Goal: Task Accomplishment & Management: Manage account settings

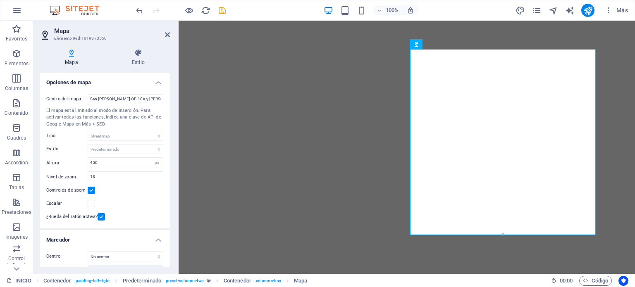
select select "px"
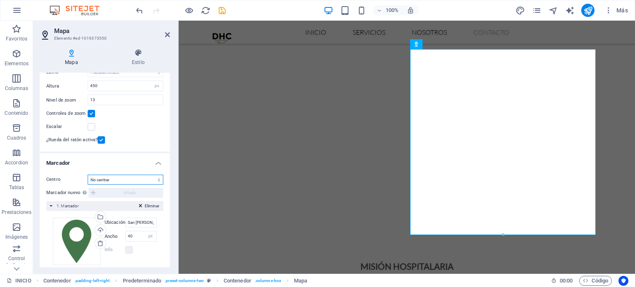
click at [109, 180] on select "No centrar Centrar marcadores Centrar y ampliar marcadores" at bounding box center [126, 180] width 76 height 10
select select "1"
click at [88, 175] on select "No centrar Centrar marcadores Centrar y ampliar marcadores" at bounding box center [126, 180] width 76 height 10
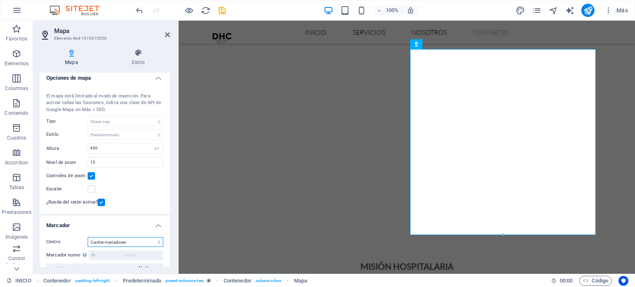
scroll to position [0, 0]
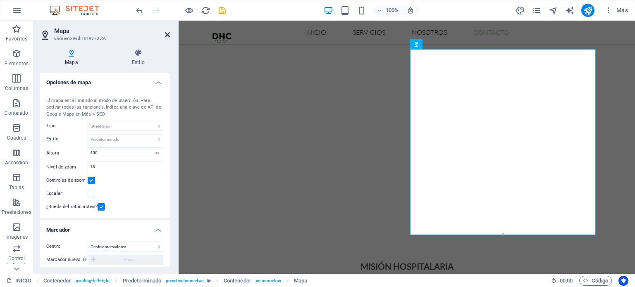
click at [169, 31] on icon at bounding box center [167, 34] width 5 height 7
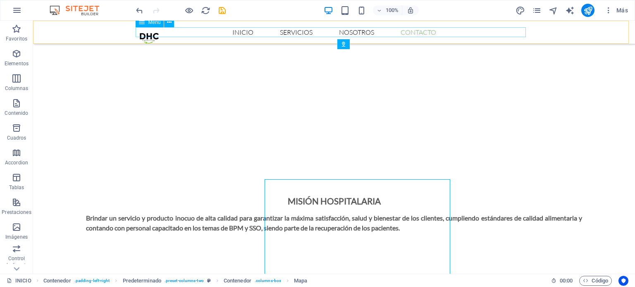
scroll to position [965, 0]
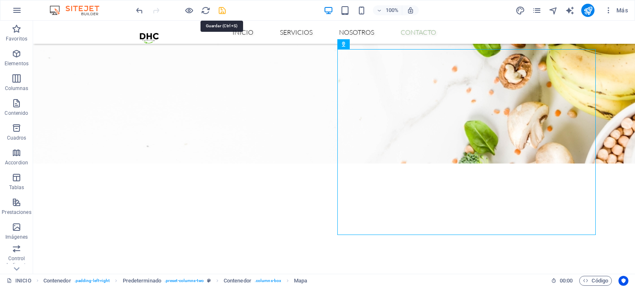
click at [221, 10] on icon "save" at bounding box center [222, 11] width 10 height 10
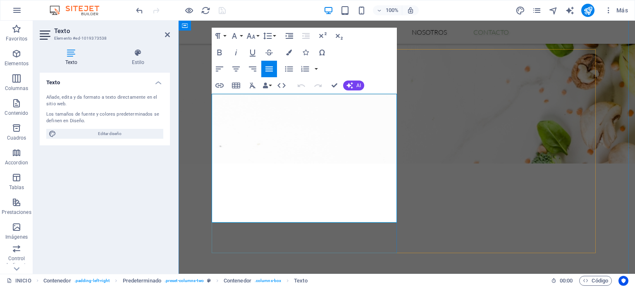
scroll to position [1096, 0]
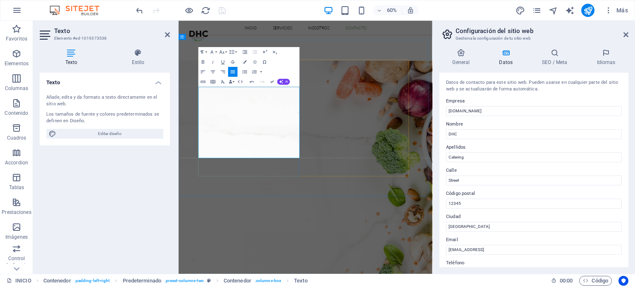
scroll to position [1309, 0]
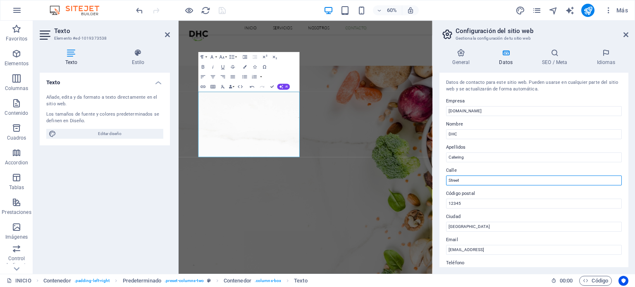
click at [484, 179] on input "Street" at bounding box center [534, 181] width 176 height 10
paste input "San Francisco OE-10A y Antonio José de Sucre, Nayón, Quito, Ecuador."
drag, startPoint x: 592, startPoint y: 180, endPoint x: 534, endPoint y: 180, distance: 57.9
click at [534, 180] on input "San Francisco OE-10A y Antonio José de Sucre, Nayón, Quito, Ecuador." at bounding box center [534, 181] width 176 height 10
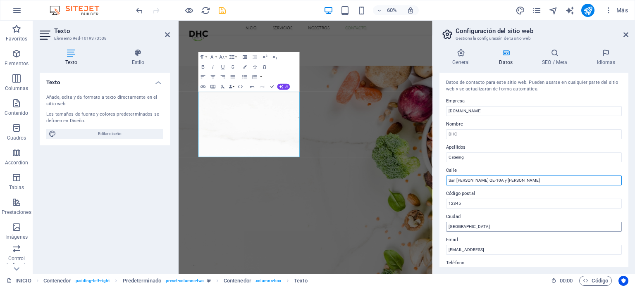
type input "San [PERSON_NAME] OE-10A y [PERSON_NAME]"
click at [513, 226] on input "Quito" at bounding box center [534, 227] width 176 height 10
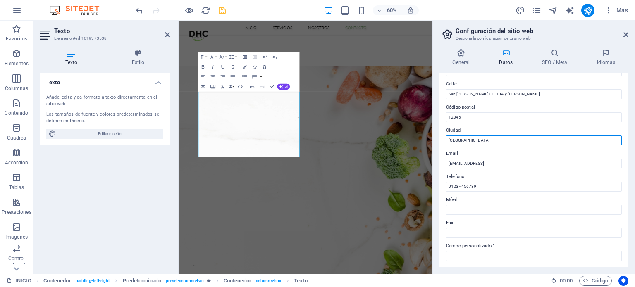
scroll to position [88, 0]
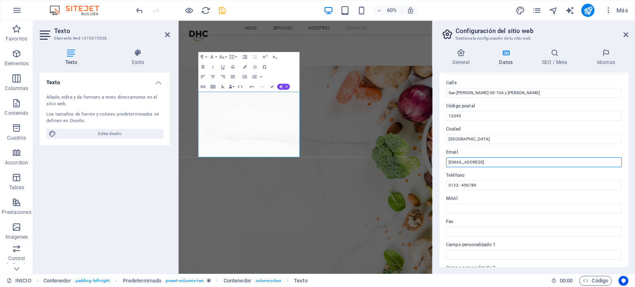
click at [549, 164] on input "63d6b8cceecc84da5a76e34ae3a44a@cpanel.local" at bounding box center [534, 162] width 176 height 10
click at [511, 187] on input "0123 - 456789" at bounding box center [534, 186] width 176 height 10
drag, startPoint x: 731, startPoint y: 180, endPoint x: 584, endPoint y: 257, distance: 166.0
click at [529, 162] on input "63d6b8cceecc84da5a76e34ae3a44a@cpanel.local" at bounding box center [534, 162] width 176 height 10
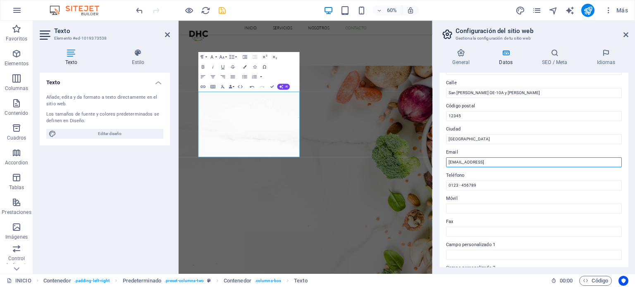
click at [529, 162] on input "63d6b8cceecc84da5a76e34ae3a44a@cpanel.local" at bounding box center [534, 162] width 176 height 10
type input "S"
type input "[EMAIL_ADDRESS][DOMAIN_NAME]"
click at [488, 186] on input "0123 - 456789" at bounding box center [534, 186] width 176 height 10
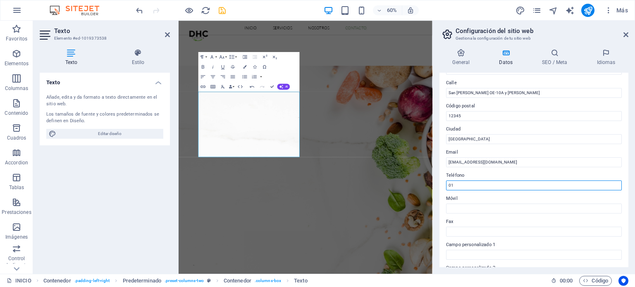
type input "0"
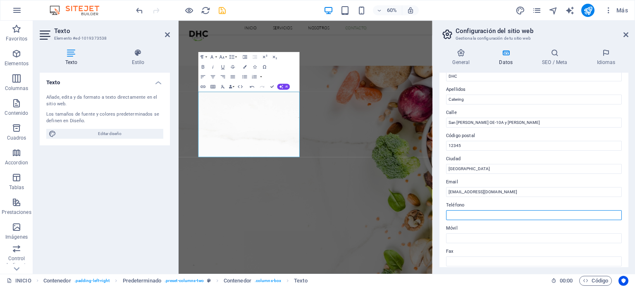
scroll to position [55, 0]
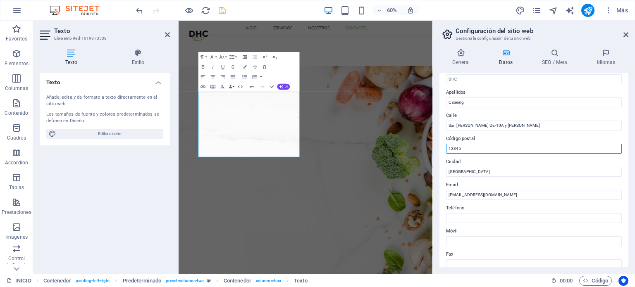
click at [521, 148] on input "12345" at bounding box center [534, 149] width 176 height 10
type input "1"
click at [498, 172] on input "Quito" at bounding box center [534, 172] width 176 height 10
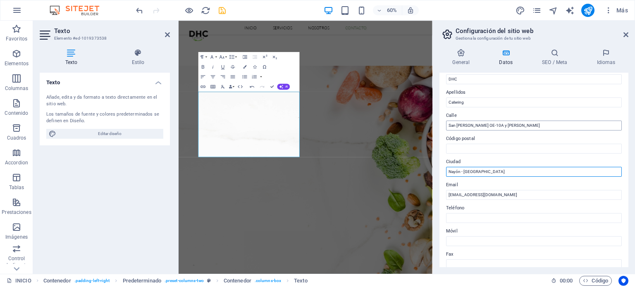
type input "Nayón - [GEOGRAPHIC_DATA]"
click at [477, 124] on input "San [PERSON_NAME] OE-10A y [PERSON_NAME]" at bounding box center [534, 126] width 176 height 10
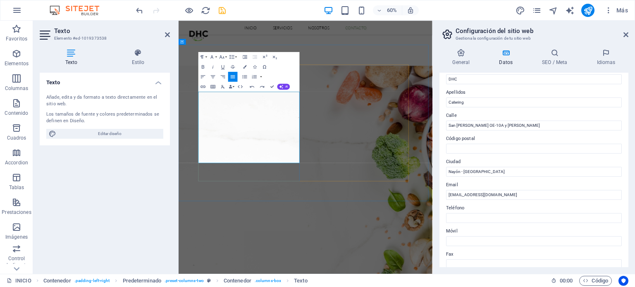
click at [539, 194] on input "[EMAIL_ADDRESS][DOMAIN_NAME]" at bounding box center [534, 195] width 176 height 10
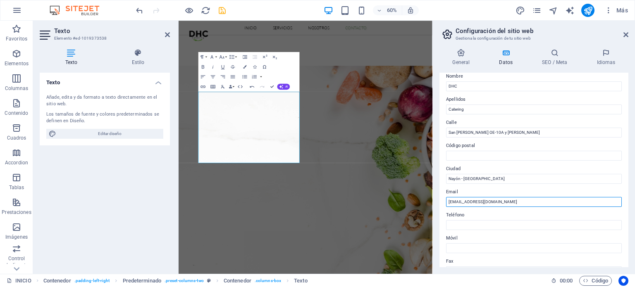
scroll to position [0, 0]
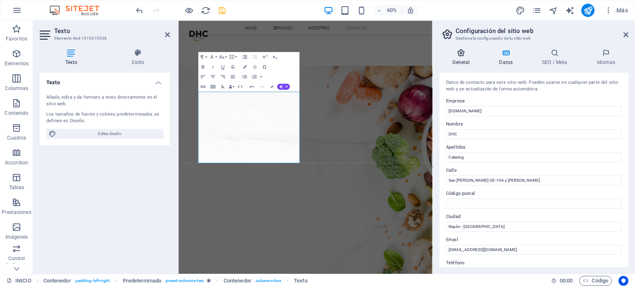
click at [469, 58] on h4 "General" at bounding box center [462, 57] width 47 height 17
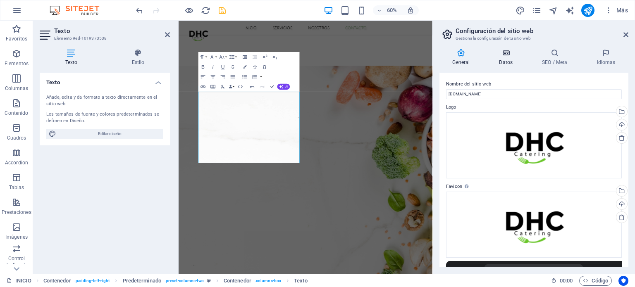
click at [505, 57] on icon at bounding box center [506, 53] width 40 height 8
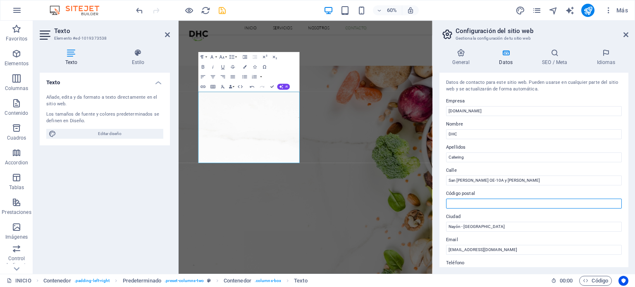
click at [499, 202] on input "Código postal" at bounding box center [534, 204] width 176 height 10
click at [507, 180] on input "San [PERSON_NAME] OE-10A y [PERSON_NAME]" at bounding box center [534, 181] width 176 height 10
click at [509, 206] on input "Código postal" at bounding box center [534, 204] width 176 height 10
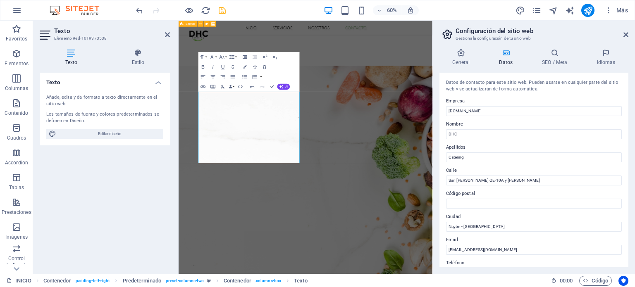
drag, startPoint x: 628, startPoint y: 161, endPoint x: 627, endPoint y: 155, distance: 5.6
click at [627, 155] on div "General Datos SEO / Meta Idiomas Nombre del sitio web dhccatering.com Logo Arra…" at bounding box center [534, 158] width 202 height 232
click at [472, 67] on div "General Datos SEO / Meta Idiomas Nombre del sitio web dhccatering.com Logo Arra…" at bounding box center [533, 158] width 189 height 219
click at [465, 61] on h4 "General" at bounding box center [462, 57] width 47 height 17
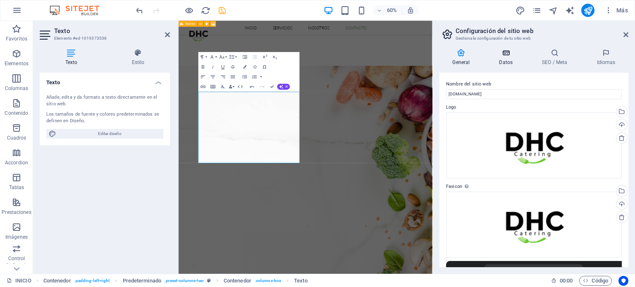
click at [498, 56] on icon at bounding box center [506, 53] width 40 height 8
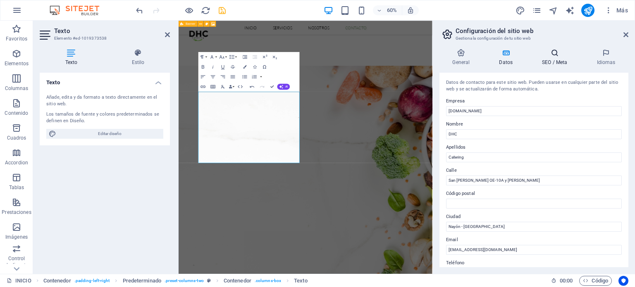
click at [558, 59] on h4 "SEO / Meta" at bounding box center [556, 57] width 55 height 17
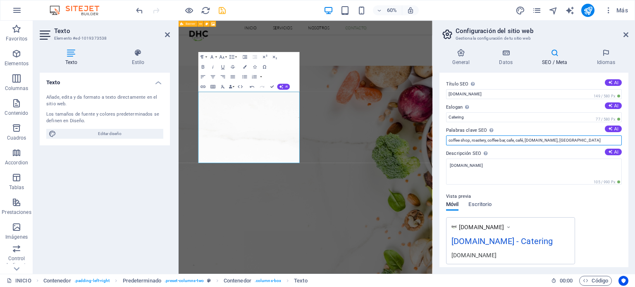
click at [584, 139] on input "coffee shop, roastery, coffee bar, cafe, café, dhccatering.com, Berlin" at bounding box center [534, 141] width 176 height 10
type input "catering, catering hospitalario, dhccatering.com"
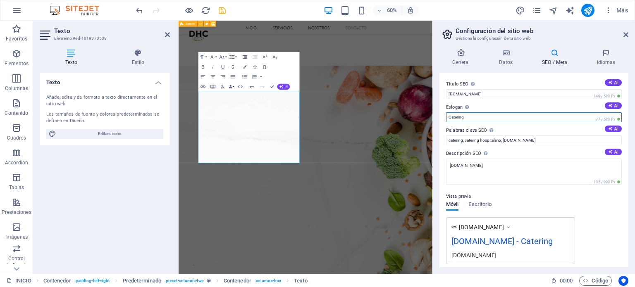
click at [543, 120] on input "Catering" at bounding box center [534, 117] width 176 height 10
click at [606, 52] on icon at bounding box center [606, 53] width 45 height 8
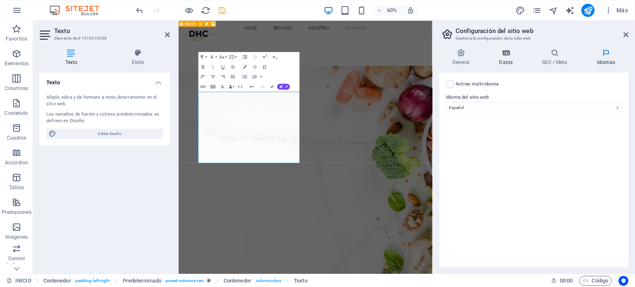
click at [503, 57] on h4 "Datos" at bounding box center [507, 57] width 43 height 17
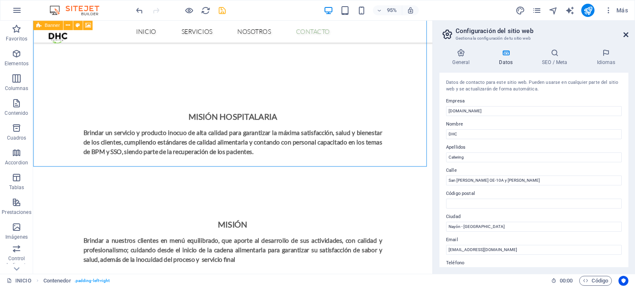
click at [627, 36] on icon at bounding box center [625, 34] width 5 height 7
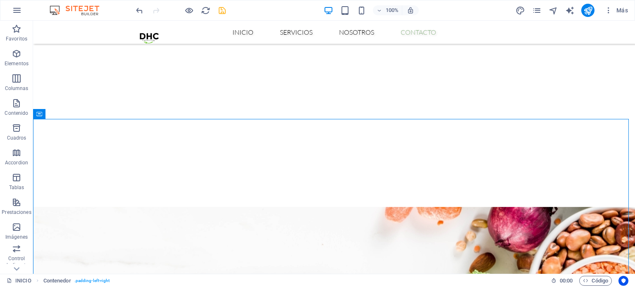
scroll to position [845, 0]
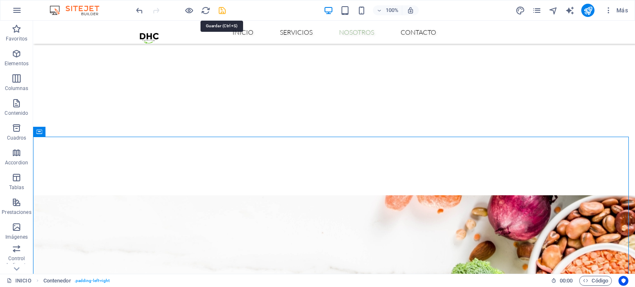
click at [224, 8] on icon "save" at bounding box center [222, 11] width 10 height 10
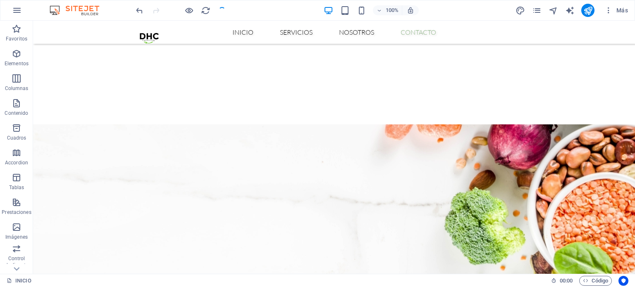
scroll to position [962, 0]
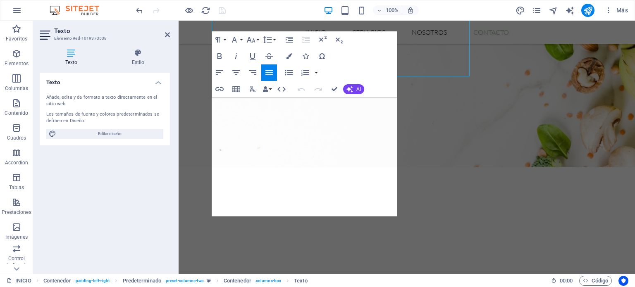
scroll to position [1092, 0]
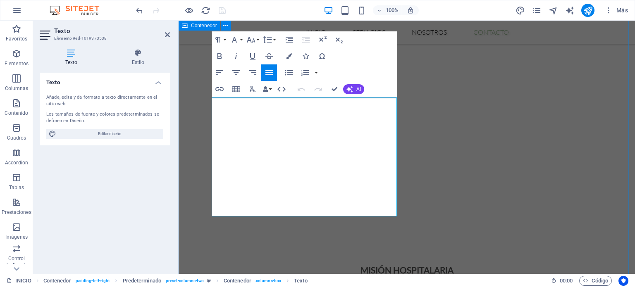
drag, startPoint x: 274, startPoint y: 209, endPoint x: 211, endPoint y: 191, distance: 65.2
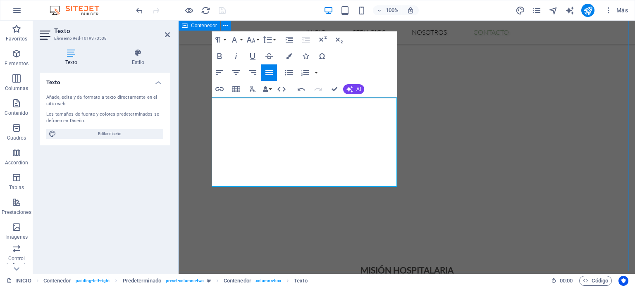
drag, startPoint x: 291, startPoint y: 175, endPoint x: 207, endPoint y: 175, distance: 83.9
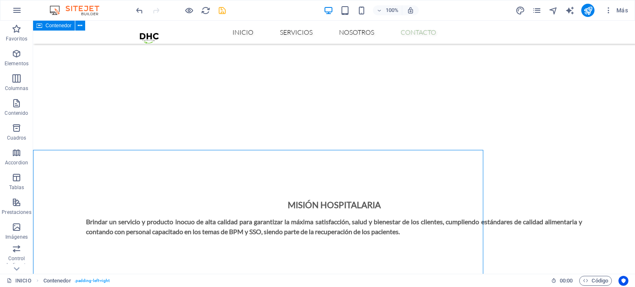
scroll to position [962, 0]
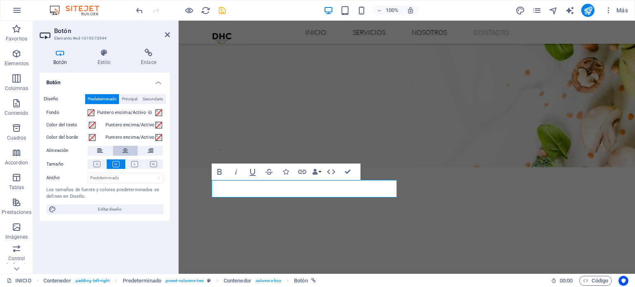
scroll to position [1092, 0]
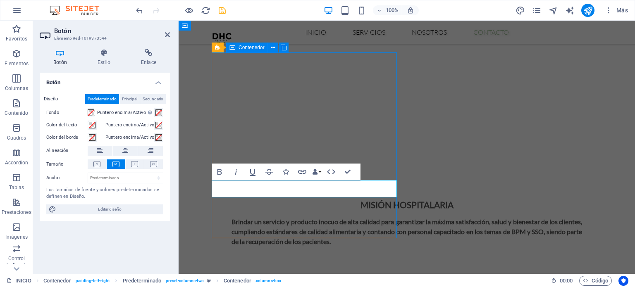
scroll to position [962, 0]
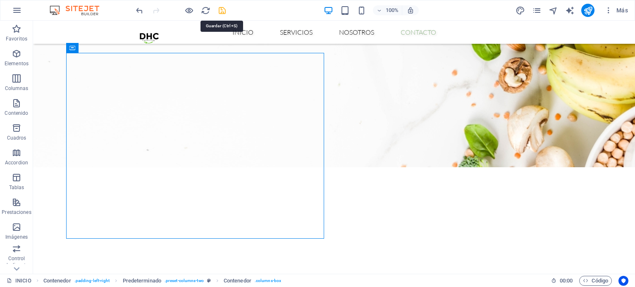
click at [222, 11] on icon "save" at bounding box center [222, 11] width 10 height 10
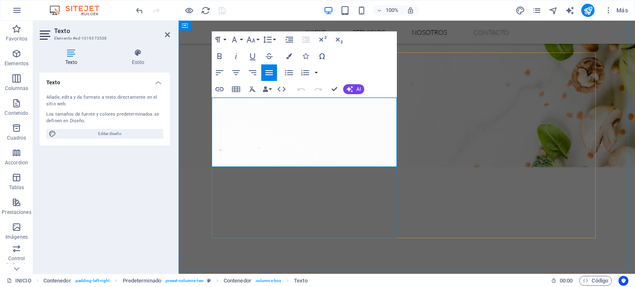
scroll to position [1092, 0]
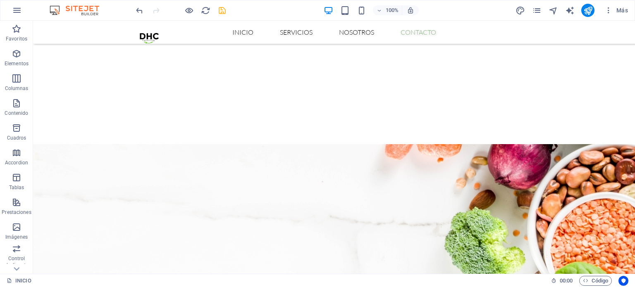
scroll to position [955, 0]
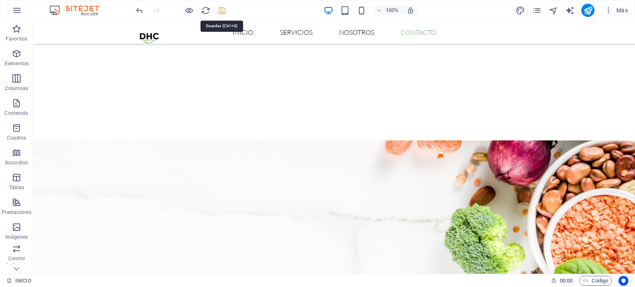
click at [219, 10] on icon "save" at bounding box center [222, 11] width 10 height 10
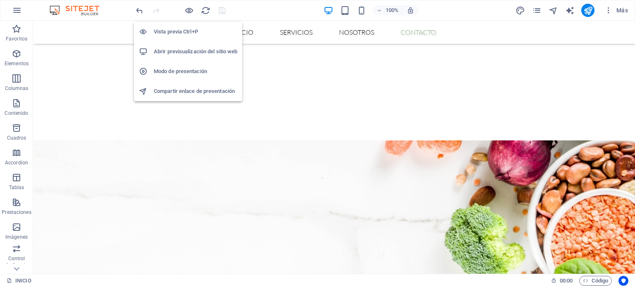
click at [188, 15] on div "Vista previa Ctrl+P Abrir previsualización del sitio web Modo de presentación C…" at bounding box center [188, 58] width 108 height 86
click at [185, 35] on h6 "Vista previa Ctrl+P" at bounding box center [195, 32] width 83 height 10
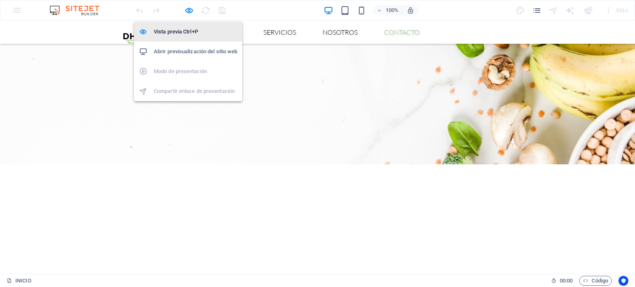
scroll to position [945, 0]
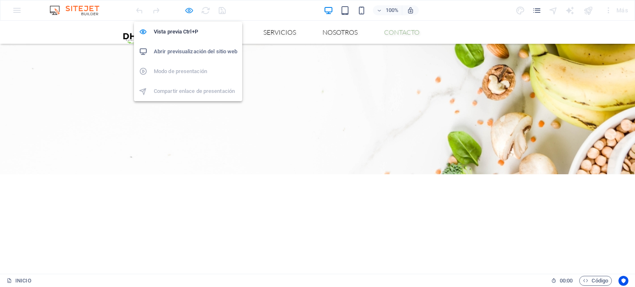
click at [188, 6] on icon "button" at bounding box center [189, 11] width 10 height 10
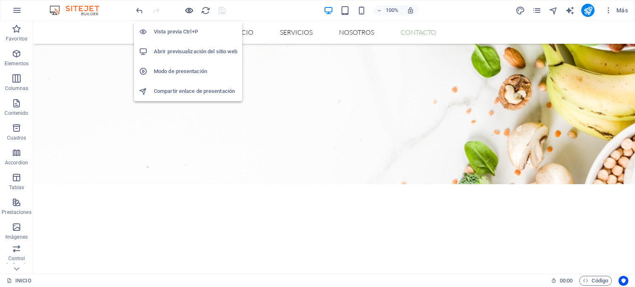
scroll to position [965, 0]
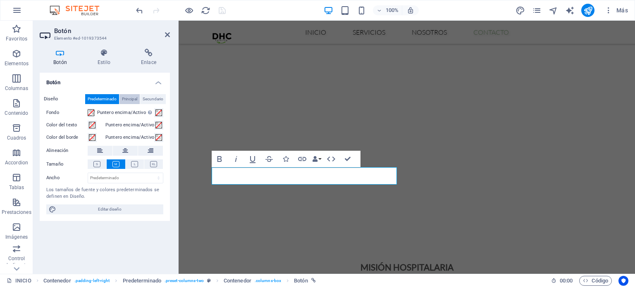
click at [131, 99] on span "Principal" at bounding box center [129, 99] width 15 height 10
click at [114, 99] on span "Predeterminado" at bounding box center [102, 99] width 29 height 10
click at [125, 211] on span "Editar diseño" at bounding box center [110, 210] width 102 height 10
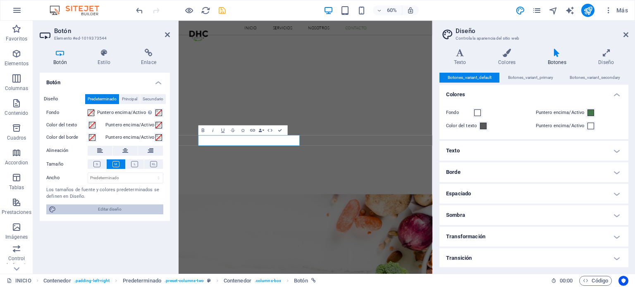
scroll to position [1309, 0]
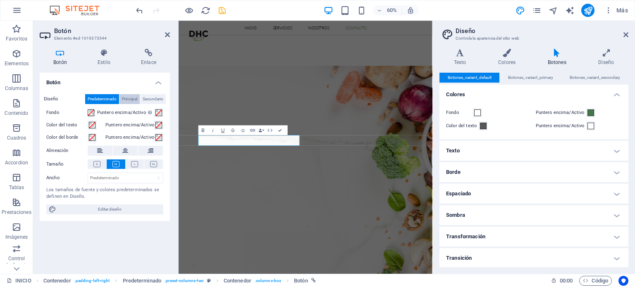
click at [127, 97] on span "Principal" at bounding box center [129, 99] width 15 height 10
click at [145, 95] on span "Secundario" at bounding box center [153, 99] width 21 height 10
click at [150, 61] on h4 "Enlace" at bounding box center [148, 57] width 43 height 17
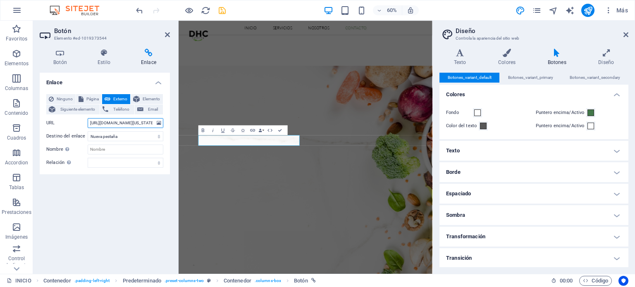
click at [138, 124] on input "https://www.google.de/maps/dir//N+Michigan+Ave,+Chicago,+IL,+USA/@41.8823136,-8…" at bounding box center [126, 123] width 76 height 10
click at [116, 124] on input "https://www.google.de/maps/dir//N+Michigan+Ave,+Chicago,+IL,+USA/@41.8823136,-8…" at bounding box center [126, 123] width 76 height 10
click at [138, 119] on input "https://www.google.de/maps/dir//N+Michigan+Ave,+Chicago,+IL,+USA/@41.8823136,-8…" at bounding box center [126, 123] width 76 height 10
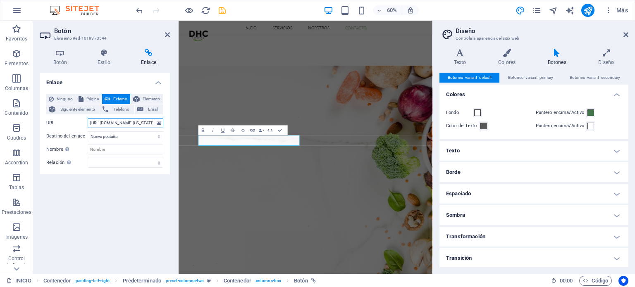
paste input "maps.app.goo.gl/twDhYmbzubTwTNS9A"
type input "https://maps.app.goo.gl/twDhYmbzubTwTNS9A"
click at [131, 162] on select "alternativo autor marcador externo ayuda licencia siguiente nofollow noreferrer…" at bounding box center [126, 163] width 76 height 10
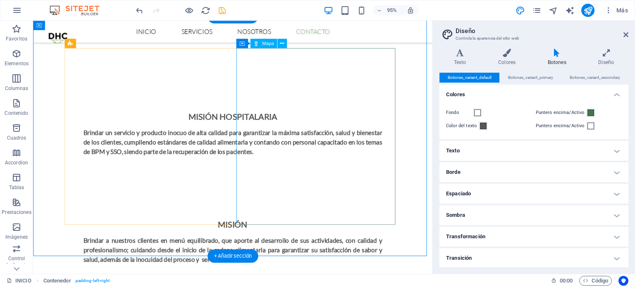
scroll to position [1206, 0]
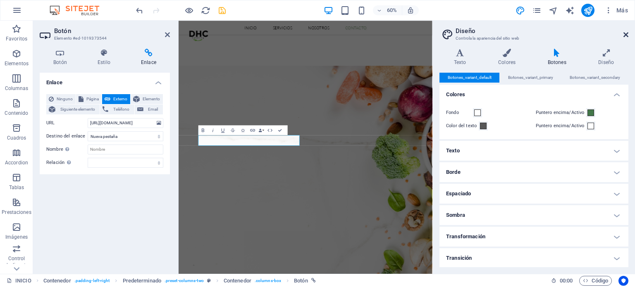
click at [626, 35] on icon at bounding box center [625, 34] width 5 height 7
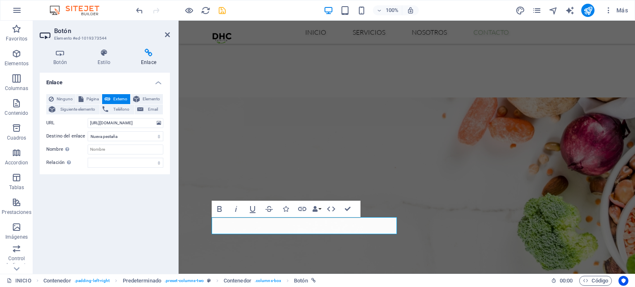
scroll to position [1041, 0]
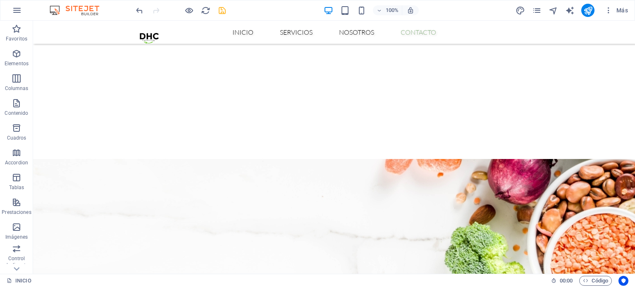
scroll to position [931, 0]
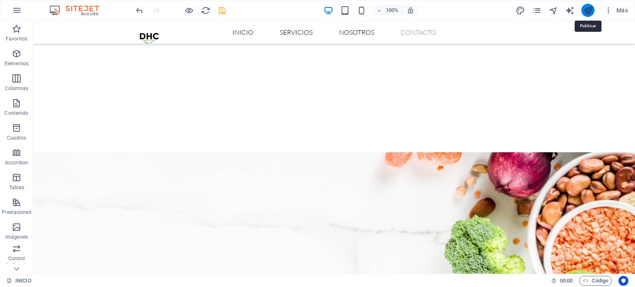
click at [588, 12] on icon "publish" at bounding box center [588, 11] width 10 height 10
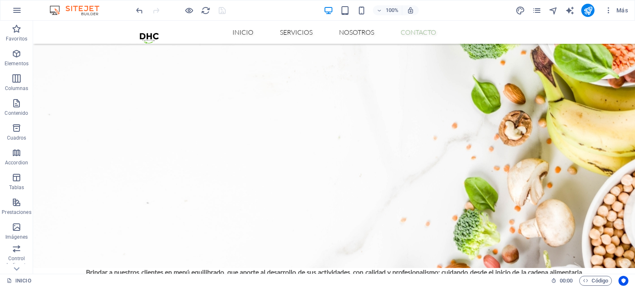
scroll to position [765, 0]
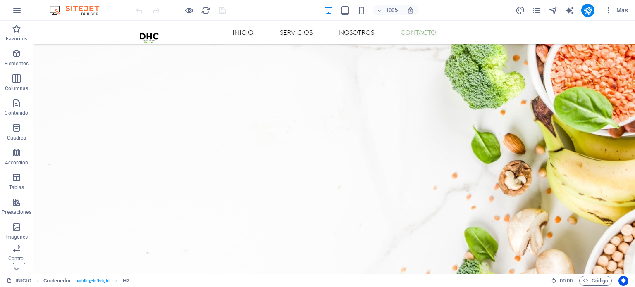
scroll to position [1145, 0]
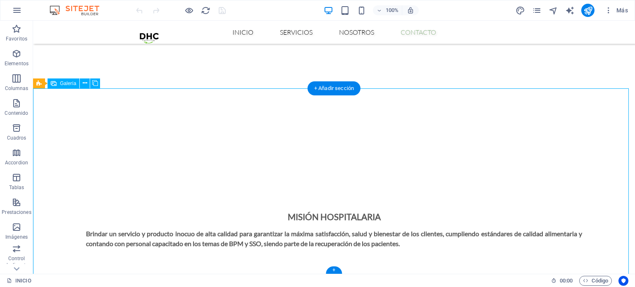
select select "2"
select select "px"
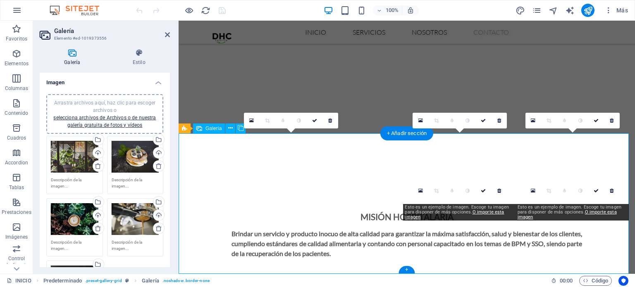
scroll to position [1230, 0]
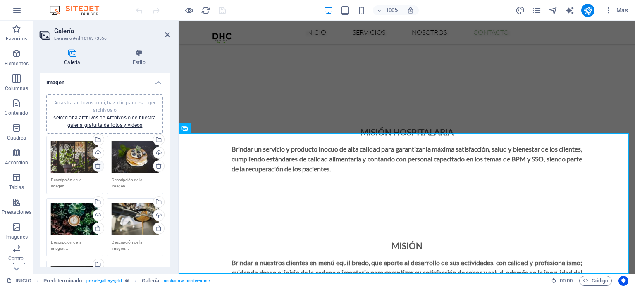
click at [97, 167] on icon at bounding box center [98, 166] width 7 height 7
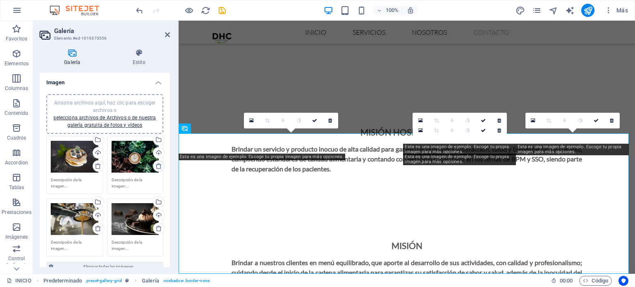
click at [155, 167] on icon at bounding box center [158, 166] width 7 height 7
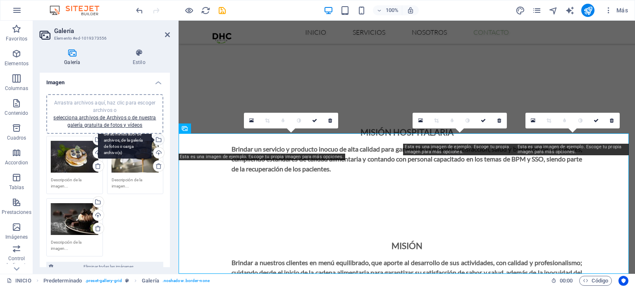
click at [159, 138] on div "Selecciona archivos del administrador de archivos, de la galería de fotos o car…" at bounding box center [158, 140] width 12 height 12
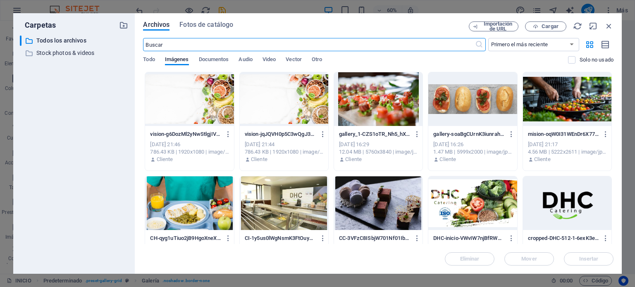
scroll to position [1309, 0]
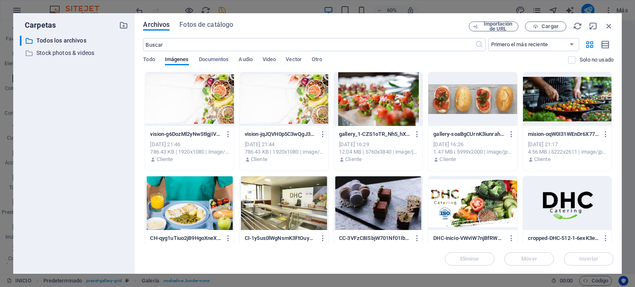
click at [379, 114] on div at bounding box center [378, 99] width 88 height 54
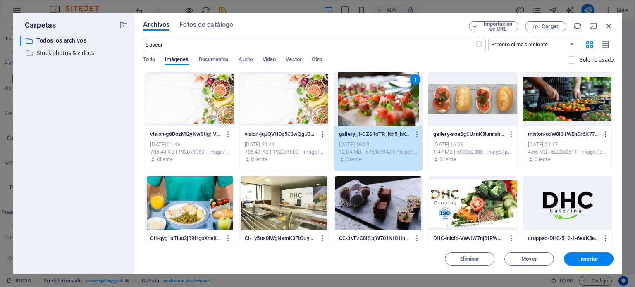
click at [379, 114] on div "1" at bounding box center [378, 99] width 88 height 54
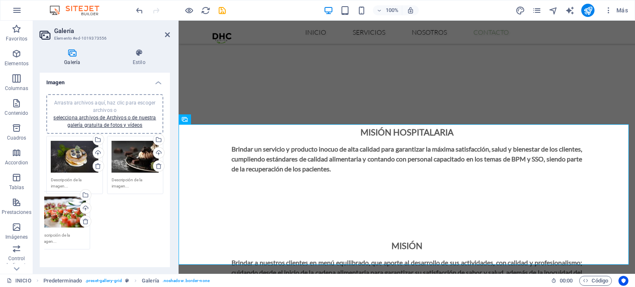
scroll to position [1239, 0]
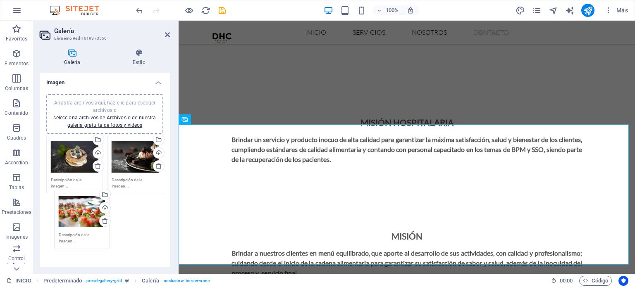
drag, startPoint x: 135, startPoint y: 165, endPoint x: 83, endPoint y: 220, distance: 75.7
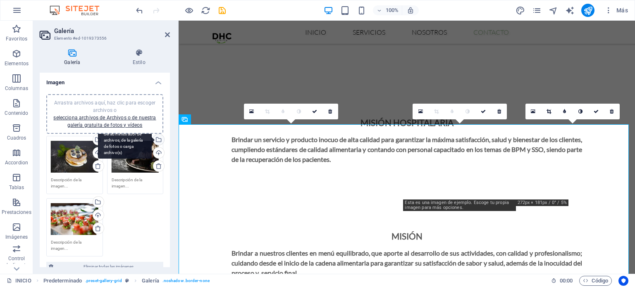
click at [159, 138] on div "Selecciona archivos del administrador de archivos, de la galería de fotos o car…" at bounding box center [158, 140] width 12 height 12
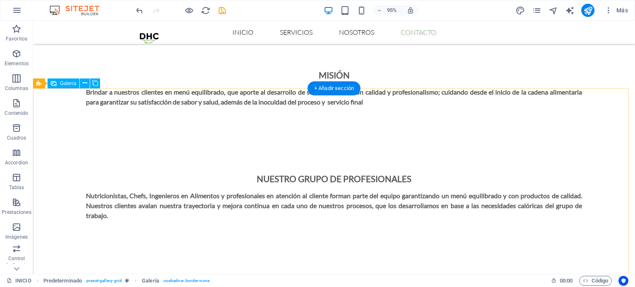
scroll to position [1145, 0]
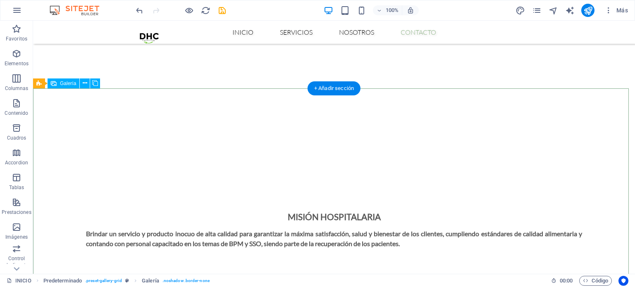
select select "2"
select select "px"
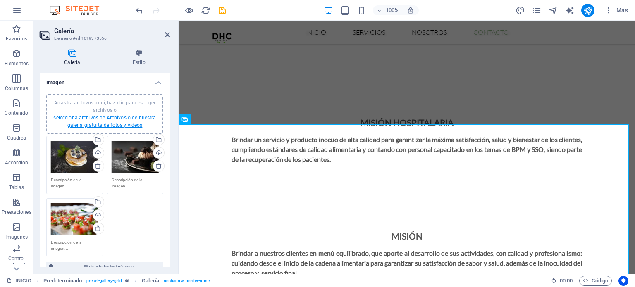
click at [111, 119] on link "selecciona archivos de Archivos o de nuestra galería gratuita de fotos y vídeos" at bounding box center [104, 121] width 102 height 13
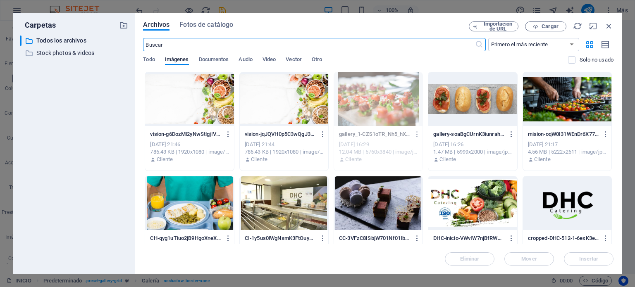
scroll to position [1317, 0]
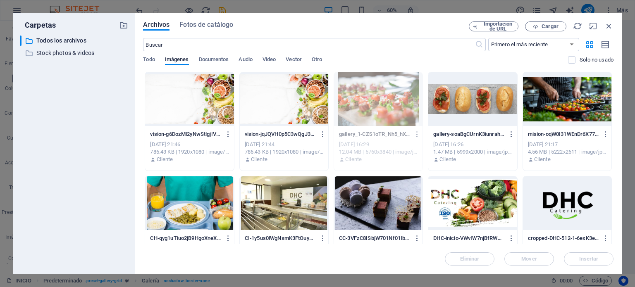
click at [393, 205] on div at bounding box center [378, 203] width 88 height 54
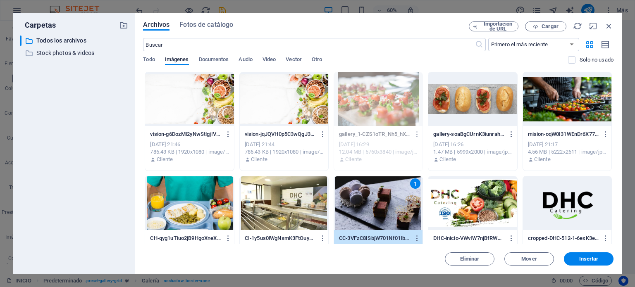
click at [213, 209] on div at bounding box center [189, 203] width 88 height 54
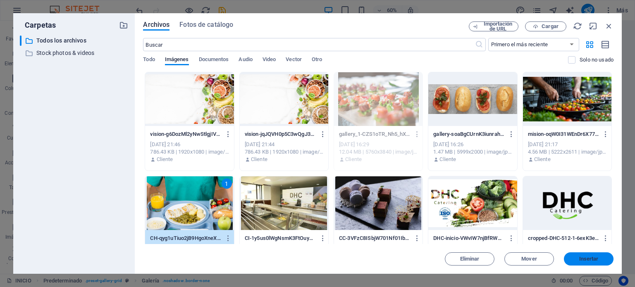
click at [587, 257] on span "Insertar" at bounding box center [588, 259] width 19 height 5
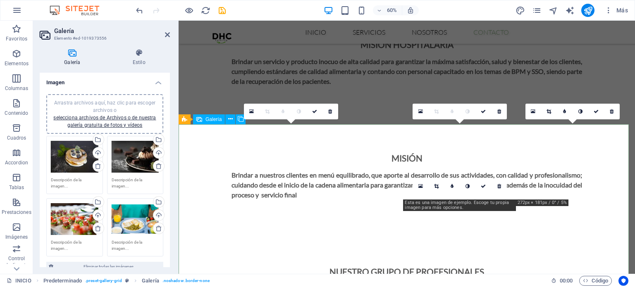
scroll to position [1239, 0]
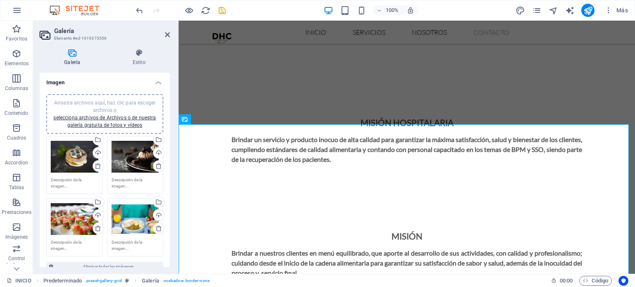
click at [74, 220] on div "Arrastra archivos aquí, haz clic para escoger archivos o selecciona archivos de…" at bounding box center [75, 219] width 48 height 33
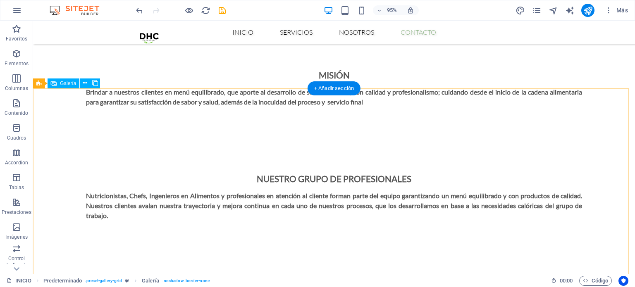
scroll to position [1145, 0]
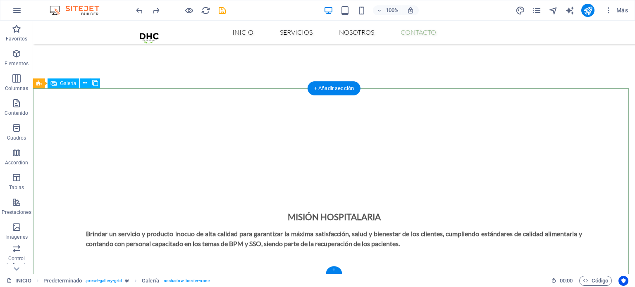
select select "2"
select select "px"
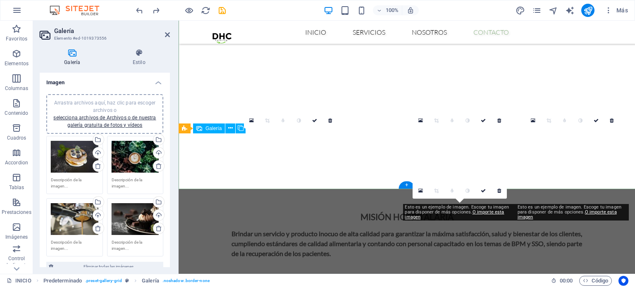
scroll to position [1230, 0]
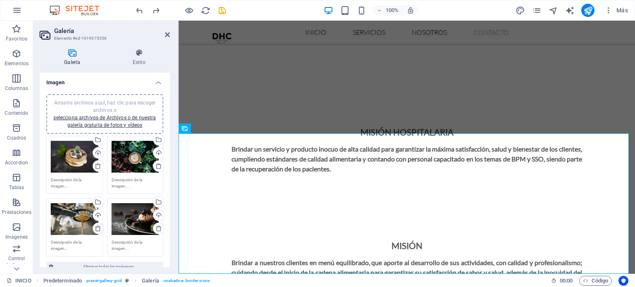
click at [100, 229] on icon at bounding box center [98, 228] width 7 height 7
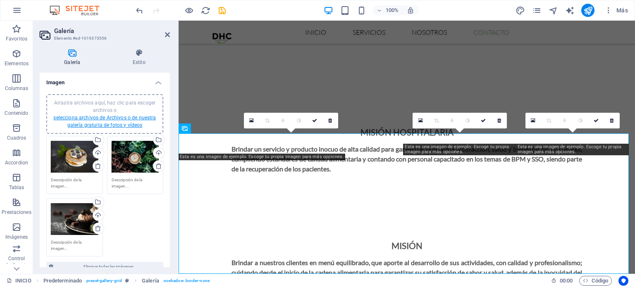
click at [132, 119] on link "selecciona archivos de Archivos o de nuestra galería gratuita de fotos y vídeos" at bounding box center [104, 121] width 102 height 13
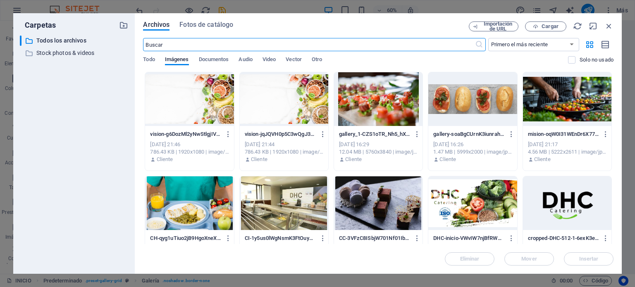
click at [205, 206] on div at bounding box center [189, 203] width 88 height 54
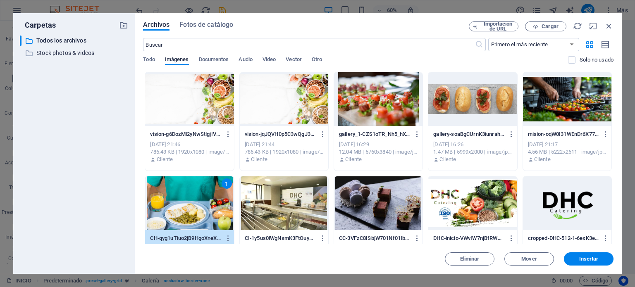
click at [205, 206] on div "1" at bounding box center [189, 203] width 88 height 54
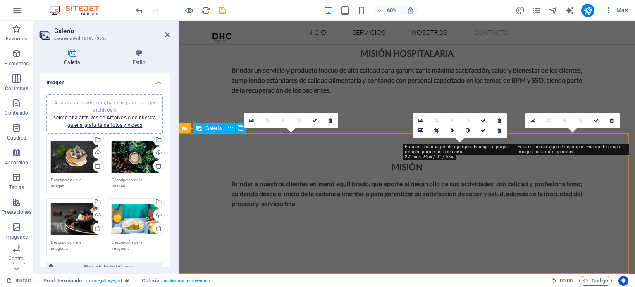
scroll to position [1230, 0]
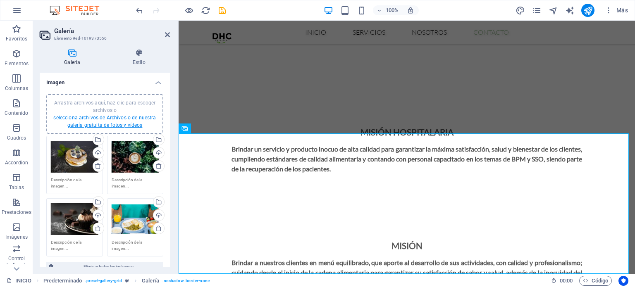
click at [103, 124] on link "selecciona archivos de Archivos o de nuestra galería gratuita de fotos y vídeos" at bounding box center [104, 121] width 102 height 13
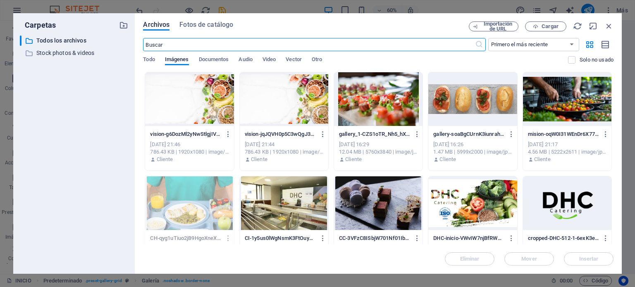
scroll to position [1309, 0]
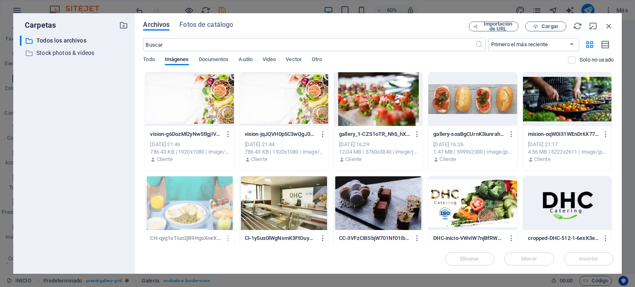
click at [288, 192] on div at bounding box center [284, 203] width 88 height 54
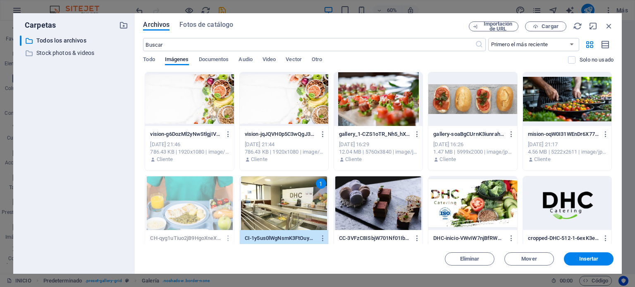
click at [288, 192] on div "1" at bounding box center [284, 203] width 88 height 54
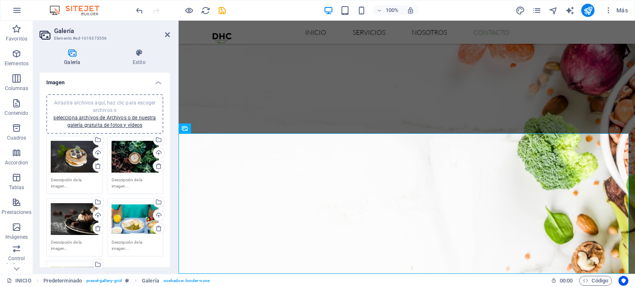
scroll to position [1230, 0]
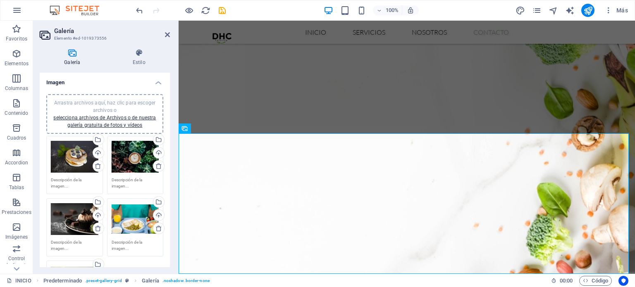
click at [634, 284] on div "INICIO Predeterminado . preset-gallery-grid Galería . noshadow .border-none 00 …" at bounding box center [317, 280] width 635 height 13
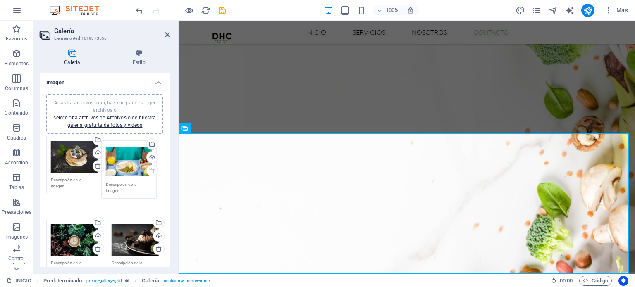
drag, startPoint x: 133, startPoint y: 222, endPoint x: 131, endPoint y: 165, distance: 57.5
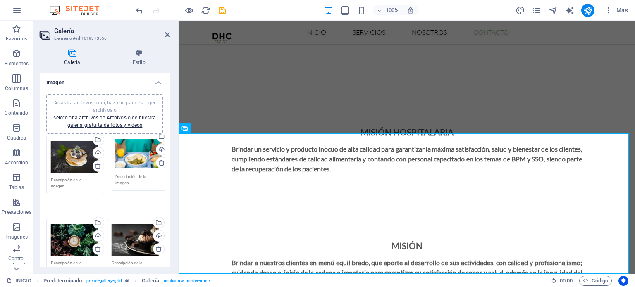
drag, startPoint x: 129, startPoint y: 169, endPoint x: 133, endPoint y: 165, distance: 5.6
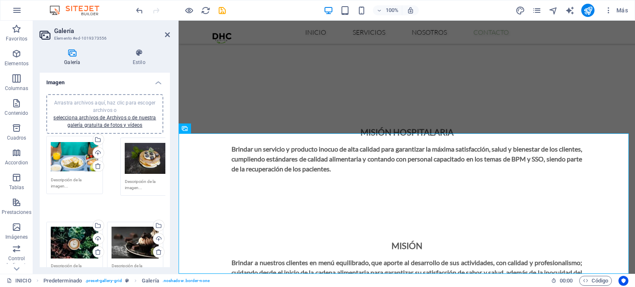
drag, startPoint x: 78, startPoint y: 165, endPoint x: 142, endPoint y: 167, distance: 64.1
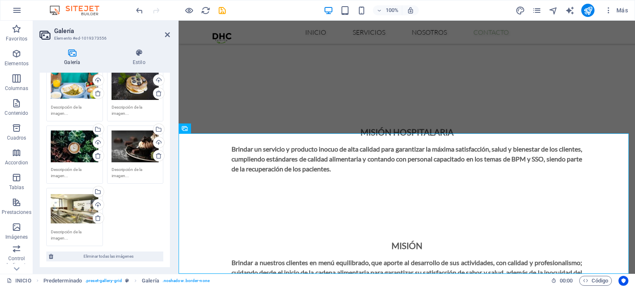
scroll to position [75, 0]
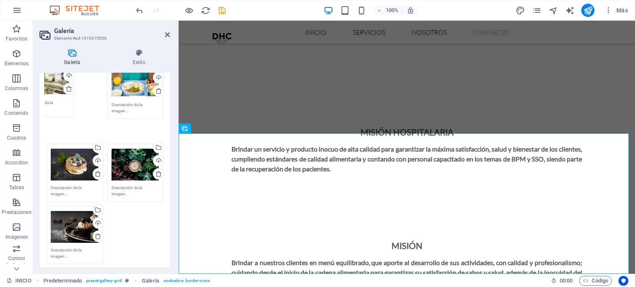
drag, startPoint x: 73, startPoint y: 214, endPoint x: 56, endPoint y: 92, distance: 122.7
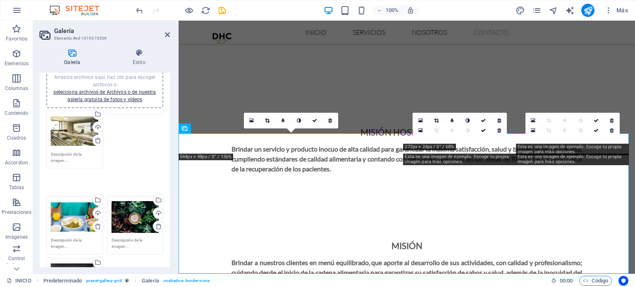
scroll to position [0, 0]
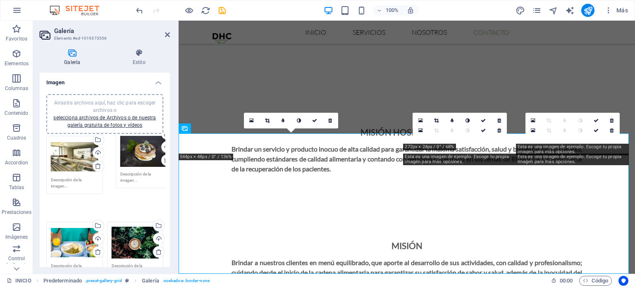
drag, startPoint x: 78, startPoint y: 146, endPoint x: 145, endPoint y: 158, distance: 68.4
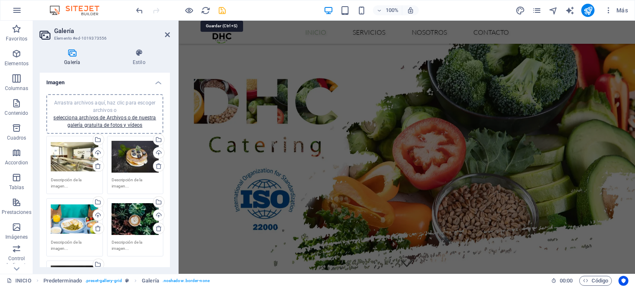
click at [225, 7] on icon "save" at bounding box center [222, 11] width 10 height 10
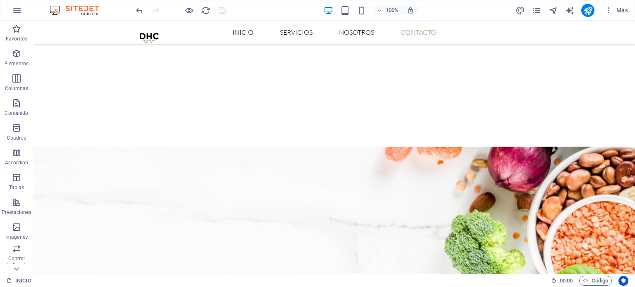
scroll to position [940, 0]
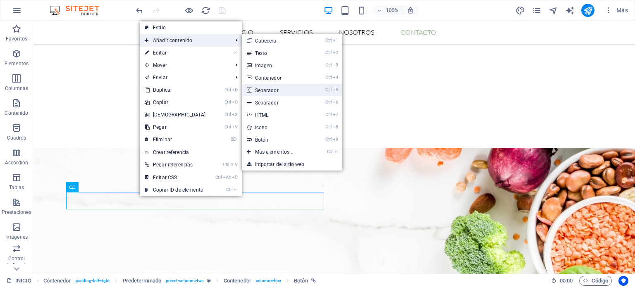
click at [284, 93] on link "Ctrl 5 Separador" at bounding box center [276, 90] width 69 height 12
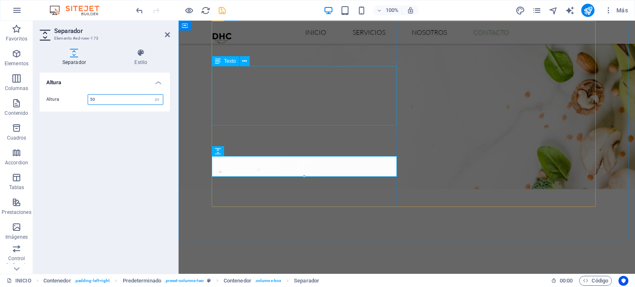
scroll to position [1123, 0]
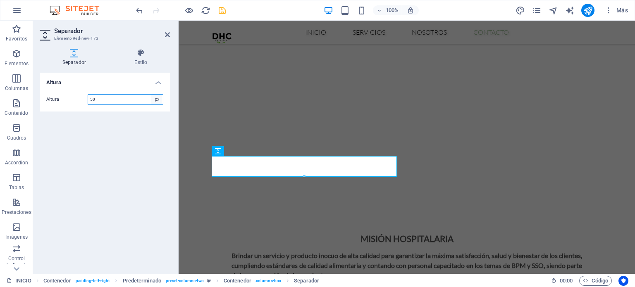
click at [152, 101] on select "px rem vh vw" at bounding box center [157, 100] width 12 height 10
select select "rem"
click at [151, 95] on select "px rem vh vw" at bounding box center [157, 100] width 12 height 10
type input "1"
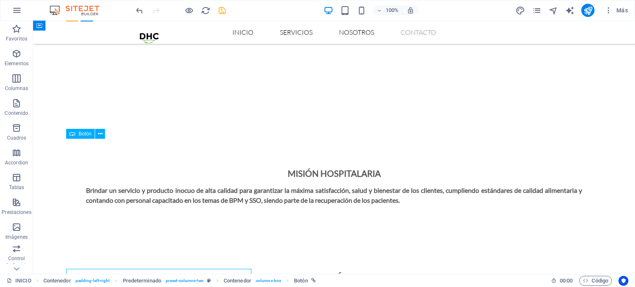
scroll to position [993, 0]
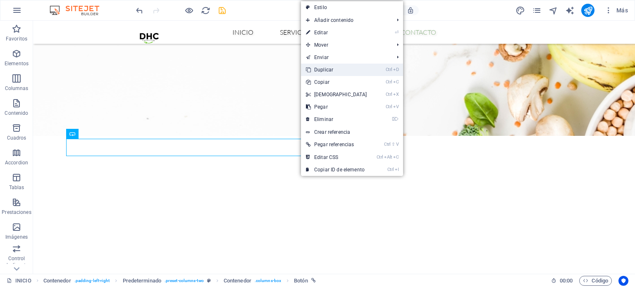
click at [334, 70] on link "Ctrl D Duplicar" at bounding box center [336, 70] width 71 height 12
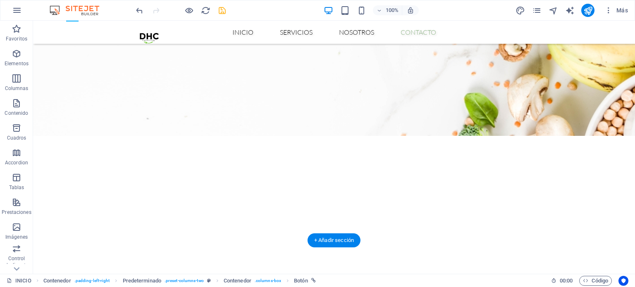
drag, startPoint x: 128, startPoint y: 157, endPoint x: 129, endPoint y: 173, distance: 15.3
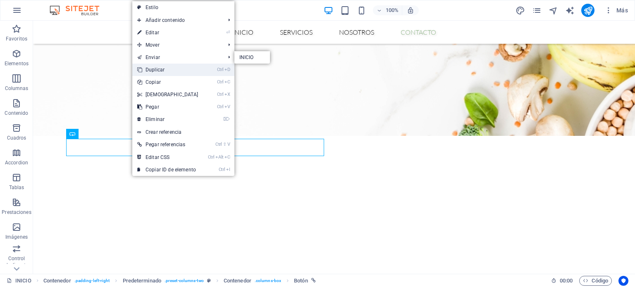
click at [169, 65] on link "Ctrl D Duplicar" at bounding box center [167, 70] width 71 height 12
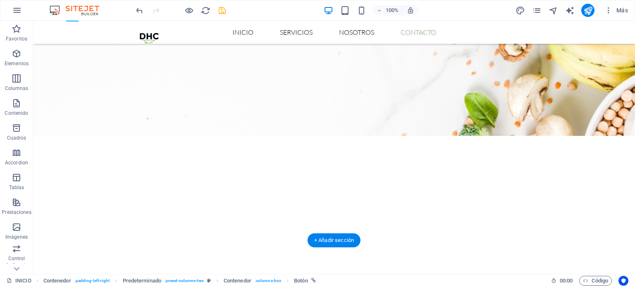
drag, startPoint x: 126, startPoint y: 164, endPoint x: 125, endPoint y: 148, distance: 15.8
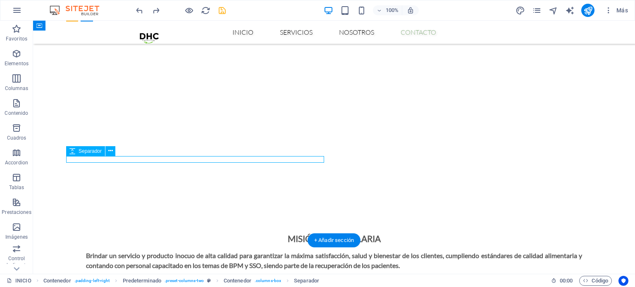
select select "rem"
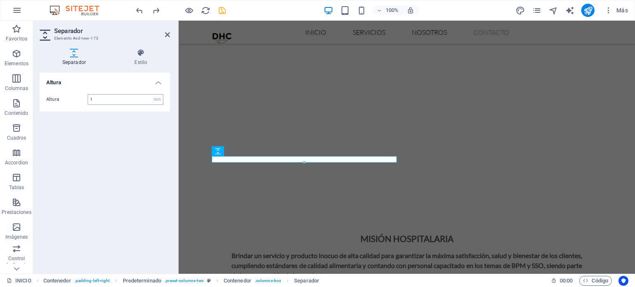
drag, startPoint x: 105, startPoint y: 105, endPoint x: 104, endPoint y: 100, distance: 4.2
click at [104, 100] on div "Altura 1 px rem vh vw" at bounding box center [105, 100] width 130 height 24
click at [104, 100] on input "1" at bounding box center [125, 100] width 75 height 10
type input "2"
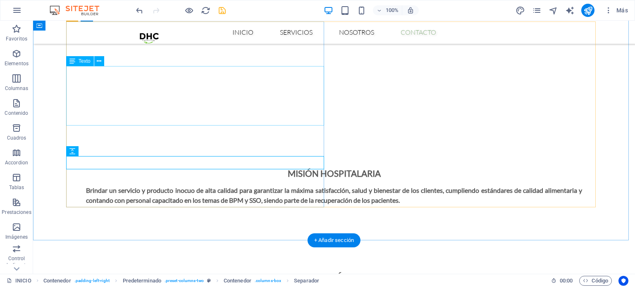
scroll to position [993, 0]
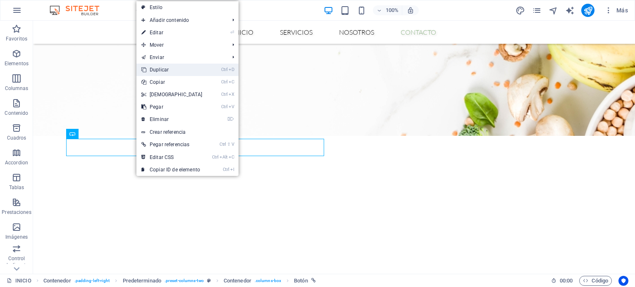
click at [174, 73] on link "Ctrl D Duplicar" at bounding box center [171, 70] width 71 height 12
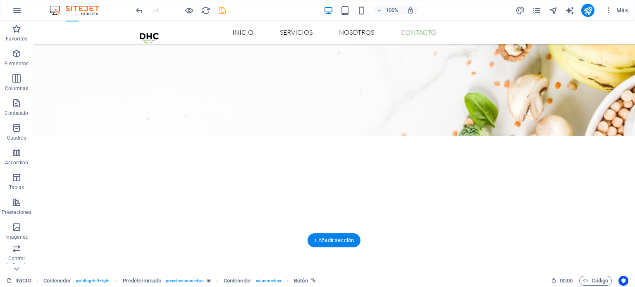
drag, startPoint x: 151, startPoint y: 161, endPoint x: 151, endPoint y: 178, distance: 17.4
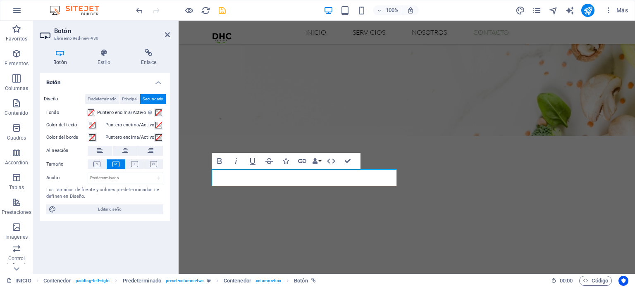
scroll to position [1123, 0]
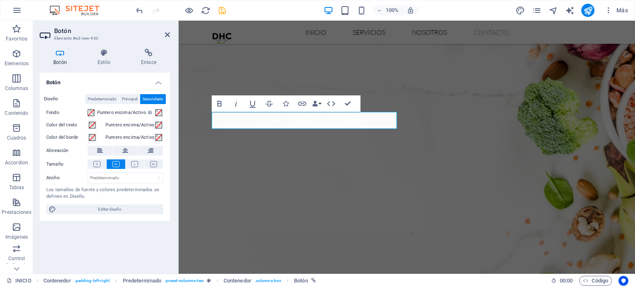
scroll to position [1179, 0]
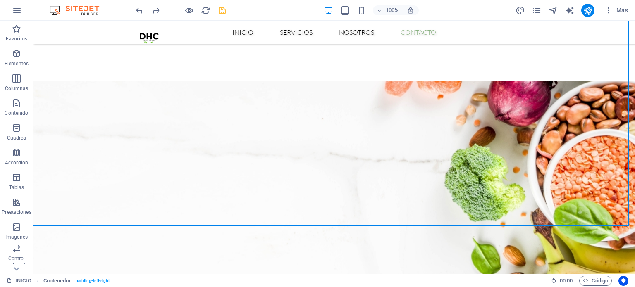
scroll to position [1017, 0]
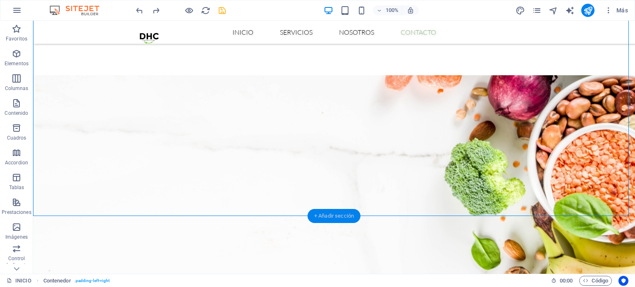
click at [332, 215] on div "+ Añadir sección" at bounding box center [333, 216] width 53 height 14
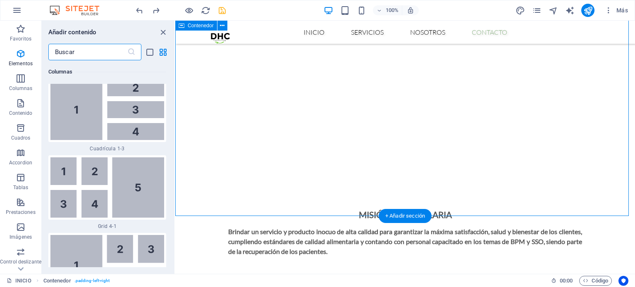
scroll to position [2625, 0]
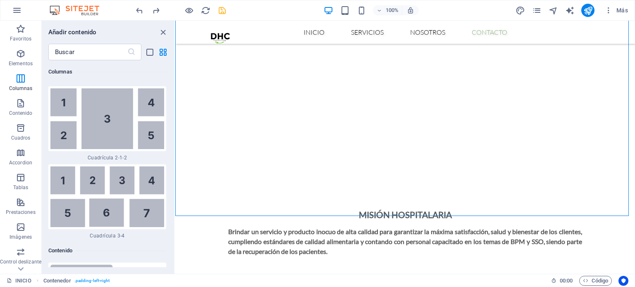
click at [170, 115] on div "Favoritos 1 Star Cabecera 1 Star Contenedor Elementos 1 Star Cabecera 1 Star Te…" at bounding box center [108, 163] width 133 height 207
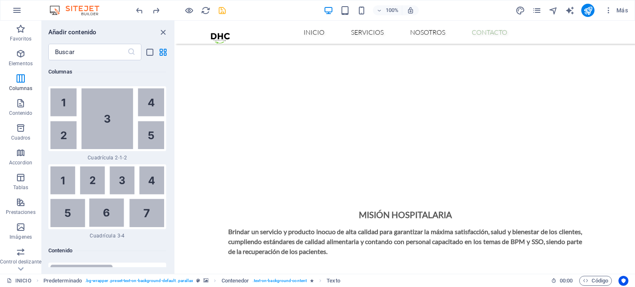
click at [170, 115] on div "Favoritos 1 Star Cabecera 1 Star Contenedor Elementos 1 Star Cabecera 1 Star Te…" at bounding box center [108, 163] width 133 height 207
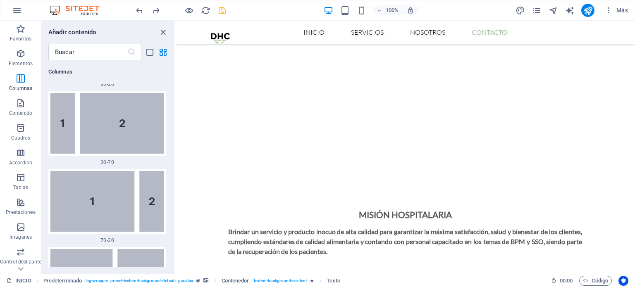
scroll to position [1032, 0]
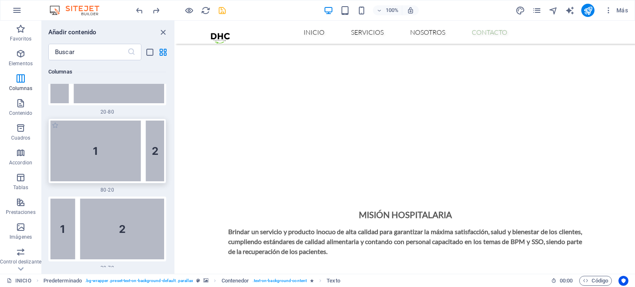
click at [128, 132] on img at bounding box center [107, 151] width 114 height 61
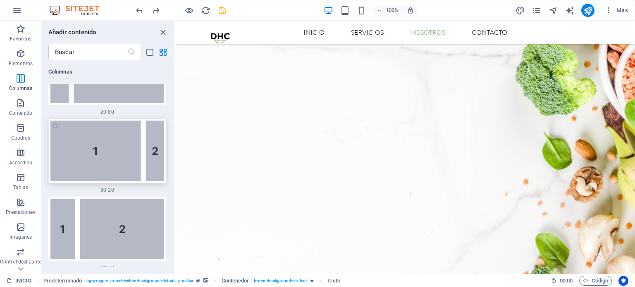
scroll to position [944, 0]
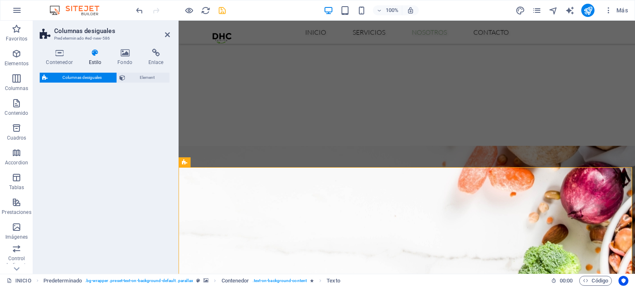
select select "%"
select select "rem"
select select "preset-unequal-columns-v2-3-80-20"
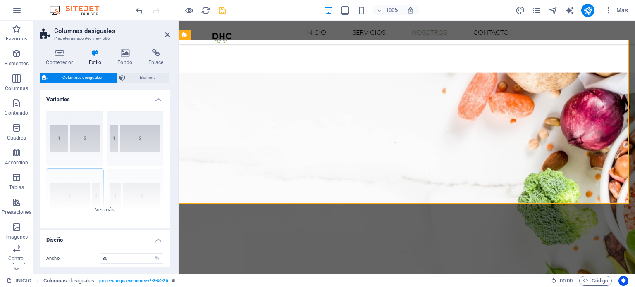
scroll to position [1072, 0]
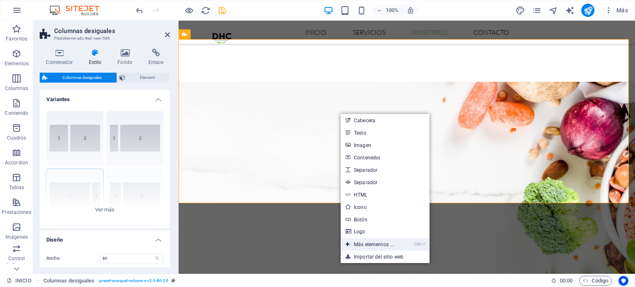
click at [395, 245] on link "Ctrl ⏎ Más elementos ..." at bounding box center [370, 244] width 58 height 12
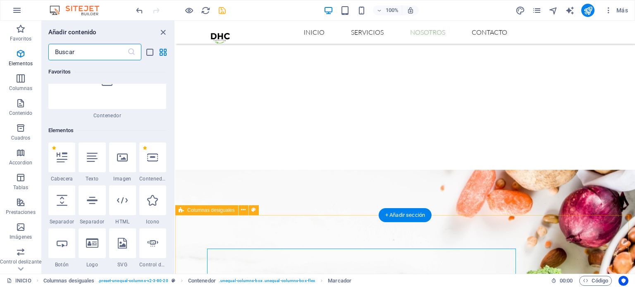
scroll to position [155, 0]
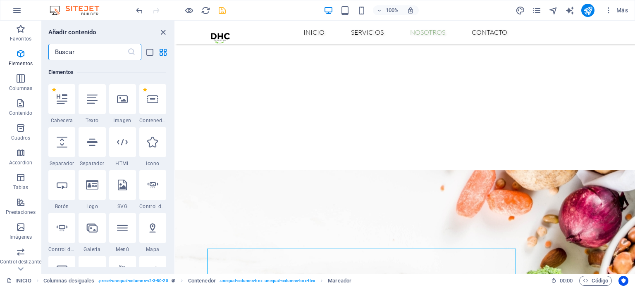
click at [99, 50] on input "text" at bounding box center [87, 52] width 79 height 17
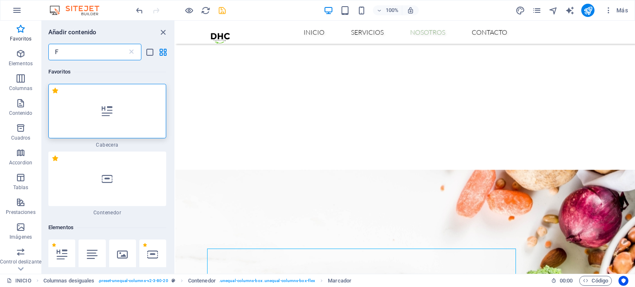
scroll to position [0, 0]
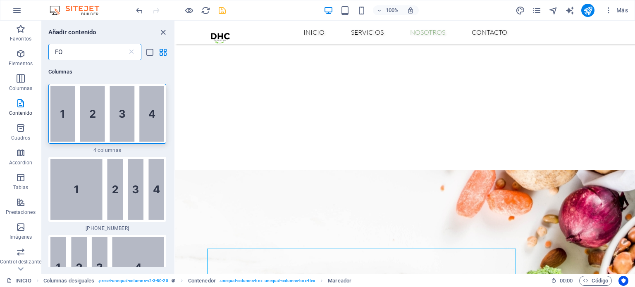
type input "F"
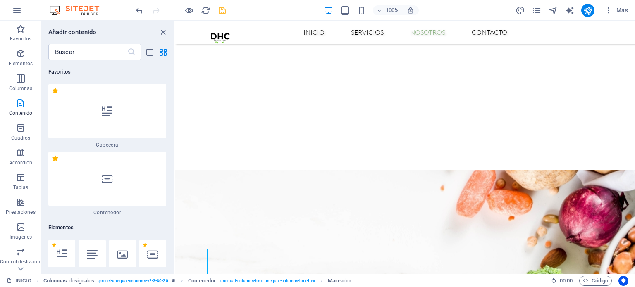
click at [145, 226] on h6 "Elementos" at bounding box center [107, 228] width 118 height 10
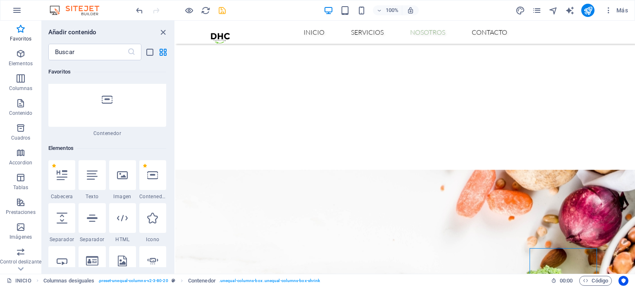
scroll to position [106, 0]
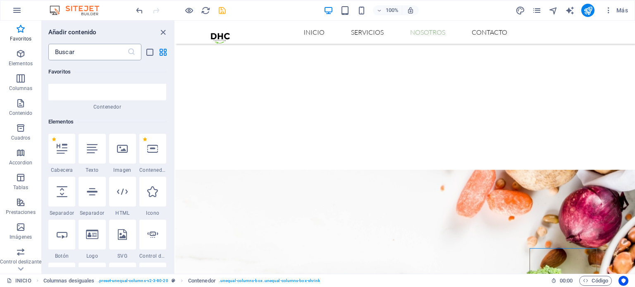
click at [103, 55] on input "text" at bounding box center [87, 52] width 79 height 17
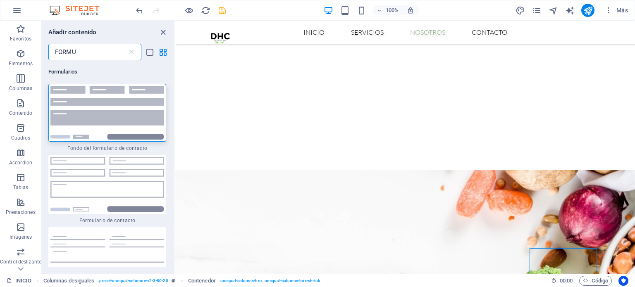
scroll to position [0, 0]
type input "FORMU"
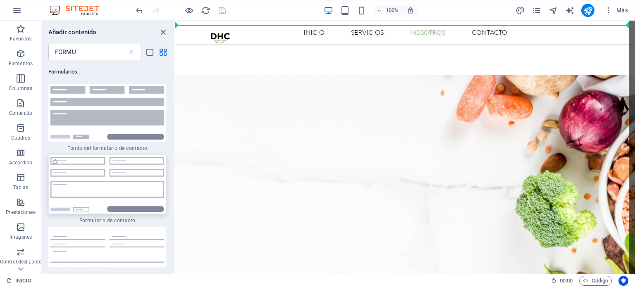
scroll to position [1081, 0]
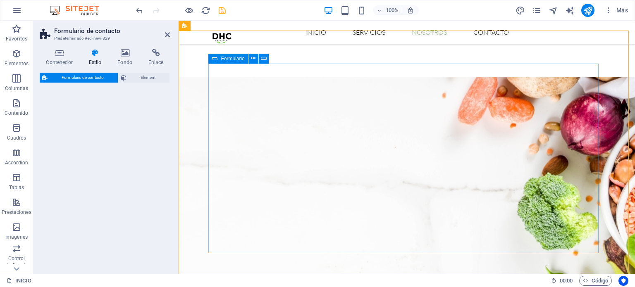
select select "rem"
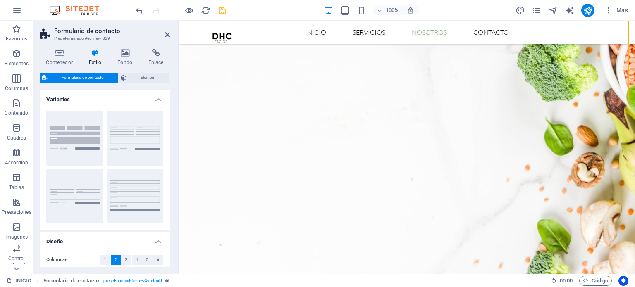
scroll to position [1160, 0]
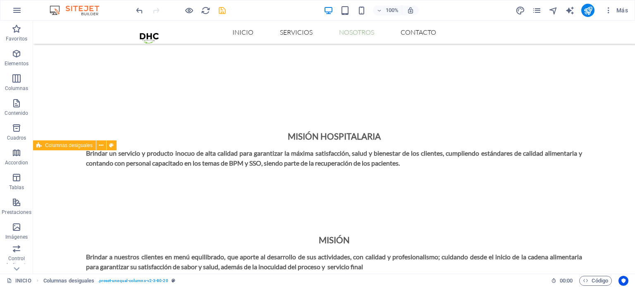
scroll to position [1030, 0]
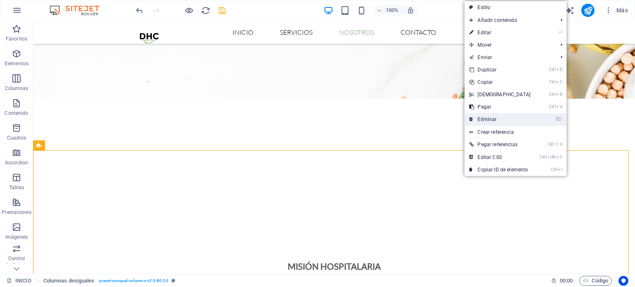
click at [505, 117] on link "⌦ Eliminar" at bounding box center [499, 119] width 71 height 12
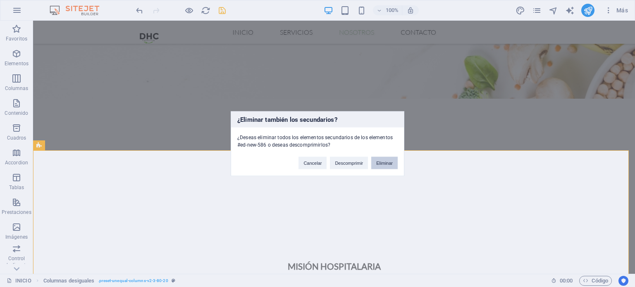
click at [386, 160] on button "Eliminar" at bounding box center [384, 163] width 26 height 12
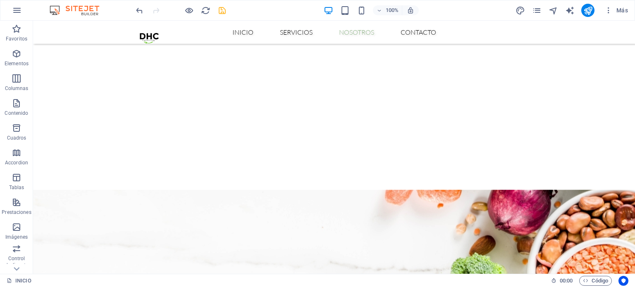
scroll to position [891, 0]
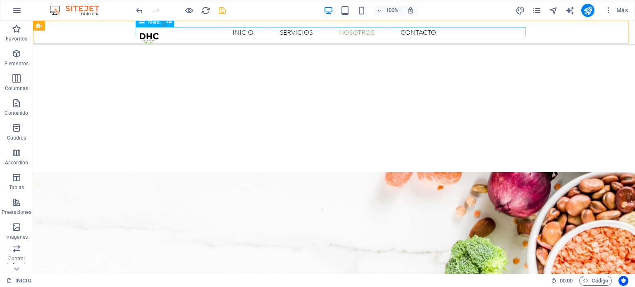
click at [349, 35] on nav "Inicio Servicios Nosotros Contacto" at bounding box center [334, 32] width 390 height 10
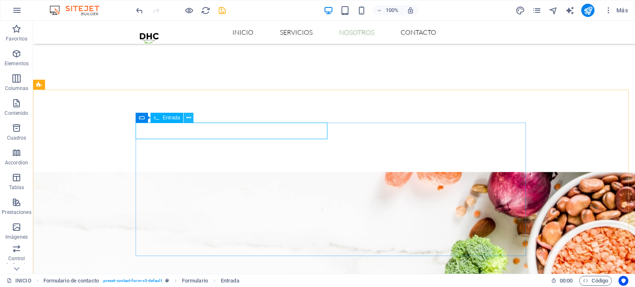
click at [191, 119] on icon at bounding box center [188, 118] width 5 height 9
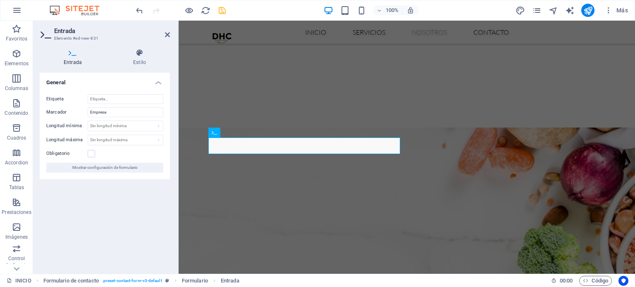
scroll to position [1023, 0]
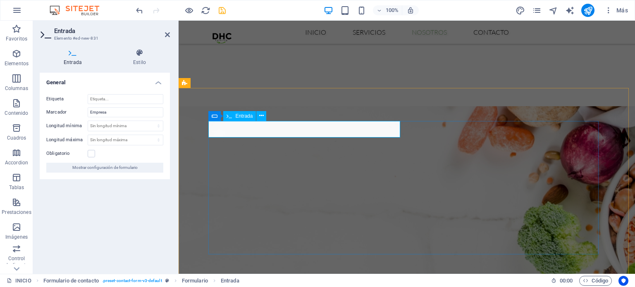
click at [263, 116] on icon at bounding box center [261, 116] width 5 height 9
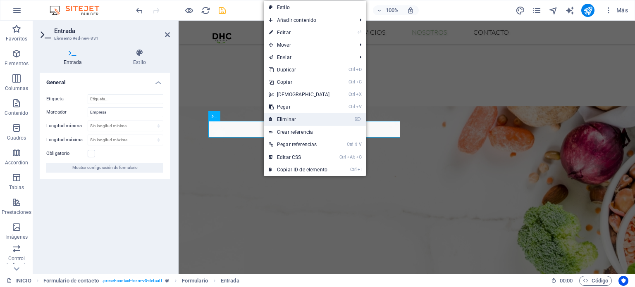
click at [295, 118] on link "⌦ Eliminar" at bounding box center [299, 119] width 71 height 12
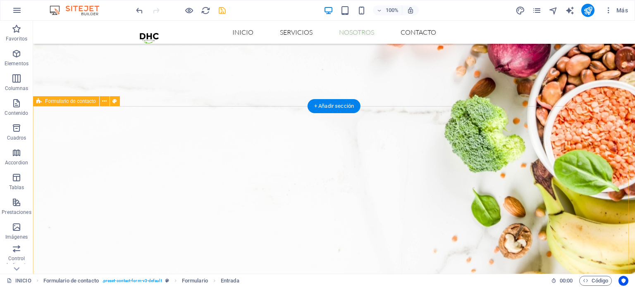
scroll to position [875, 0]
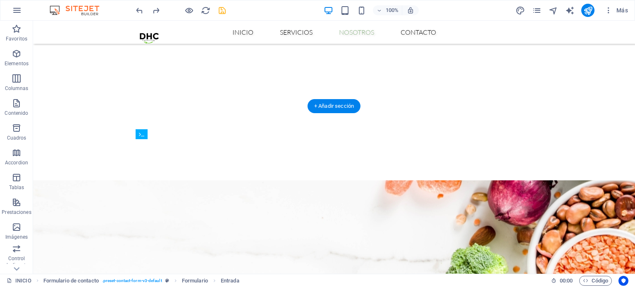
drag, startPoint x: 251, startPoint y: 148, endPoint x: 333, endPoint y: 178, distance: 87.4
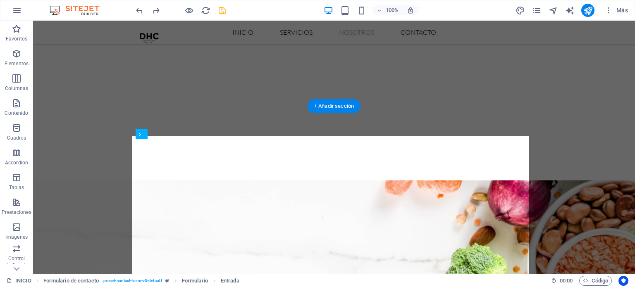
drag, startPoint x: 296, startPoint y: 148, endPoint x: 352, endPoint y: 172, distance: 60.7
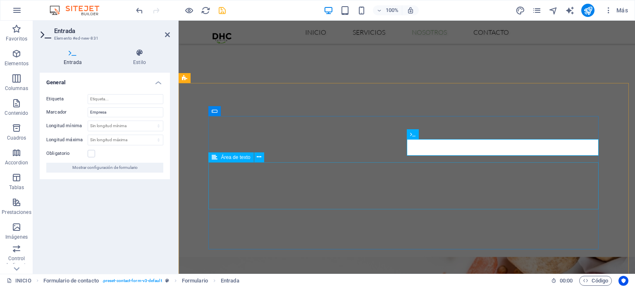
scroll to position [1028, 0]
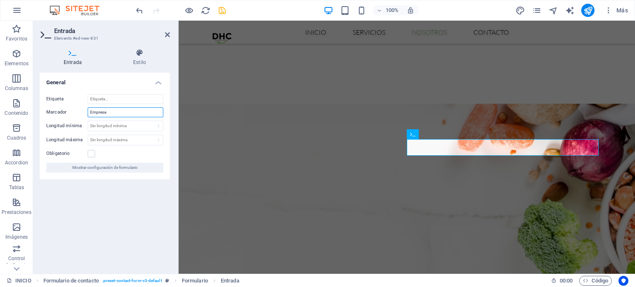
click at [117, 110] on input "Empresa" at bounding box center [126, 112] width 76 height 10
type input "c"
type input "Cuidad"
click at [139, 127] on select "Sin longitud mínima carácteres" at bounding box center [125, 126] width 75 height 10
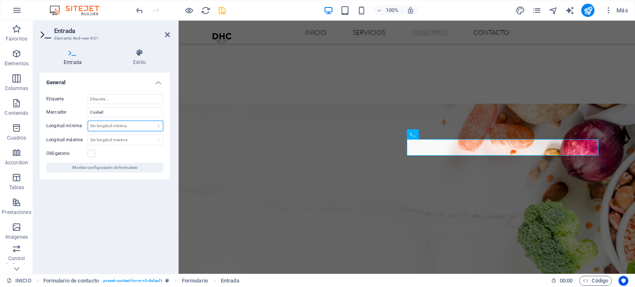
click at [138, 126] on select "Sin longitud mínima carácteres" at bounding box center [125, 126] width 75 height 10
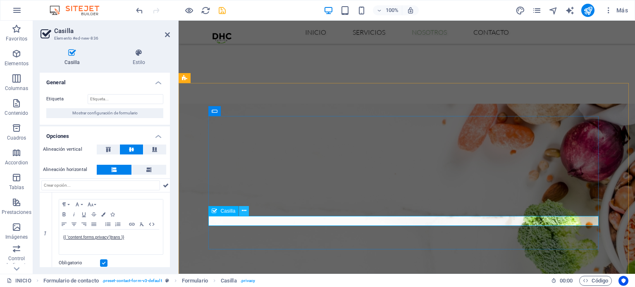
click at [243, 212] on icon at bounding box center [244, 211] width 5 height 9
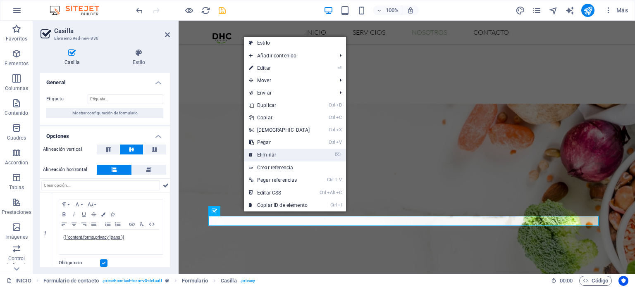
click at [276, 153] on link "⌦ Eliminar" at bounding box center [279, 155] width 71 height 12
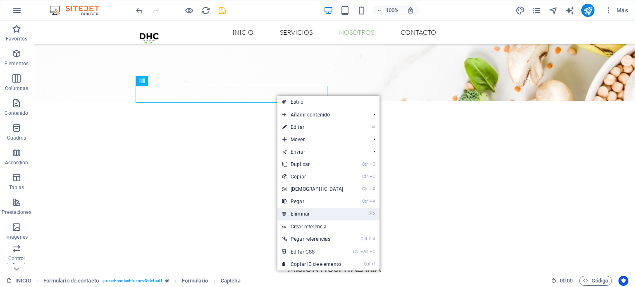
click at [319, 209] on link "⌦ Eliminar" at bounding box center [312, 214] width 71 height 12
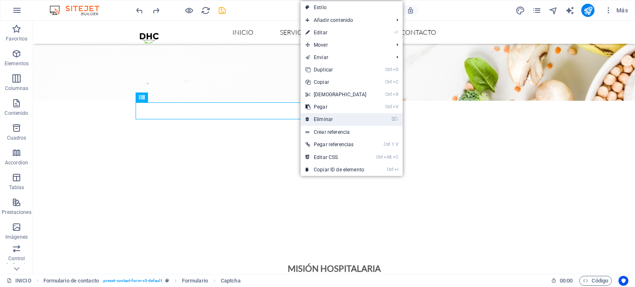
click at [326, 121] on link "⌦ Eliminar" at bounding box center [335, 119] width 71 height 12
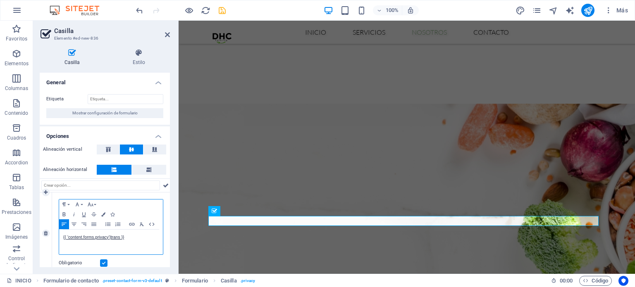
click at [139, 236] on p "{{ 'content.forms.privacy'|trans }}" at bounding box center [110, 237] width 95 height 7
click at [135, 243] on div "{{ 'content.forms.privacy'|trans }}" at bounding box center [111, 242] width 104 height 25
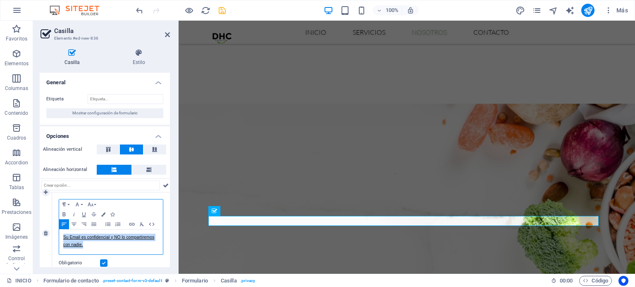
drag, startPoint x: 87, startPoint y: 244, endPoint x: 61, endPoint y: 239, distance: 26.5
click at [61, 239] on div "Su Email es confidencial y NO lo compartiremos con nadie." at bounding box center [111, 242] width 104 height 25
click at [225, 8] on icon "save" at bounding box center [222, 11] width 10 height 10
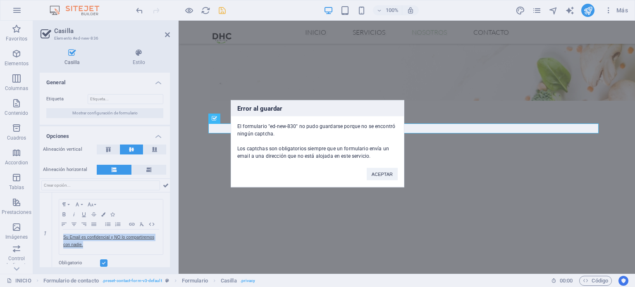
scroll to position [1121, 0]
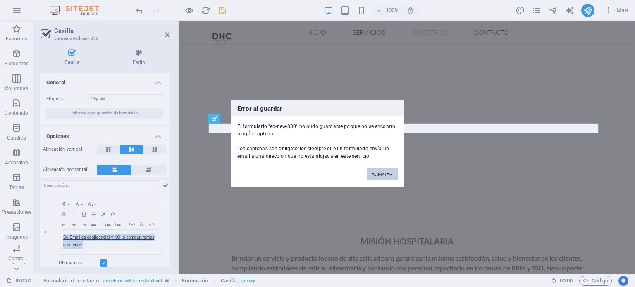
click at [381, 176] on button "ACEPTAR" at bounding box center [382, 174] width 31 height 12
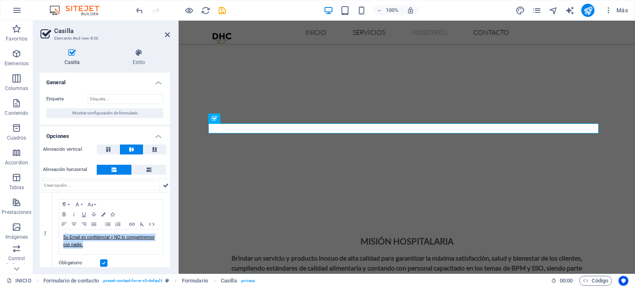
scroll to position [7, 0]
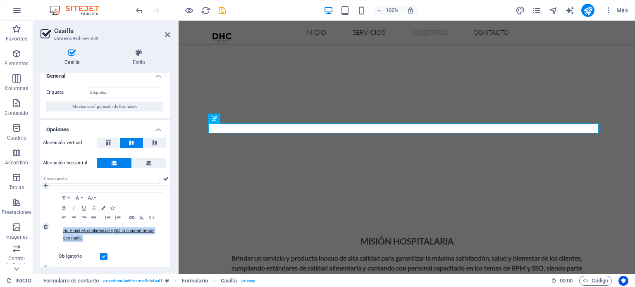
click at [104, 255] on label at bounding box center [103, 256] width 7 height 7
click at [0, 0] on input "Obligatorio" at bounding box center [0, 0] width 0 height 0
click at [142, 60] on h4 "Estilo" at bounding box center [139, 57] width 62 height 17
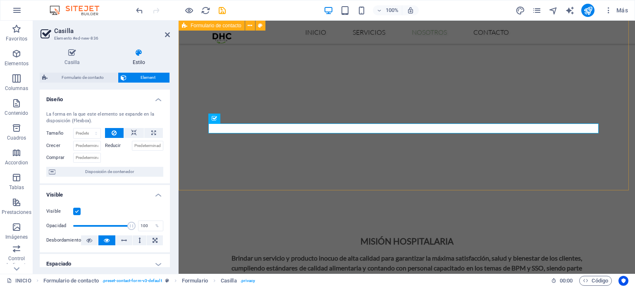
select select "rem"
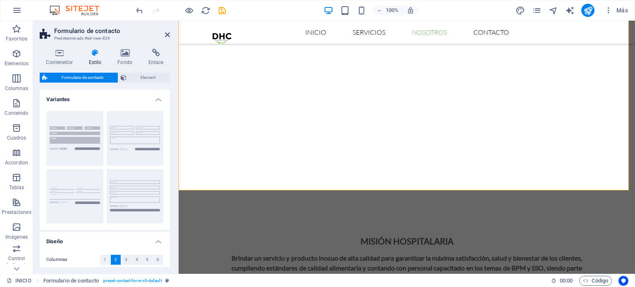
drag, startPoint x: 170, startPoint y: 119, endPoint x: 169, endPoint y: 171, distance: 52.1
click at [169, 171] on div "Contenedor Estilo Fondo Enlace Tamaño Altura Predeterminado px rem % vh vw Alto…" at bounding box center [104, 158] width 143 height 232
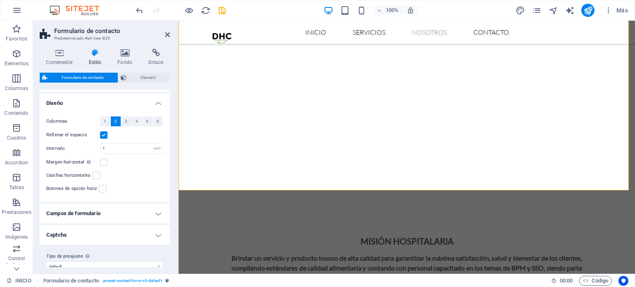
scroll to position [149, 0]
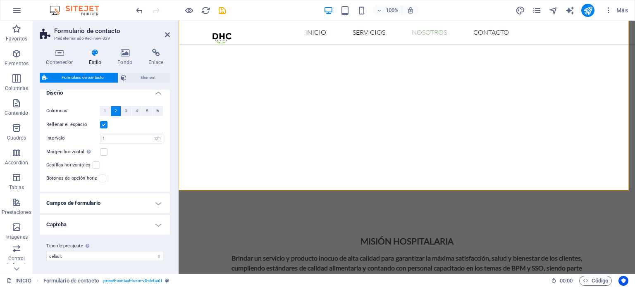
click at [158, 228] on h4 "Captcha" at bounding box center [105, 225] width 130 height 20
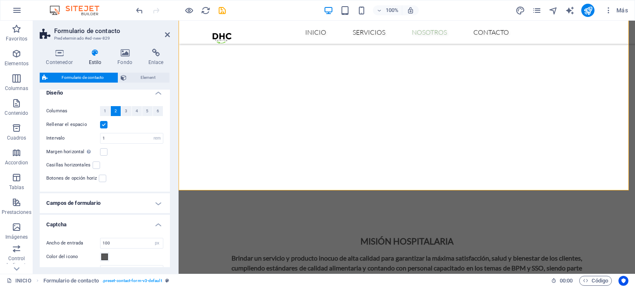
drag, startPoint x: 170, startPoint y: 231, endPoint x: 172, endPoint y: 226, distance: 5.4
click at [172, 226] on div "Contenedor Estilo Fondo Enlace Tamaño Altura Predeterminado px rem % vh vw Alto…" at bounding box center [104, 158] width 143 height 232
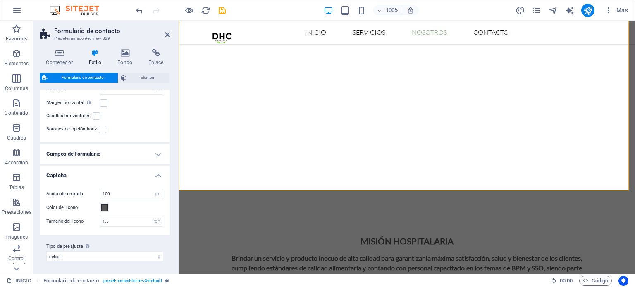
click at [149, 152] on h4 "Campos de formulario" at bounding box center [105, 154] width 130 height 20
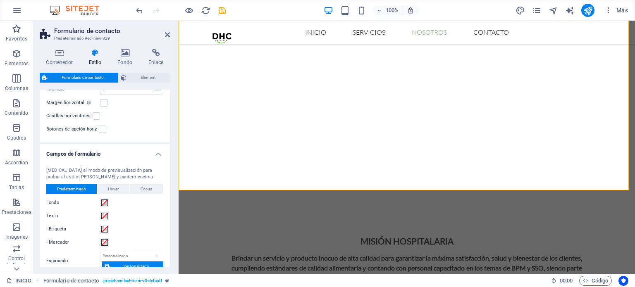
click at [149, 152] on h4 "Campos de formulario" at bounding box center [105, 151] width 130 height 15
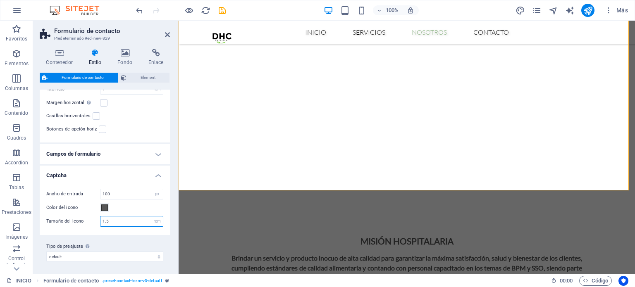
click at [112, 220] on input "1.5" at bounding box center [131, 222] width 62 height 10
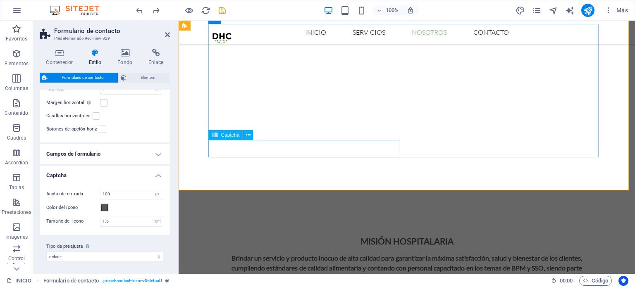
click at [247, 137] on icon at bounding box center [248, 135] width 5 height 9
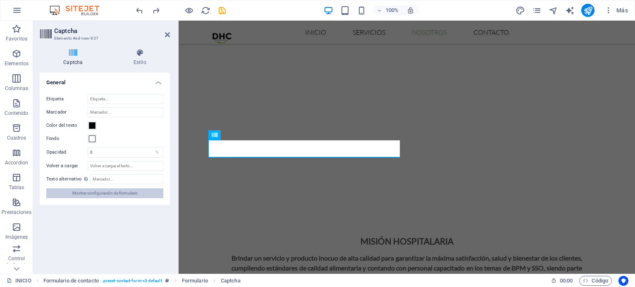
click at [149, 192] on button "Mostrar configuración de formulario" at bounding box center [104, 193] width 117 height 10
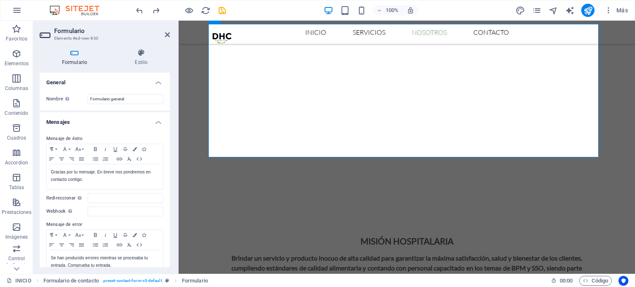
click at [157, 121] on h4 "Mensajes" at bounding box center [105, 119] width 130 height 15
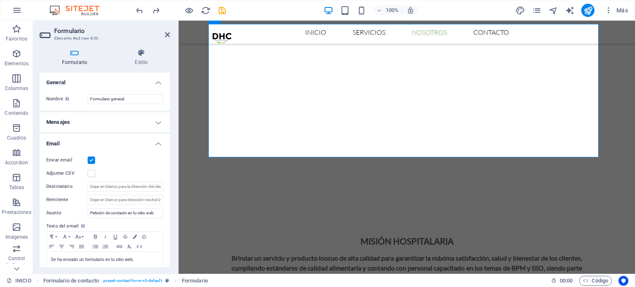
click at [157, 121] on h4 "Mensajes" at bounding box center [105, 122] width 130 height 20
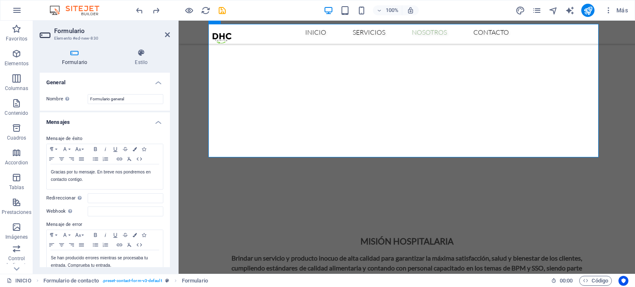
click at [157, 121] on h4 "Mensajes" at bounding box center [105, 119] width 130 height 15
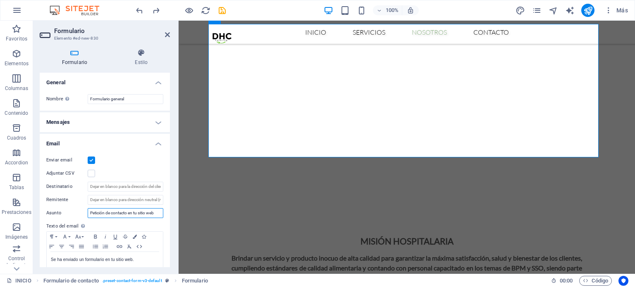
click at [158, 213] on input "Petición de contacto en tu sitio web" at bounding box center [126, 213] width 76 height 10
click at [158, 141] on h4 "Email" at bounding box center [105, 141] width 130 height 15
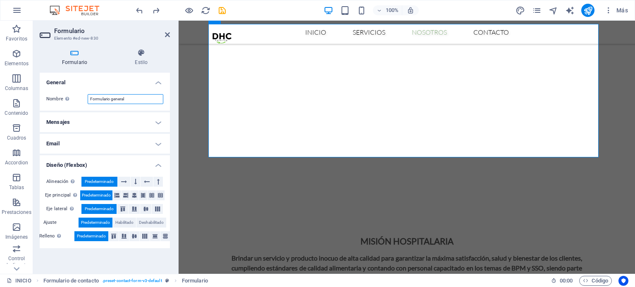
click at [136, 100] on input "Formulario general" at bounding box center [126, 99] width 76 height 10
type input "Formulario de Contacto"
click at [146, 56] on icon at bounding box center [141, 53] width 57 height 8
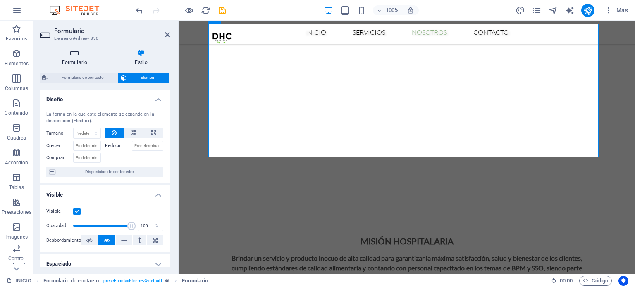
click at [91, 62] on h4 "Formulario" at bounding box center [76, 57] width 73 height 17
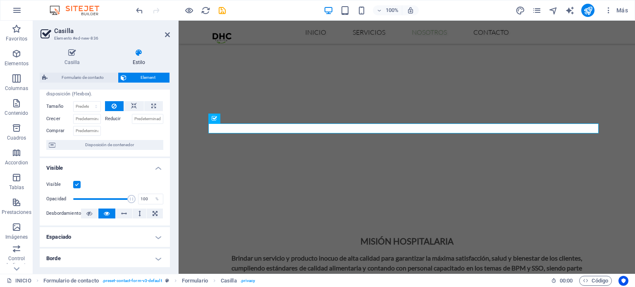
scroll to position [0, 0]
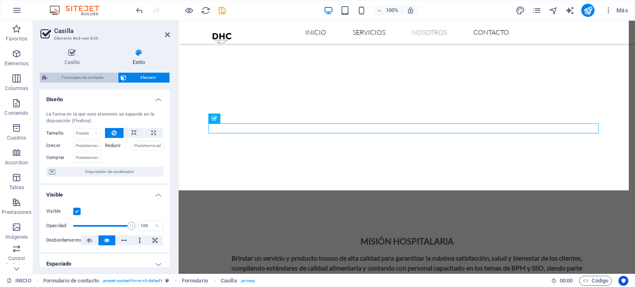
click at [83, 74] on span "Formulario de contacto" at bounding box center [82, 78] width 65 height 10
select select "rem"
select select "px"
select select "rem"
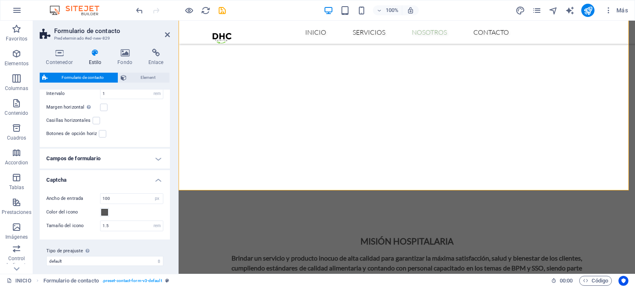
scroll to position [198, 0]
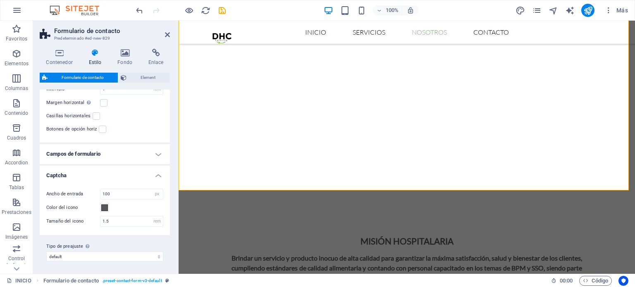
drag, startPoint x: 169, startPoint y: 151, endPoint x: 5, endPoint y: 250, distance: 191.7
click at [142, 256] on select "default Añadir tipo de preajuste" at bounding box center [104, 257] width 117 height 10
click at [46, 252] on select "default Añadir tipo de preajuste" at bounding box center [104, 257] width 117 height 10
select select "preset-contact-form-v3-default"
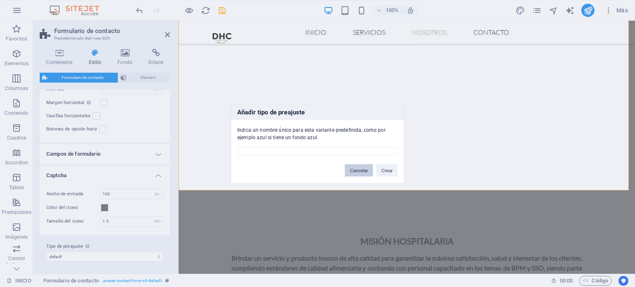
click at [354, 167] on button "Cancelar" at bounding box center [359, 170] width 28 height 12
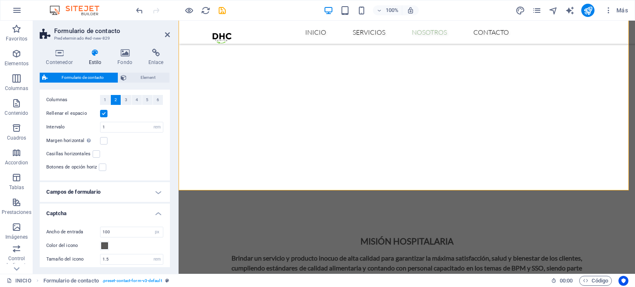
scroll to position [157, 0]
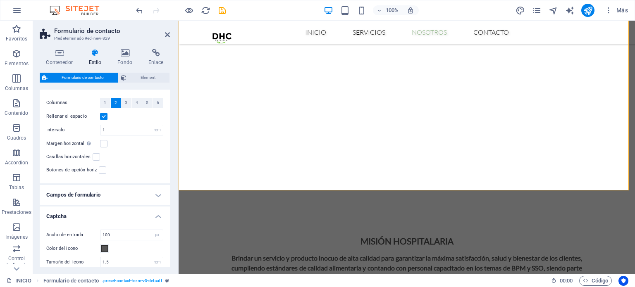
click at [158, 191] on h4 "Campos de formulario" at bounding box center [105, 195] width 130 height 20
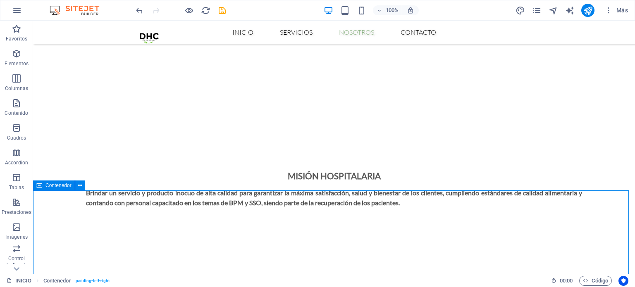
scroll to position [990, 0]
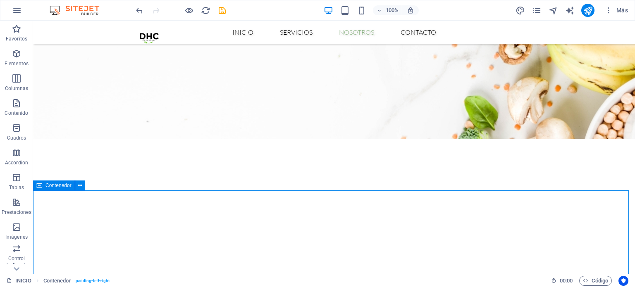
drag, startPoint x: 211, startPoint y: 212, endPoint x: 177, endPoint y: 216, distance: 34.1
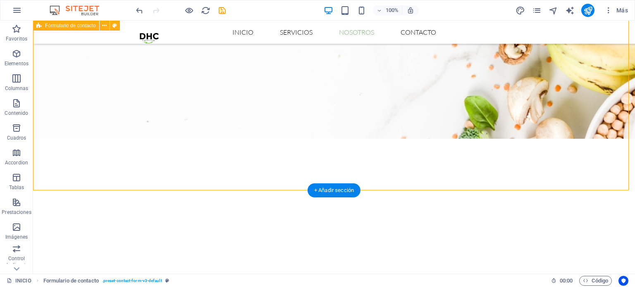
select select "rem"
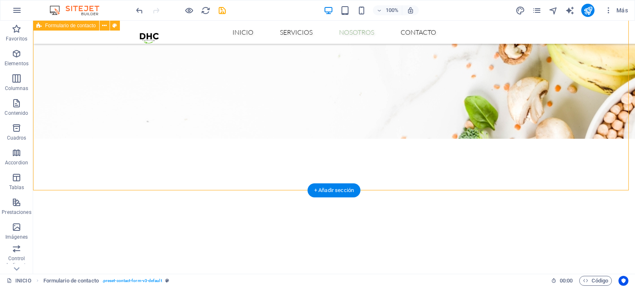
select select "rem"
select select "px"
select select "rem"
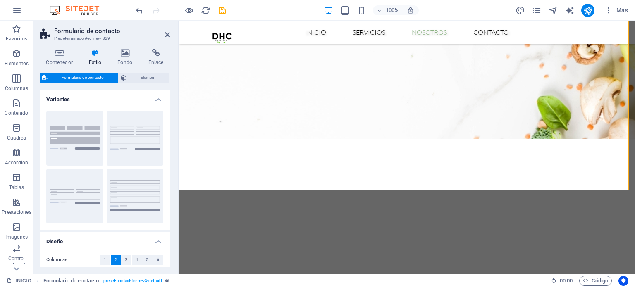
scroll to position [1121, 0]
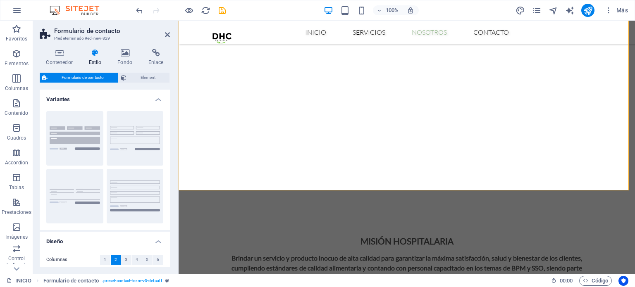
drag, startPoint x: 168, startPoint y: 120, endPoint x: 170, endPoint y: 134, distance: 13.8
click at [170, 134] on div "Contenedor Estilo Fondo Enlace Tamaño Altura Predeterminado px rem % vh vw Alto…" at bounding box center [104, 158] width 143 height 232
click at [167, 132] on div "Contenedor Estilo Fondo Enlace Tamaño Altura Predeterminado px rem % vh vw Alto…" at bounding box center [104, 158] width 143 height 232
click at [168, 133] on div "Variantes Fondo Predeterminado Sin formato Fila Diseño Columnas 1 2 3 4 5 6 Rel…" at bounding box center [105, 179] width 130 height 178
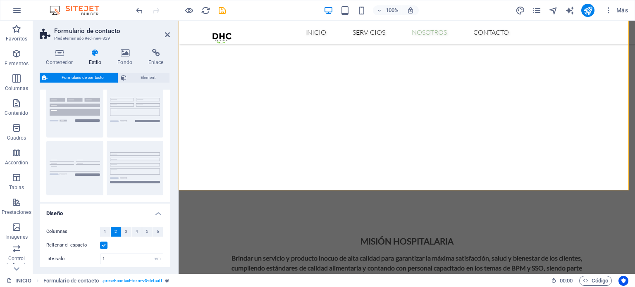
scroll to position [0, 0]
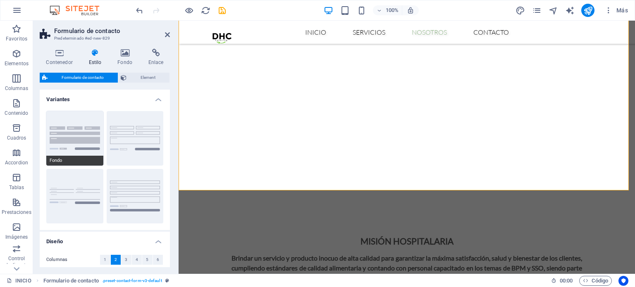
click at [76, 144] on button "Fondo" at bounding box center [74, 138] width 57 height 55
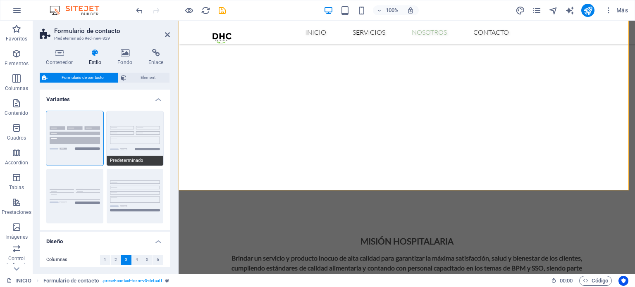
click at [131, 141] on button "Predeterminado" at bounding box center [135, 138] width 57 height 55
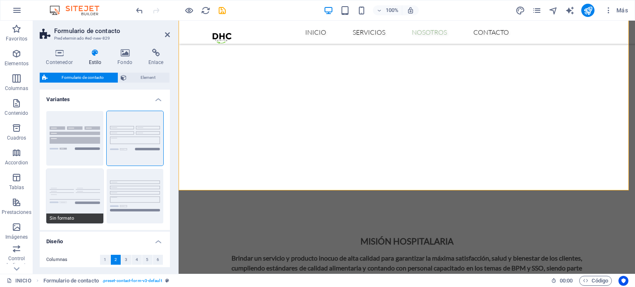
click at [80, 196] on button "Sin formato" at bounding box center [74, 196] width 57 height 55
select select "DISABLED_OPTION_VALUE"
type input "0"
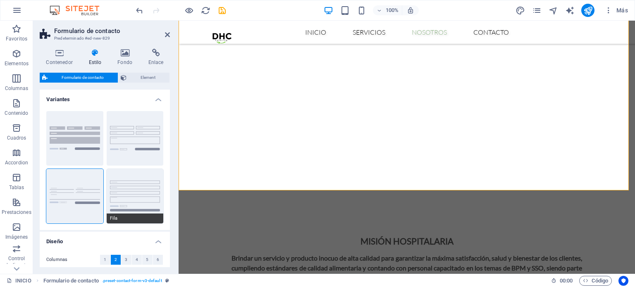
click at [136, 195] on button "Fila" at bounding box center [135, 196] width 57 height 55
type input "1"
select select "px"
type input "1"
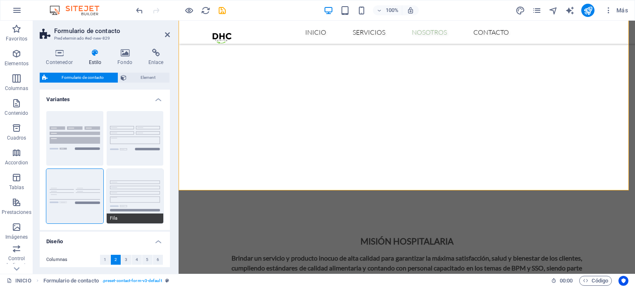
type input "1"
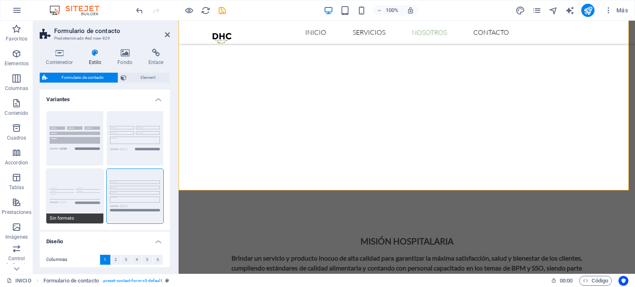
click at [85, 197] on button "Sin formato" at bounding box center [74, 196] width 57 height 55
select select "DISABLED_OPTION_VALUE"
type input "0"
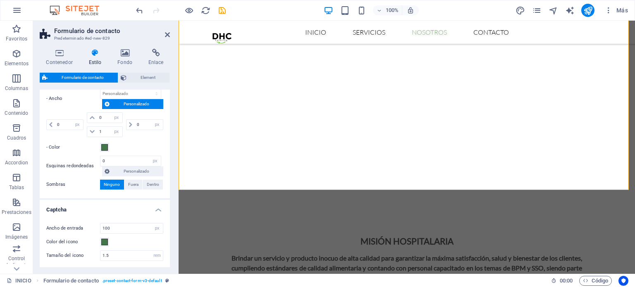
scroll to position [438, 0]
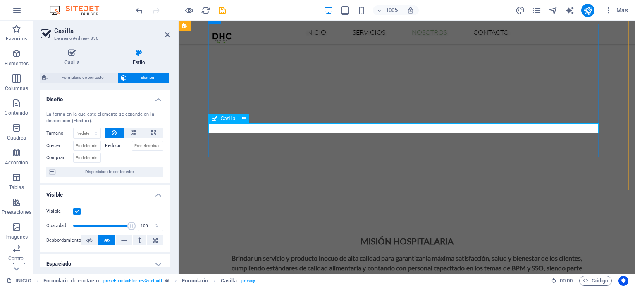
click at [152, 101] on h4 "Diseño" at bounding box center [105, 97] width 130 height 15
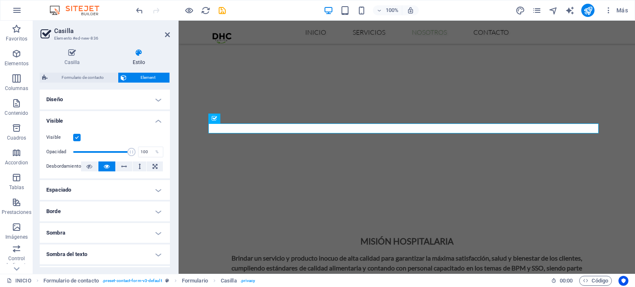
click at [153, 101] on h4 "Diseño" at bounding box center [105, 100] width 130 height 20
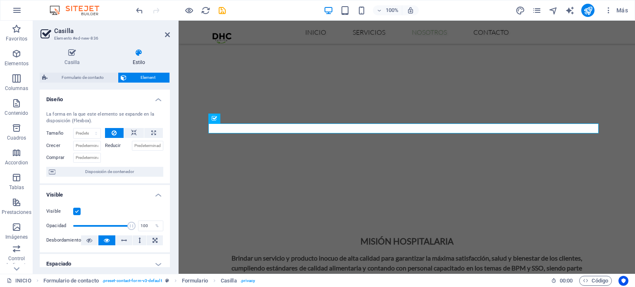
click at [153, 101] on h4 "Diseño" at bounding box center [105, 97] width 130 height 15
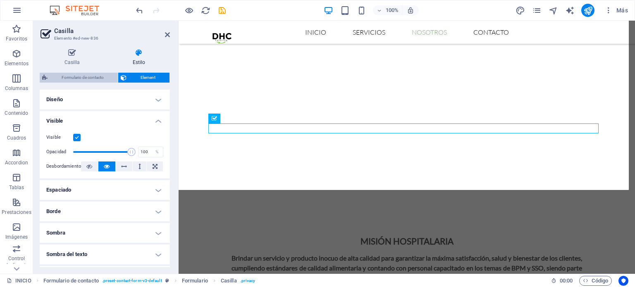
click at [89, 77] on span "Formulario de contacto" at bounding box center [82, 78] width 65 height 10
select select "rem"
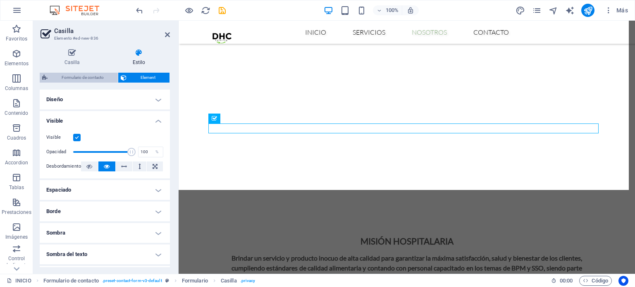
select select "rem"
select select "px"
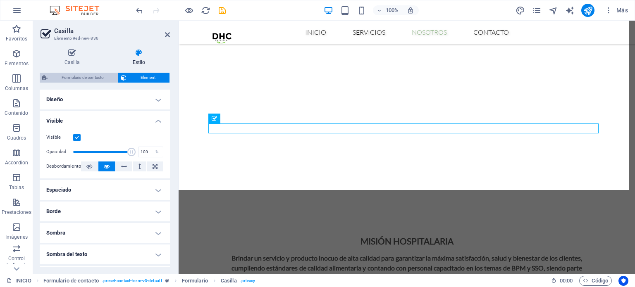
select select "px"
select select "rem"
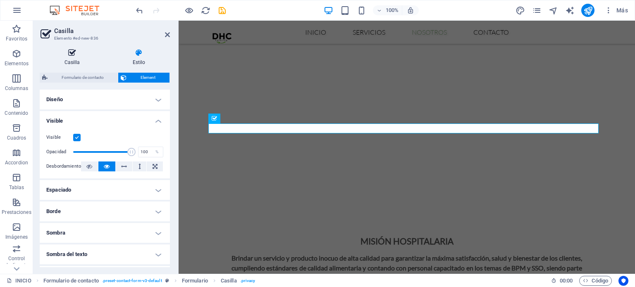
click at [78, 57] on icon at bounding box center [72, 53] width 65 height 8
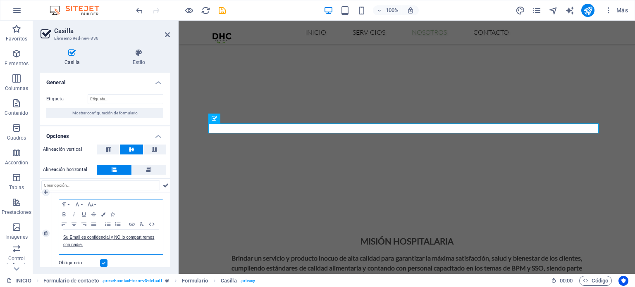
click at [117, 245] on p "Su Email es confidencial y NO lo compartiremos con nadie." at bounding box center [110, 241] width 95 height 15
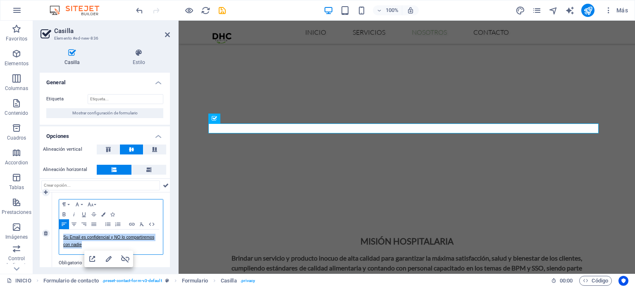
drag, startPoint x: 90, startPoint y: 245, endPoint x: 58, endPoint y: 238, distance: 32.8
click at [59, 238] on div "Paragraph Format Normal Heading 1 Heading 2 Heading 3 Heading 4 Heading 5 Headi…" at bounding box center [111, 227] width 105 height 56
copy link "Su Email es confidencial y NO lo compartiremos con nadie"
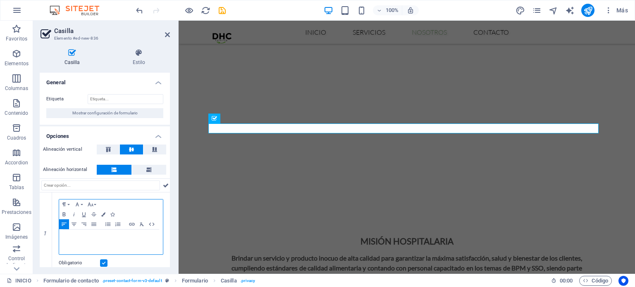
scroll to position [0, 2]
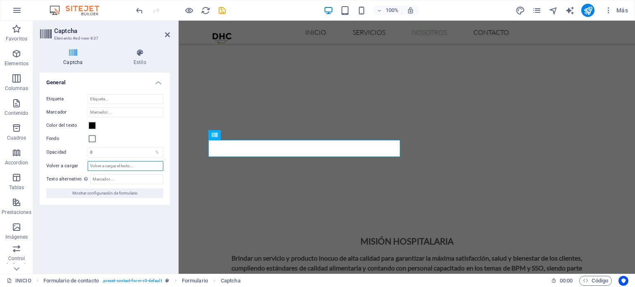
click at [126, 166] on input "Volver a cargar" at bounding box center [126, 166] width 76 height 10
click at [122, 94] on div "Etiqueta" at bounding box center [104, 99] width 117 height 10
click at [131, 102] on input "Etiqueta" at bounding box center [126, 99] width 76 height 10
click at [161, 84] on h4 "General" at bounding box center [105, 80] width 130 height 15
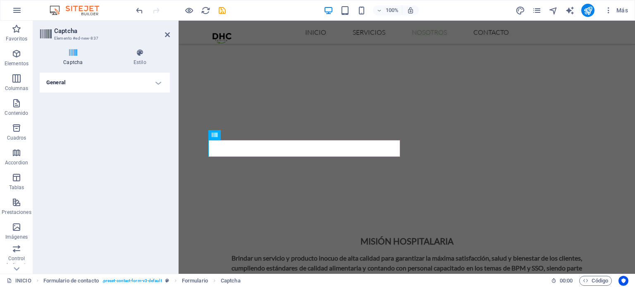
click at [161, 84] on h4 "General" at bounding box center [105, 83] width 130 height 20
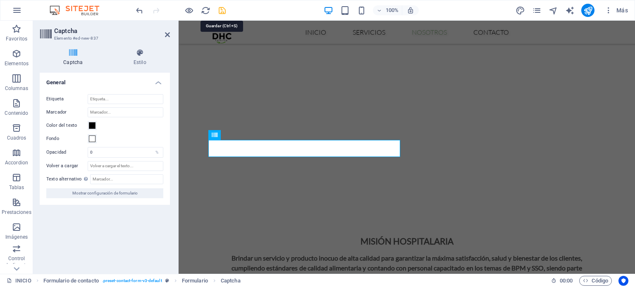
click at [221, 10] on icon "save" at bounding box center [222, 11] width 10 height 10
checkbox input "false"
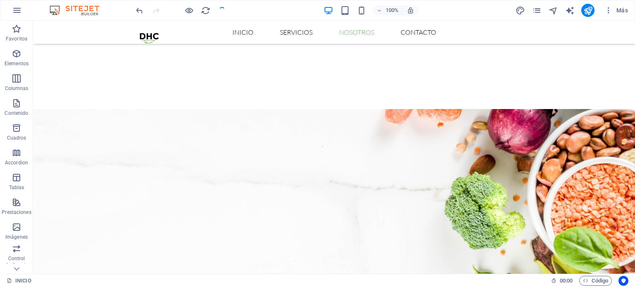
scroll to position [1000, 0]
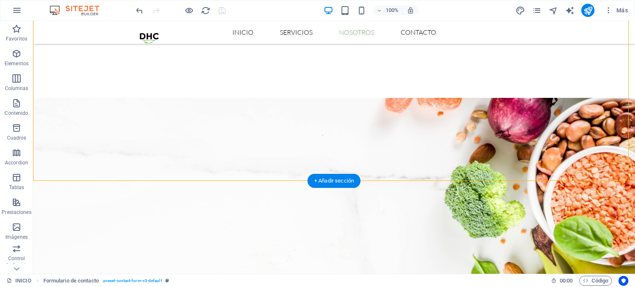
drag, startPoint x: 374, startPoint y: 140, endPoint x: 251, endPoint y: 152, distance: 124.1
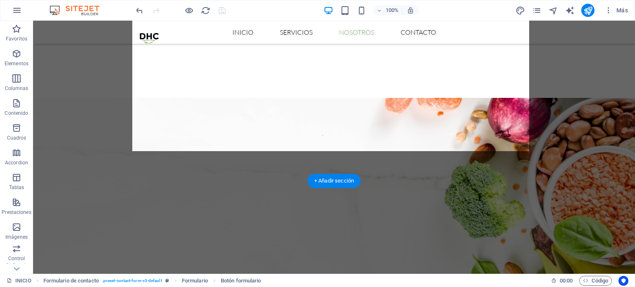
drag, startPoint x: 369, startPoint y: 142, endPoint x: 443, endPoint y: 138, distance: 74.5
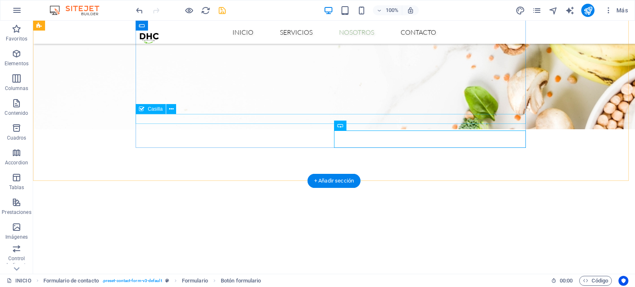
drag, startPoint x: 300, startPoint y: 131, endPoint x: 386, endPoint y: 122, distance: 86.0
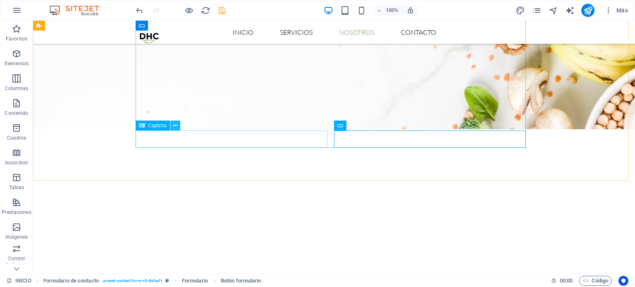
click at [174, 127] on icon at bounding box center [175, 126] width 5 height 9
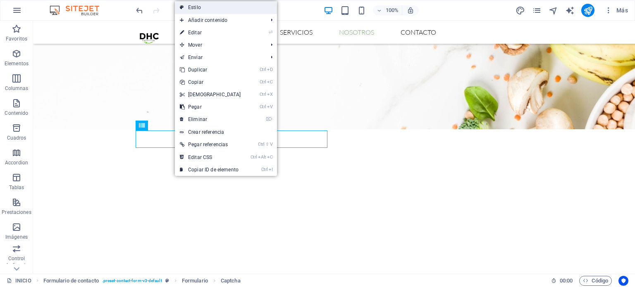
click at [228, 9] on link "Estilo" at bounding box center [226, 7] width 102 height 12
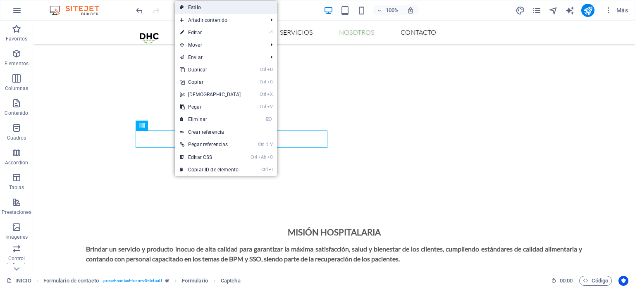
select select "rem"
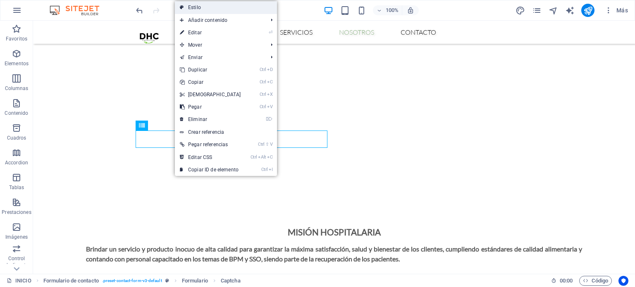
select select "px"
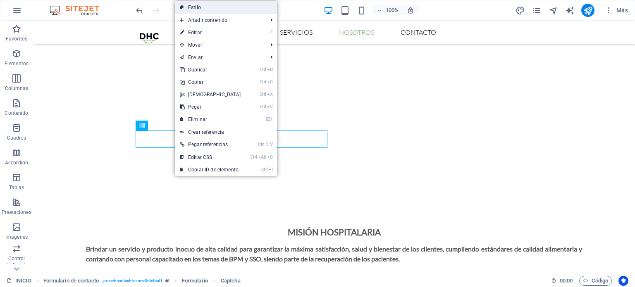
select select "px"
select select "rem"
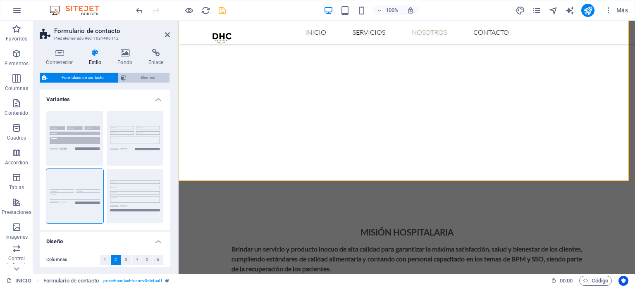
click at [145, 75] on span "Element" at bounding box center [148, 78] width 38 height 10
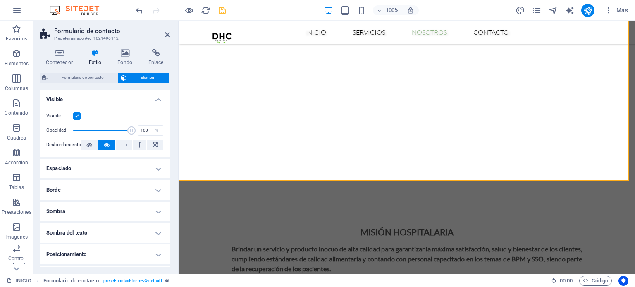
click at [154, 172] on h4 "Espaciado" at bounding box center [105, 169] width 130 height 20
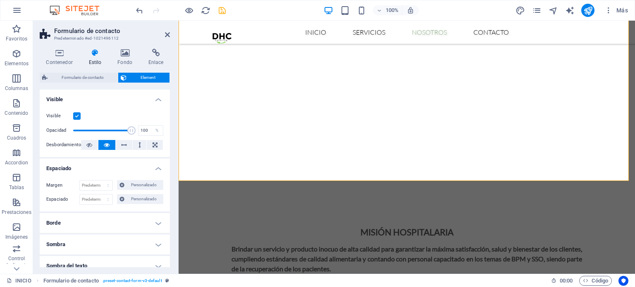
click at [154, 172] on h4 "Espaciado" at bounding box center [105, 166] width 130 height 15
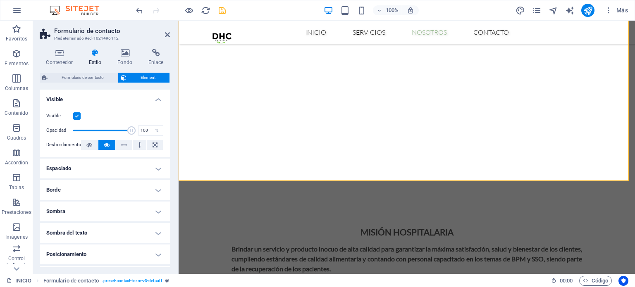
click at [170, 181] on div "Contenedor Estilo Fondo Enlace Tamaño Altura Predeterminado px rem % vh vw Alto…" at bounding box center [104, 158] width 143 height 232
click at [220, 9] on icon "save" at bounding box center [222, 11] width 10 height 10
checkbox input "false"
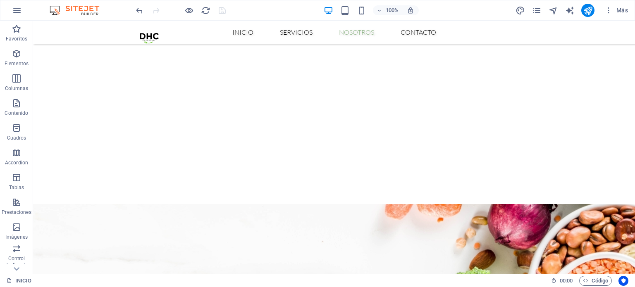
scroll to position [814, 0]
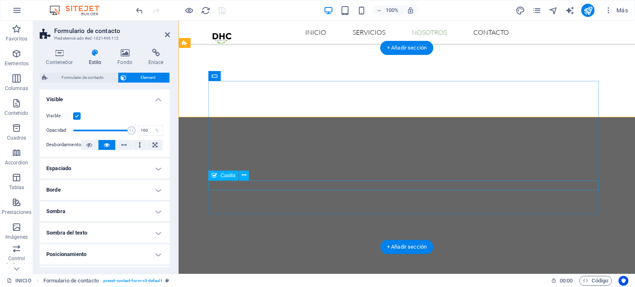
scroll to position [1063, 0]
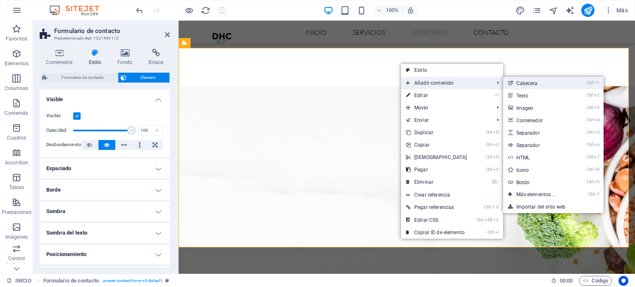
click at [522, 83] on link "Ctrl 1 Cabecera" at bounding box center [537, 83] width 69 height 12
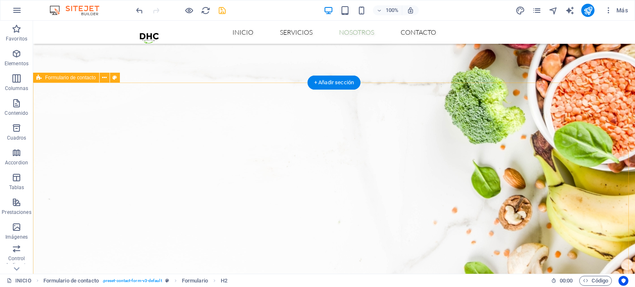
scroll to position [898, 0]
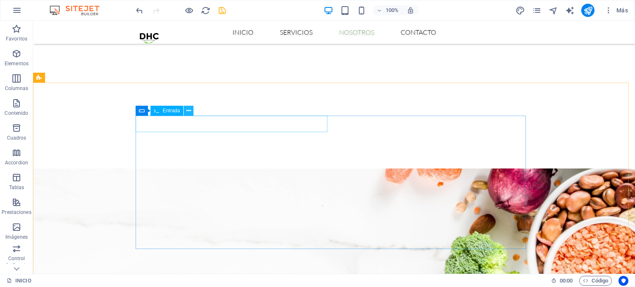
click at [189, 114] on icon at bounding box center [188, 111] width 5 height 9
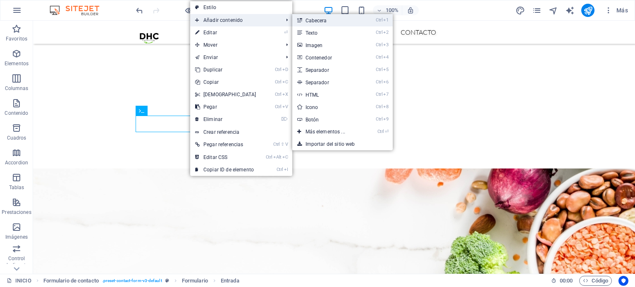
click at [307, 21] on link "Ctrl 1 Cabecera" at bounding box center [326, 20] width 69 height 12
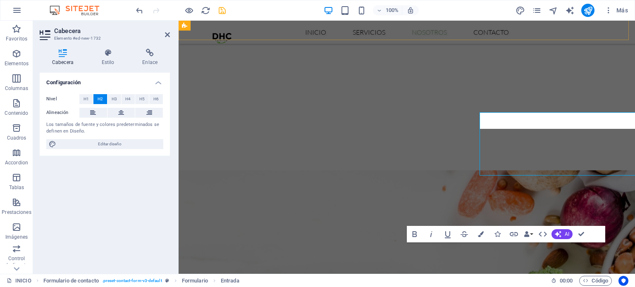
scroll to position [902, 0]
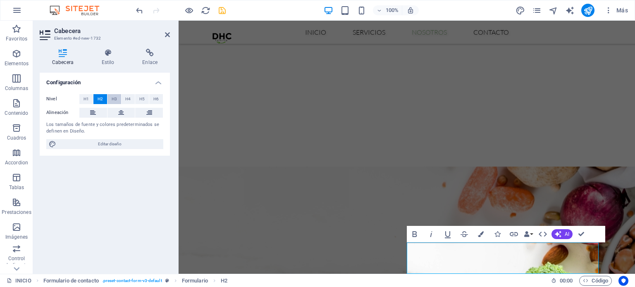
click at [117, 100] on span "H3" at bounding box center [114, 99] width 5 height 10
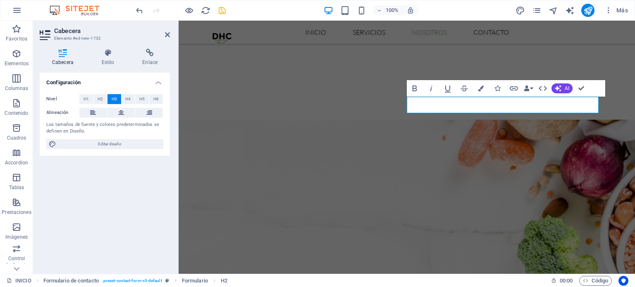
scroll to position [1020, 0]
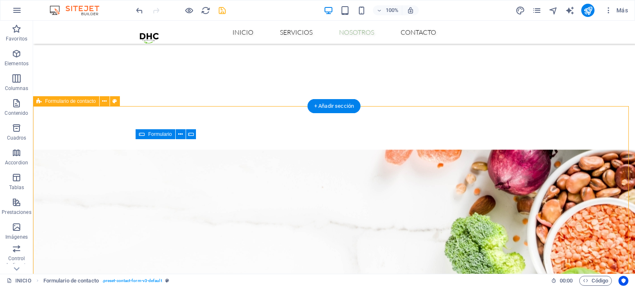
scroll to position [875, 0]
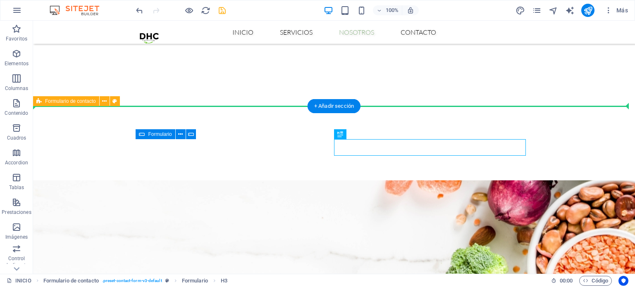
drag, startPoint x: 350, startPoint y: 147, endPoint x: 279, endPoint y: 127, distance: 73.8
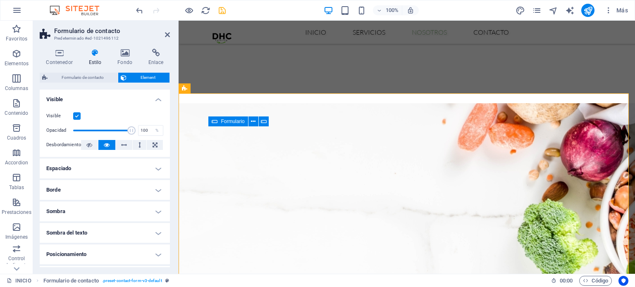
scroll to position [1050, 0]
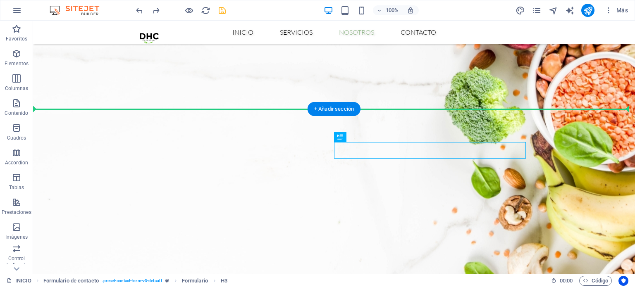
scroll to position [872, 0]
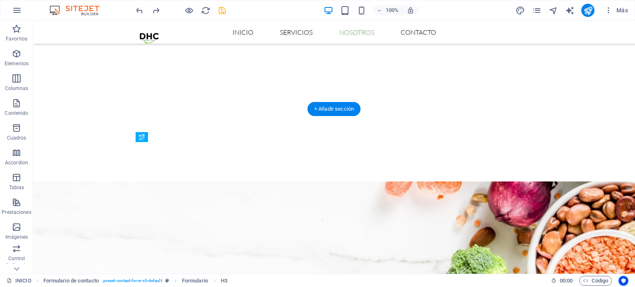
drag, startPoint x: 293, startPoint y: 104, endPoint x: 326, endPoint y: 189, distance: 91.6
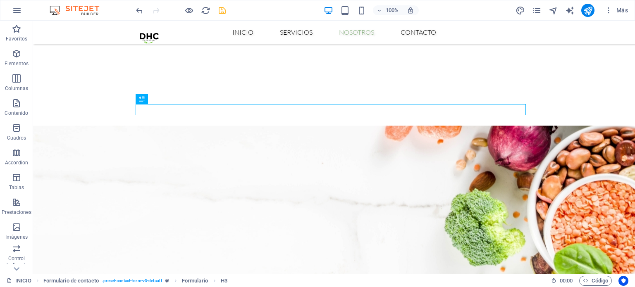
scroll to position [957, 0]
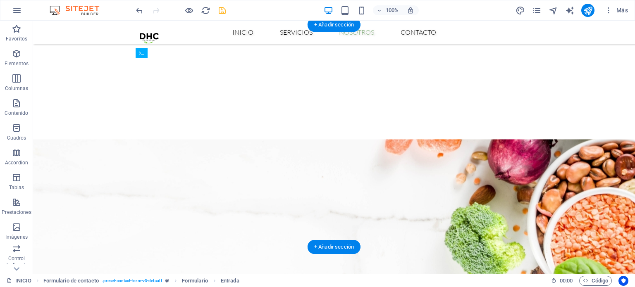
drag, startPoint x: 297, startPoint y: 67, endPoint x: 292, endPoint y: 126, distance: 58.9
drag, startPoint x: 286, startPoint y: 112, endPoint x: 279, endPoint y: 71, distance: 41.4
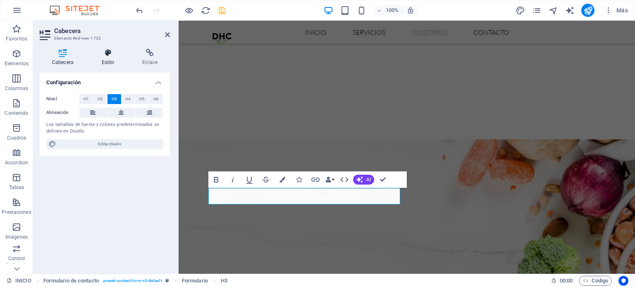
click at [102, 62] on h4 "Estilo" at bounding box center [109, 57] width 41 height 17
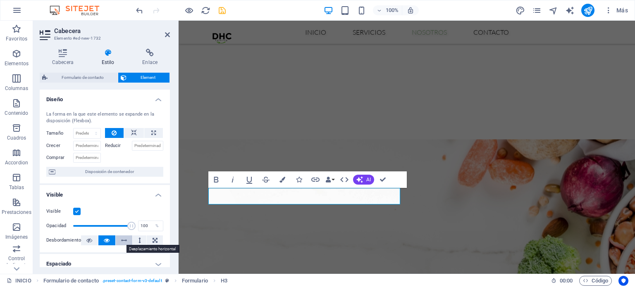
click at [123, 238] on icon at bounding box center [124, 241] width 6 height 10
click at [104, 241] on icon at bounding box center [107, 241] width 6 height 10
click at [93, 240] on button at bounding box center [89, 241] width 17 height 10
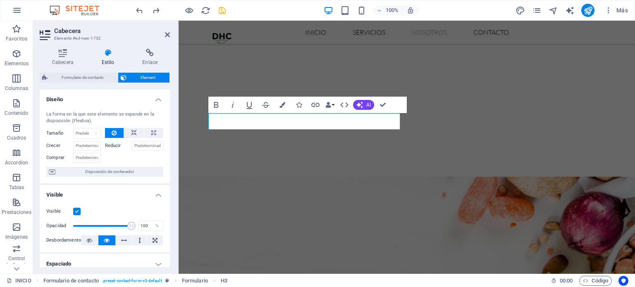
scroll to position [1048, 0]
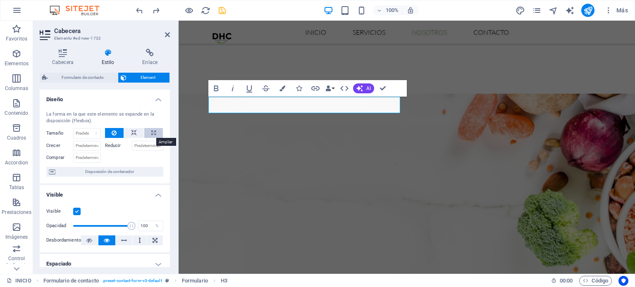
click at [149, 130] on button at bounding box center [153, 133] width 19 height 10
type input "100"
select select "%"
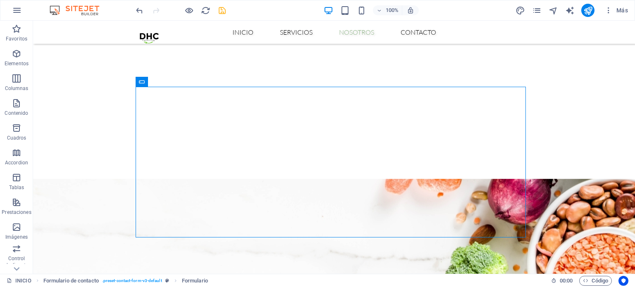
scroll to position [880, 0]
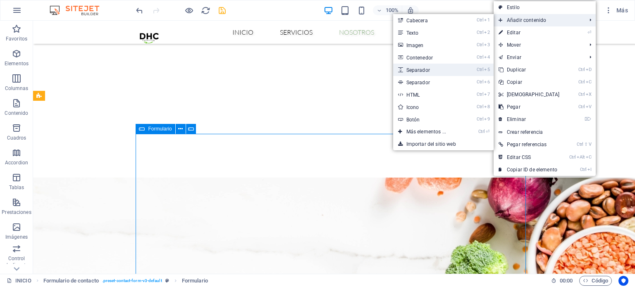
click at [452, 71] on link "Ctrl 5 Separador" at bounding box center [427, 70] width 69 height 12
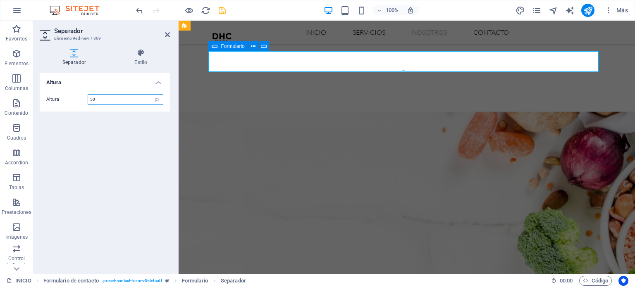
scroll to position [1093, 0]
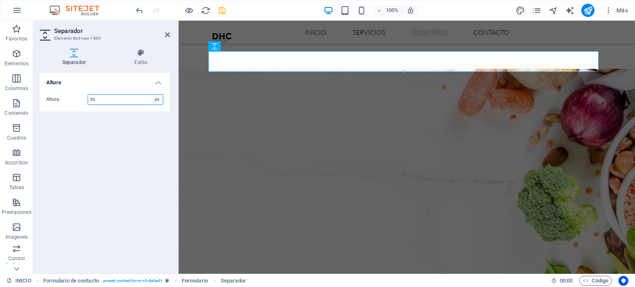
click at [160, 99] on select "px rem vh vw" at bounding box center [157, 100] width 12 height 10
select select "rem"
click at [151, 95] on select "px rem vh vw" at bounding box center [157, 100] width 12 height 10
type input "3.125"
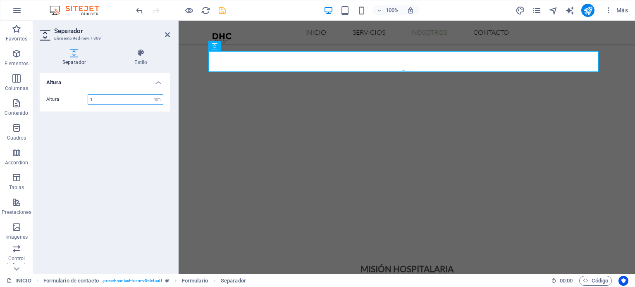
type input "1"
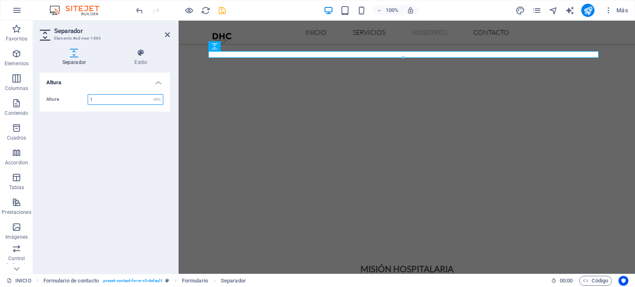
click at [136, 102] on input "1" at bounding box center [125, 100] width 75 height 10
type input "2"
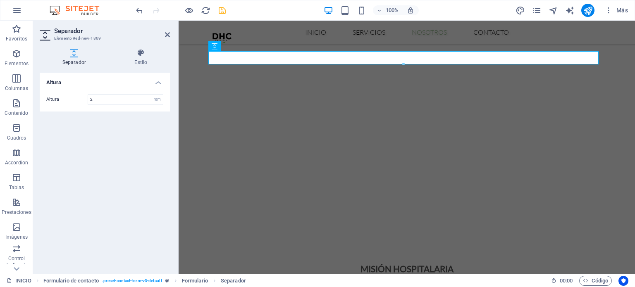
scroll to position [1091, 0]
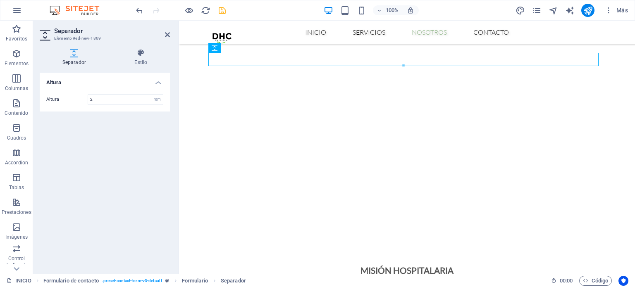
drag, startPoint x: 408, startPoint y: 72, endPoint x: 230, endPoint y: 64, distance: 178.3
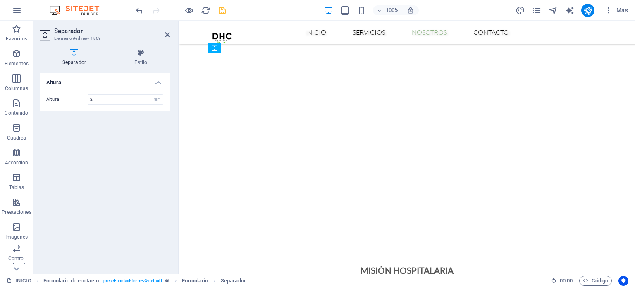
drag, startPoint x: 231, startPoint y: 57, endPoint x: 240, endPoint y: 83, distance: 28.0
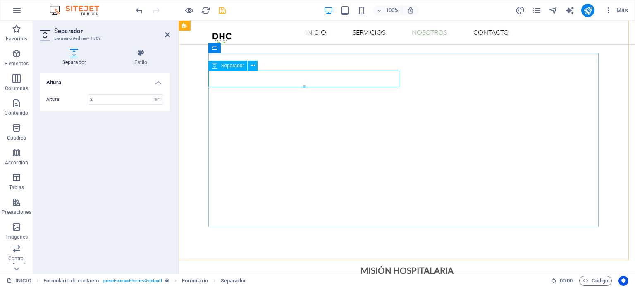
click at [252, 64] on icon at bounding box center [252, 66] width 5 height 9
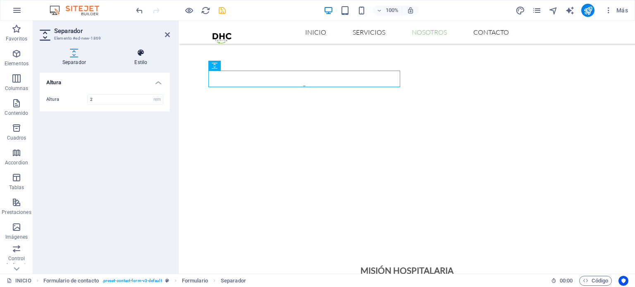
click at [132, 62] on h4 "Estilo" at bounding box center [141, 57] width 58 height 17
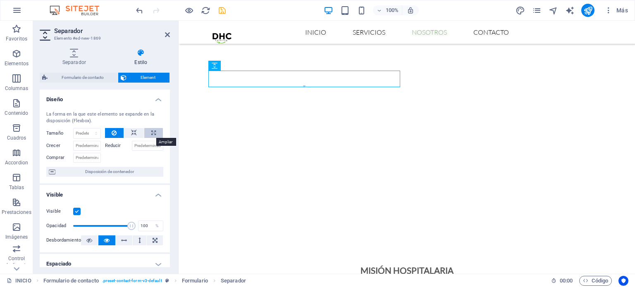
click at [152, 136] on icon at bounding box center [153, 133] width 5 height 10
type input "100"
select select "%"
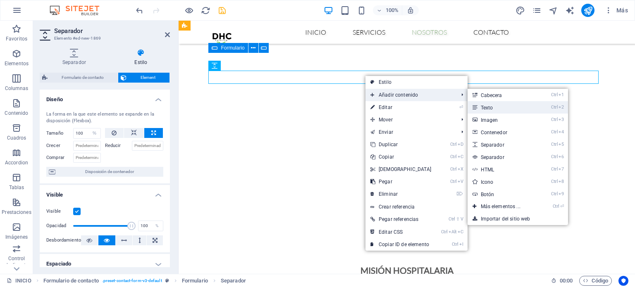
click at [496, 105] on link "Ctrl 2 Texto" at bounding box center [501, 107] width 69 height 12
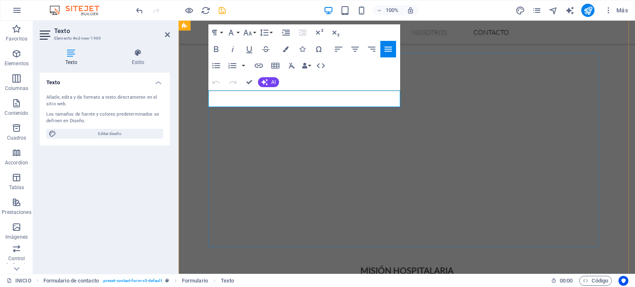
click at [139, 60] on h4 "Estilo" at bounding box center [138, 57] width 64 height 17
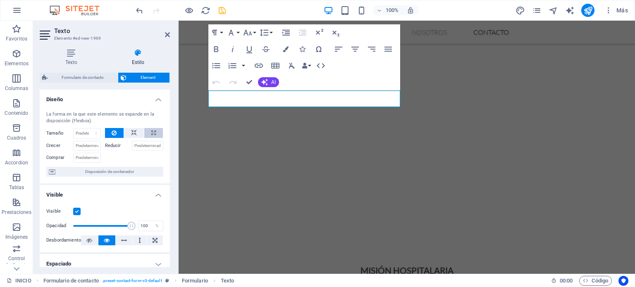
click at [151, 136] on icon at bounding box center [153, 133] width 5 height 10
type input "100"
select select "%"
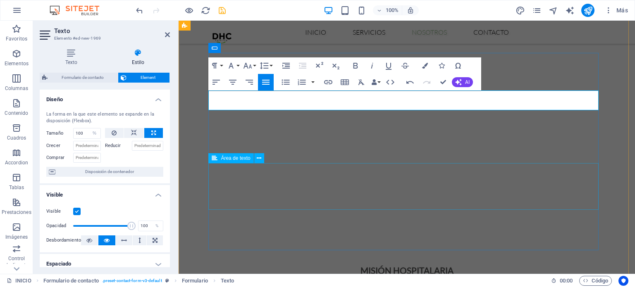
scroll to position [995, 0]
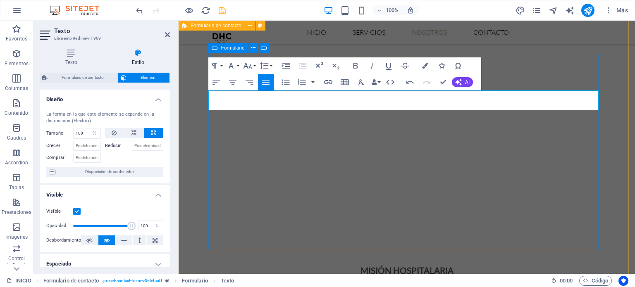
click at [356, 67] on icon "button" at bounding box center [355, 66] width 10 height 10
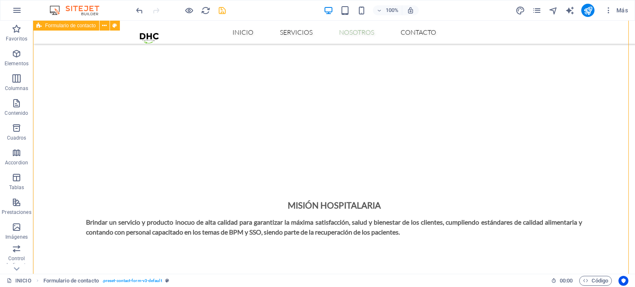
scroll to position [961, 0]
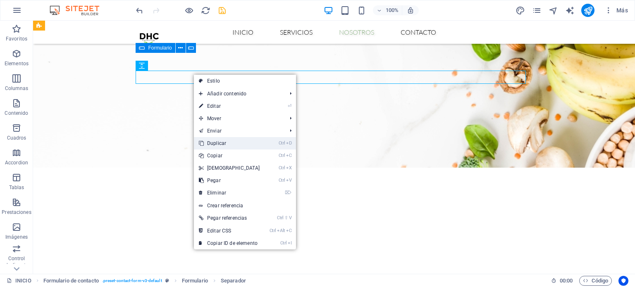
click at [235, 146] on link "Ctrl D Duplicar" at bounding box center [229, 143] width 71 height 12
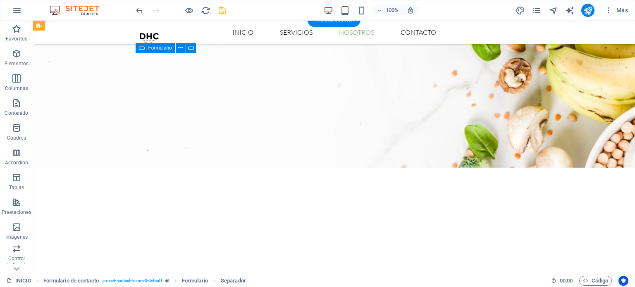
drag, startPoint x: 195, startPoint y: 95, endPoint x: 201, endPoint y: 129, distance: 34.3
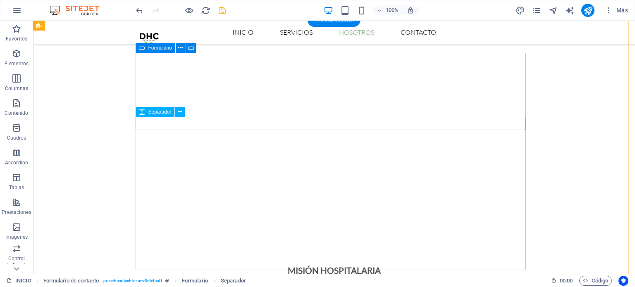
select select "rem"
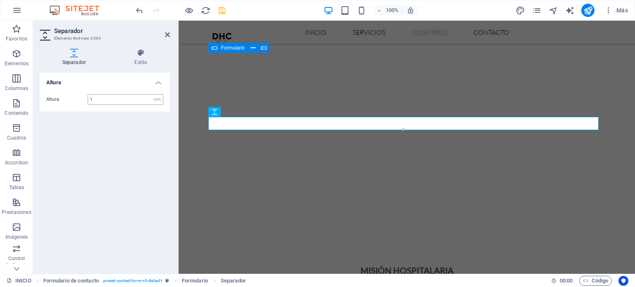
type input "1"
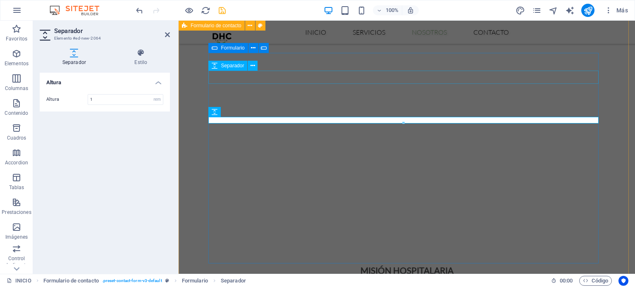
select select "%"
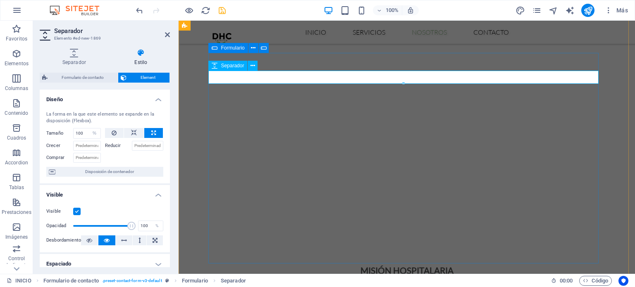
click at [70, 62] on h4 "Separador" at bounding box center [76, 57] width 72 height 17
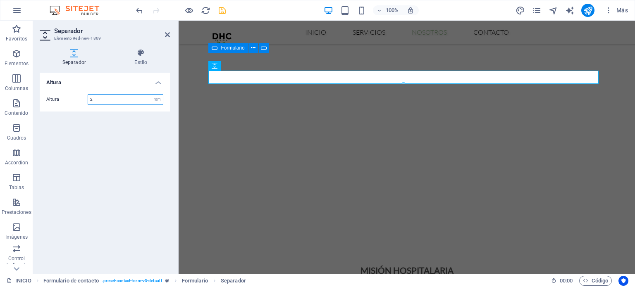
click at [108, 103] on input "2" at bounding box center [125, 100] width 75 height 10
type input "1"
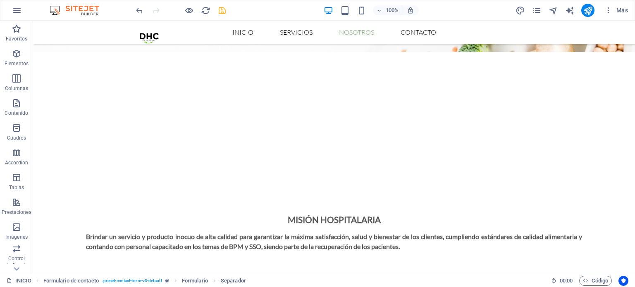
scroll to position [1096, 0]
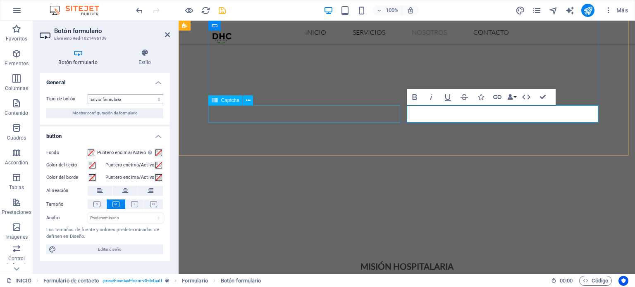
scroll to position [1226, 0]
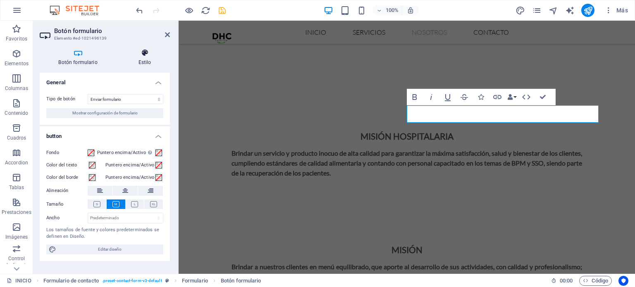
click at [139, 65] on h4 "Estilo" at bounding box center [144, 57] width 50 height 17
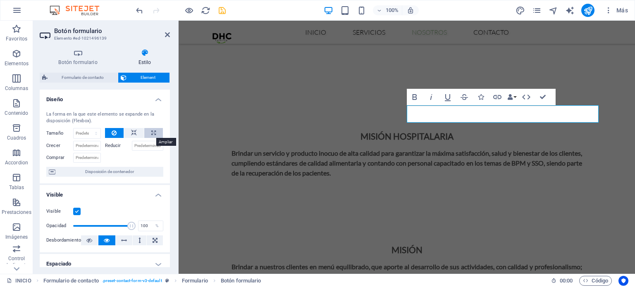
click at [152, 132] on icon at bounding box center [153, 133] width 5 height 10
type input "100"
select select "%"
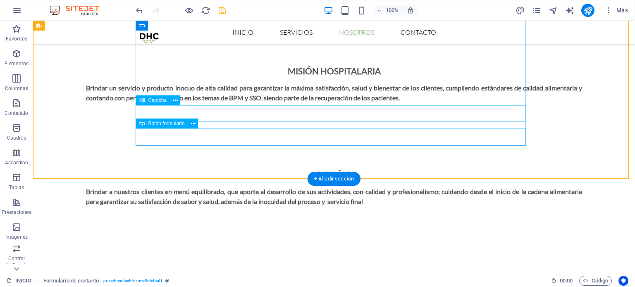
scroll to position [1096, 0]
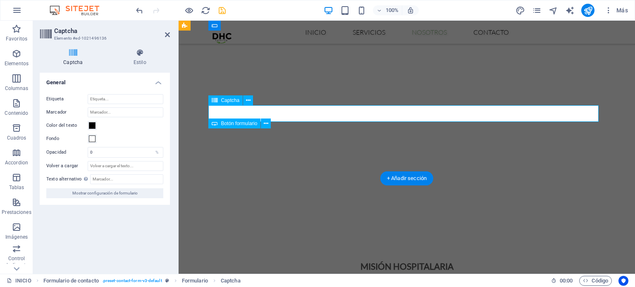
scroll to position [1226, 0]
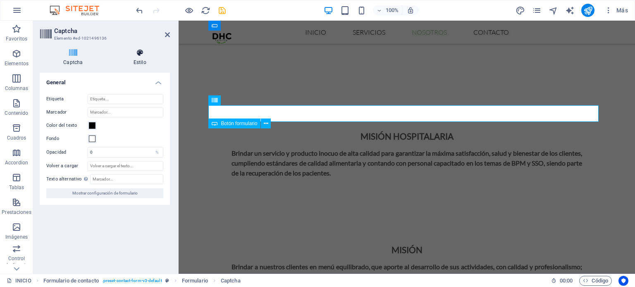
click at [142, 54] on icon at bounding box center [140, 53] width 60 height 8
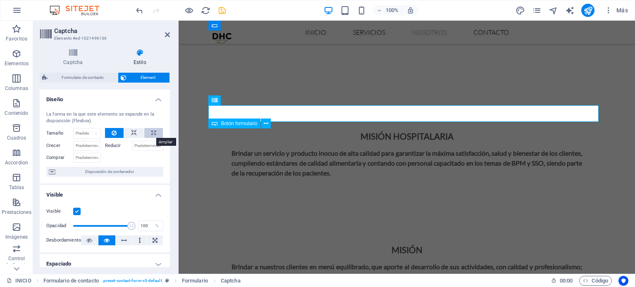
click at [151, 132] on icon at bounding box center [153, 133] width 5 height 10
type input "100"
select select "%"
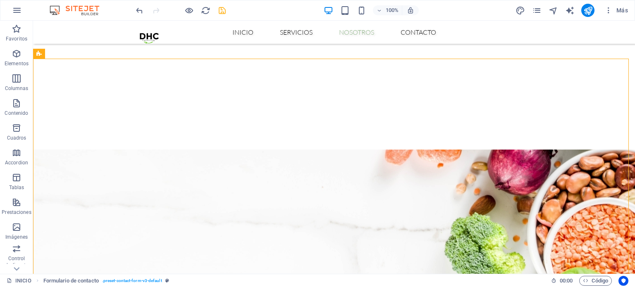
scroll to position [922, 0]
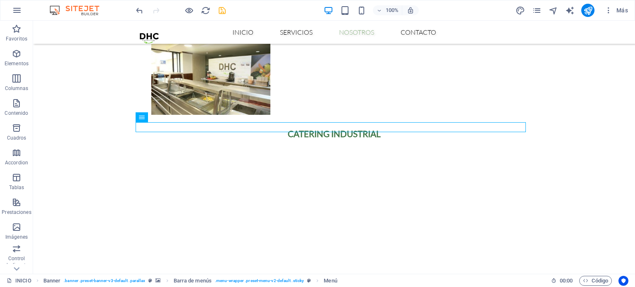
drag, startPoint x: 409, startPoint y: 29, endPoint x: 575, endPoint y: 35, distance: 166.2
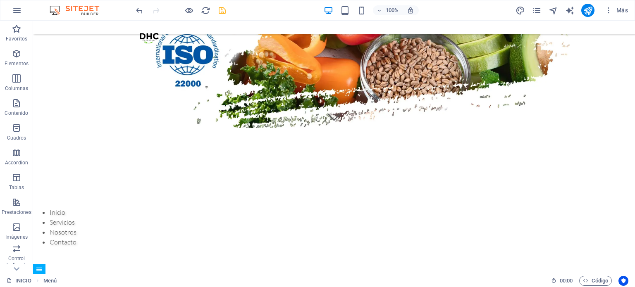
scroll to position [0, 0]
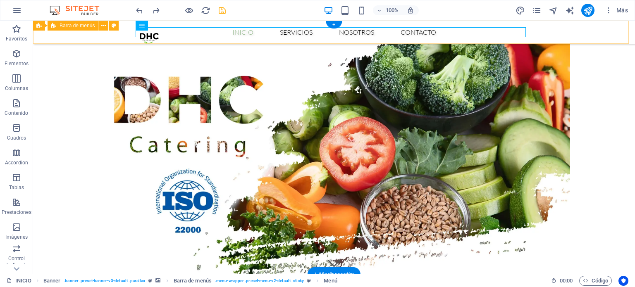
click at [559, 29] on div "Inicio Servicios Nosotros Contacto Menu" at bounding box center [334, 32] width 602 height 23
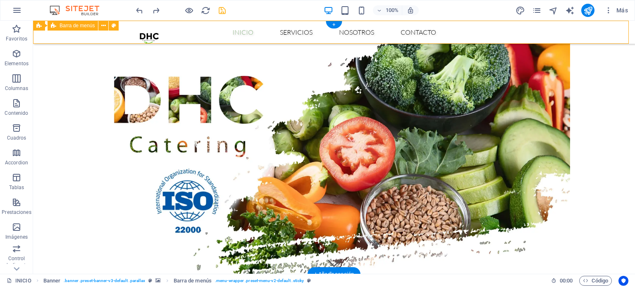
click at [559, 29] on div "Inicio Servicios Nosotros Contacto Menu" at bounding box center [334, 32] width 602 height 23
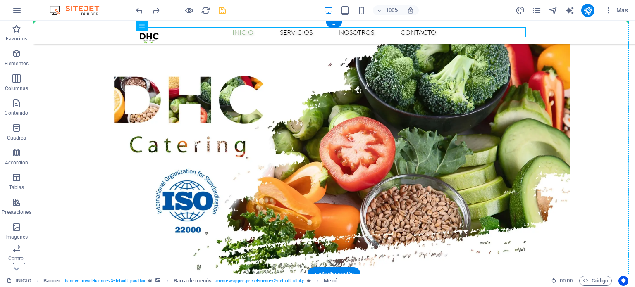
drag, startPoint x: 412, startPoint y: 27, endPoint x: 609, endPoint y: 35, distance: 197.7
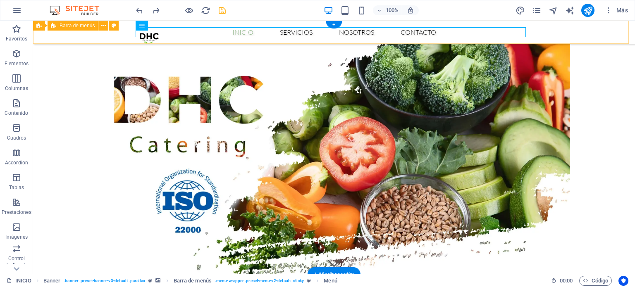
click at [605, 33] on div "Inicio Servicios Nosotros Contacto Menu" at bounding box center [334, 32] width 602 height 23
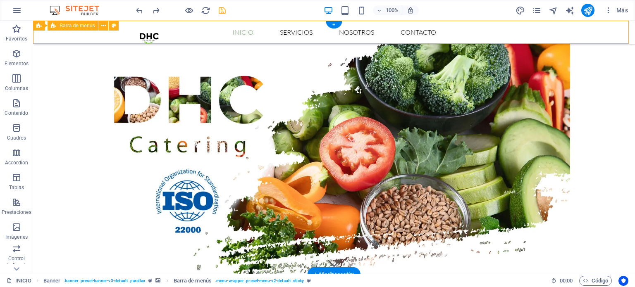
click at [605, 33] on div "Inicio Servicios Nosotros Contacto Menu" at bounding box center [334, 32] width 602 height 23
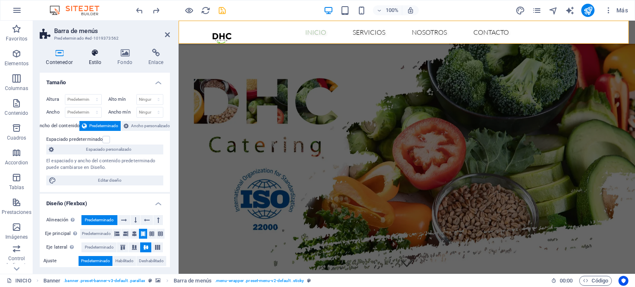
click at [91, 62] on h4 "Estilo" at bounding box center [96, 57] width 29 height 17
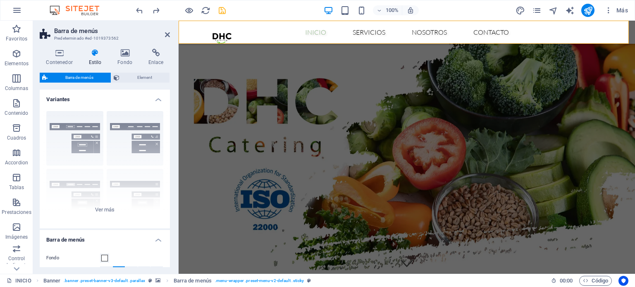
click at [157, 104] on h4 "Variantes" at bounding box center [105, 97] width 130 height 15
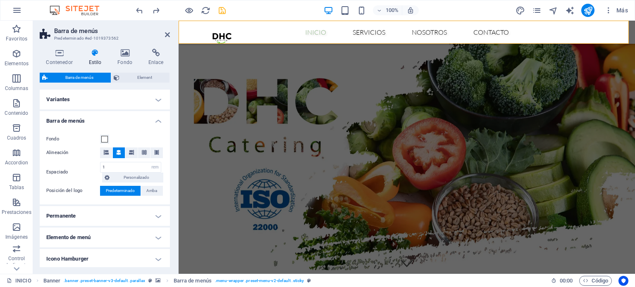
click at [157, 120] on h4 "Barra de menús" at bounding box center [105, 118] width 130 height 15
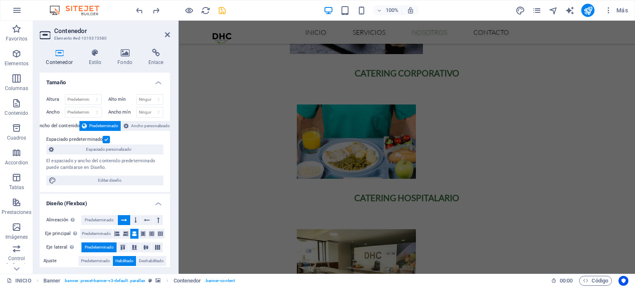
scroll to position [574, 0]
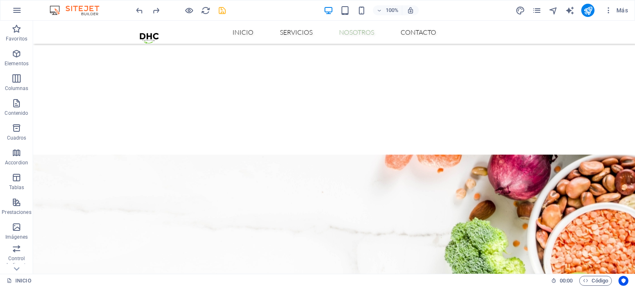
scroll to position [922, 0]
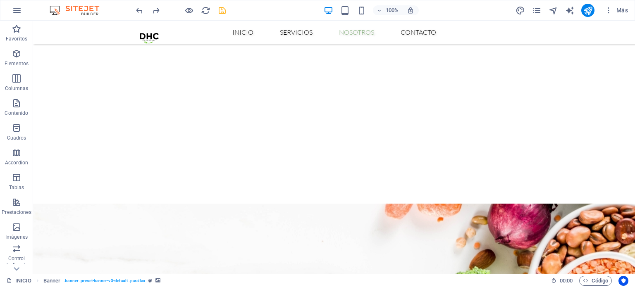
drag, startPoint x: 475, startPoint y: 31, endPoint x: 550, endPoint y: 36, distance: 74.9
click at [550, 36] on div "Inicio Servicios Nosotros Contacto Menu" at bounding box center [334, 32] width 602 height 23
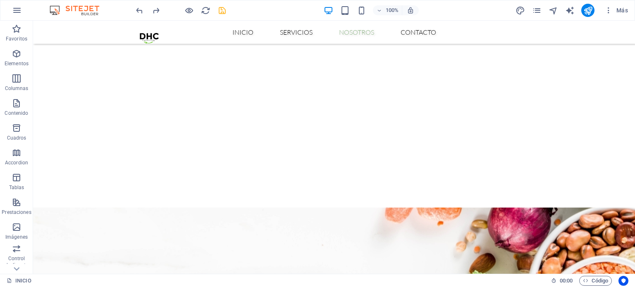
click at [550, 36] on div "Inicio Servicios Nosotros Contacto Menu" at bounding box center [334, 32] width 602 height 23
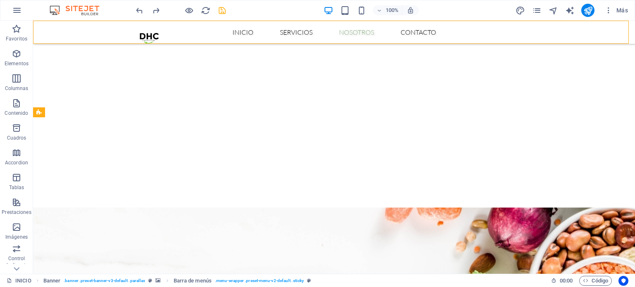
click at [550, 36] on div "Inicio Servicios Nosotros Contacto Menu" at bounding box center [334, 32] width 602 height 23
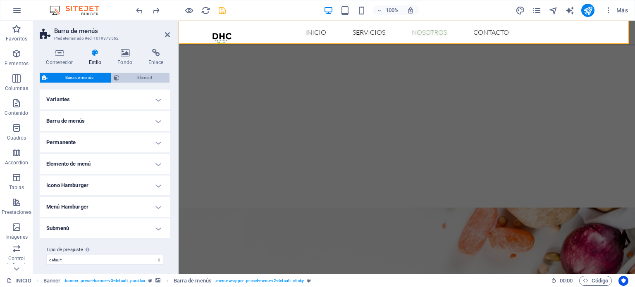
click at [136, 76] on span "Element" at bounding box center [144, 78] width 45 height 10
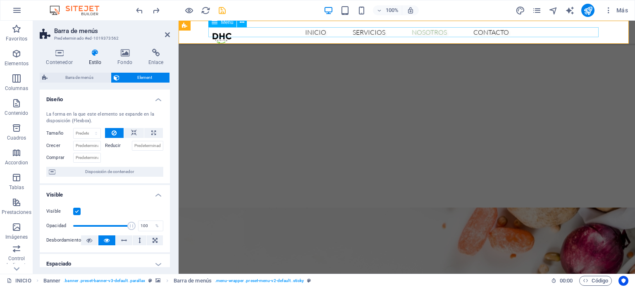
click at [370, 33] on nav "Inicio Servicios Nosotros Contacto" at bounding box center [407, 32] width 390 height 10
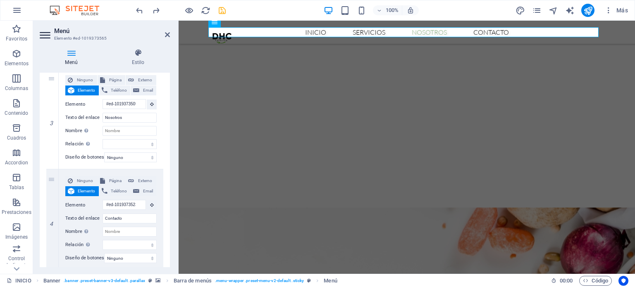
scroll to position [322, 0]
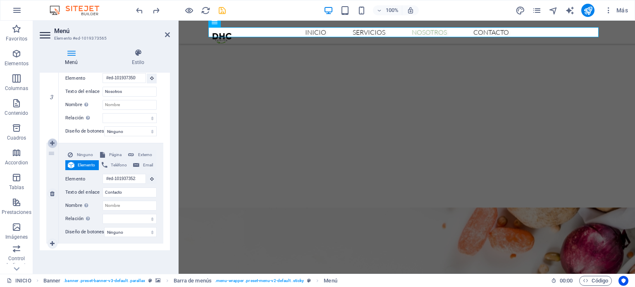
click at [50, 141] on icon at bounding box center [52, 144] width 5 height 6
select select
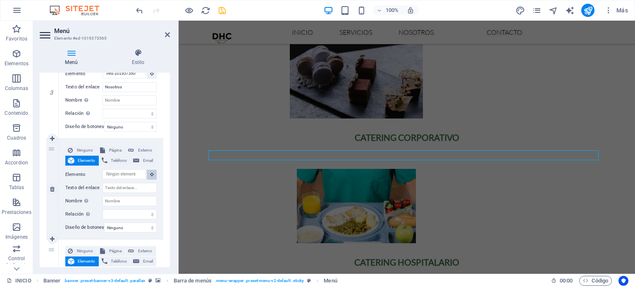
scroll to position [774, 0]
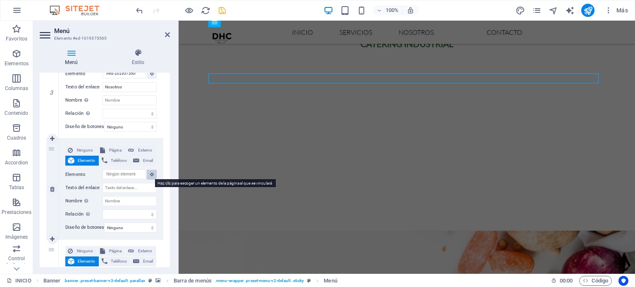
click at [151, 173] on icon at bounding box center [152, 174] width 4 height 4
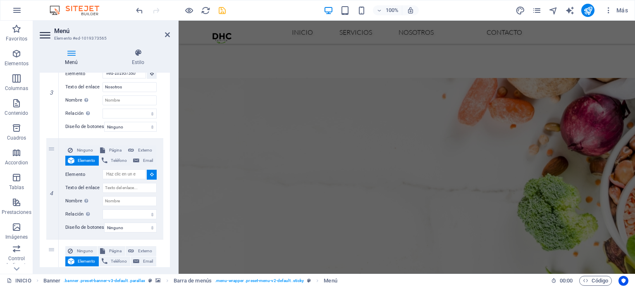
scroll to position [1084, 0]
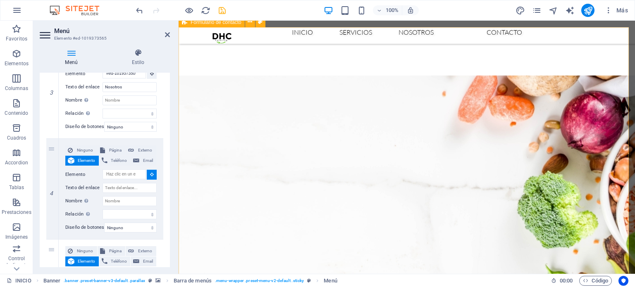
select select
type input "#ed-1021496112"
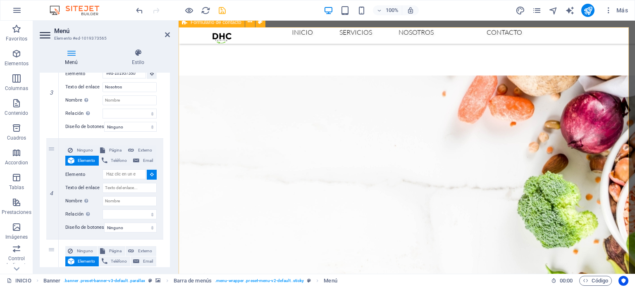
select select
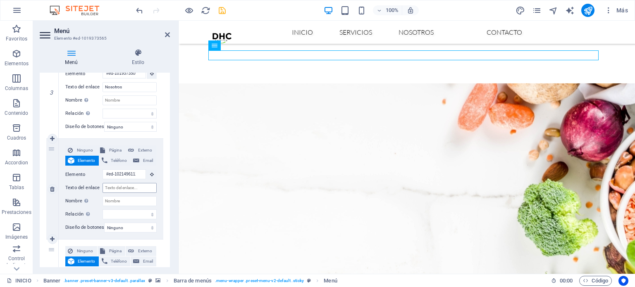
scroll to position [1061, 0]
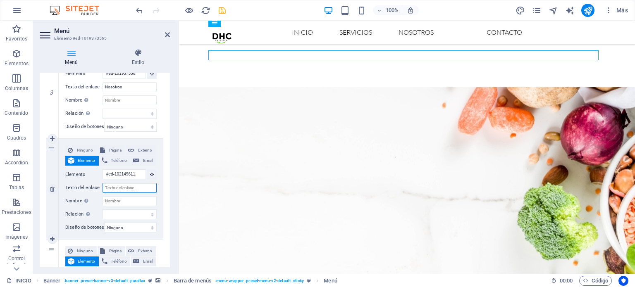
click at [131, 186] on input "Texto del enlace" at bounding box center [129, 188] width 54 height 10
click at [130, 197] on input "Nombre Una descripción adicional del enlace no debería ser igual al texto del e…" at bounding box center [129, 201] width 54 height 10
select select
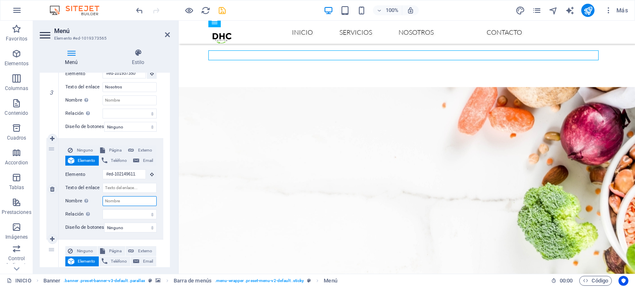
select select
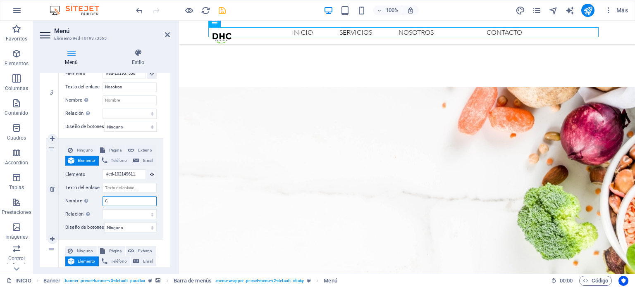
type input "Co"
select select
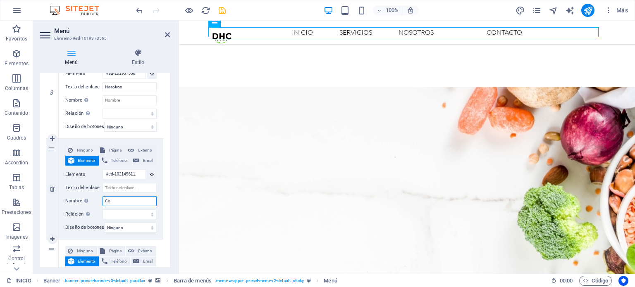
select select
type input "Con"
select select
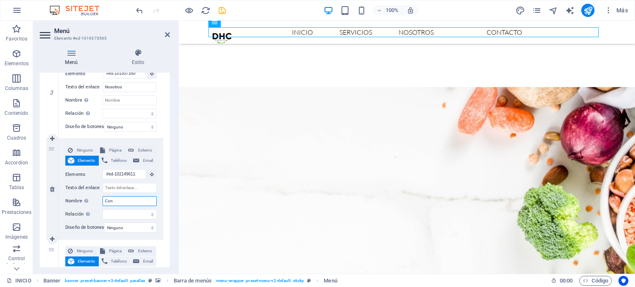
select select
type input "Cont"
select select
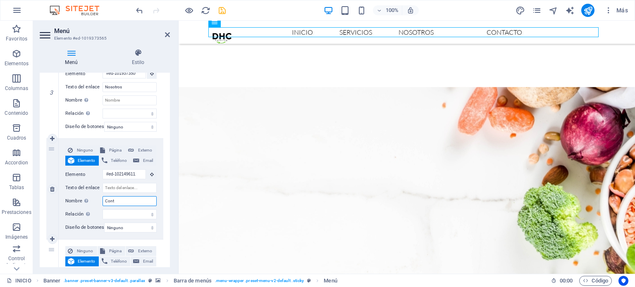
select select
type input "Conta"
select select
type input "Contac"
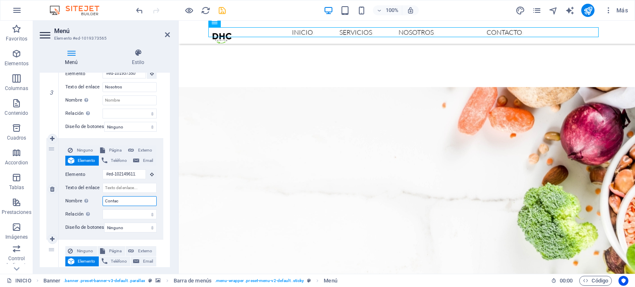
select select
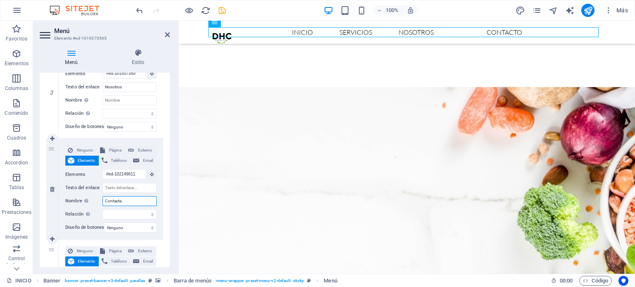
type input "Contactan"
select select
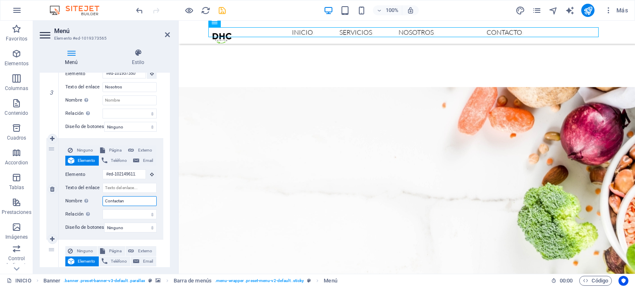
select select
type input "Contactanós"
select select
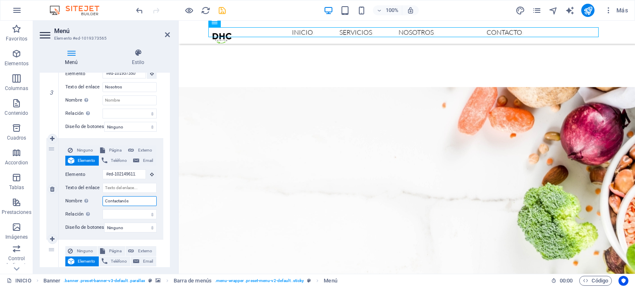
select select
type input "Contactanós"
drag, startPoint x: 171, startPoint y: 195, endPoint x: 169, endPoint y: 201, distance: 6.1
click at [169, 201] on div "Menú Estilo Menú Automático Personalizado Crear elementos de menú personalizado…" at bounding box center [104, 158] width 143 height 232
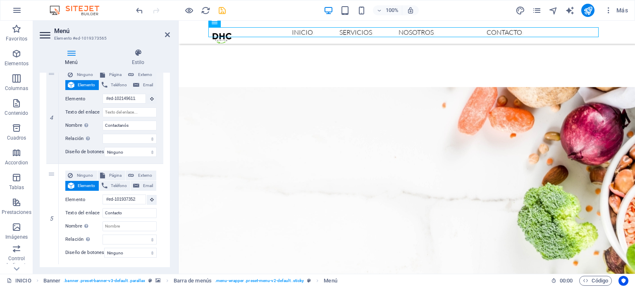
scroll to position [403, 0]
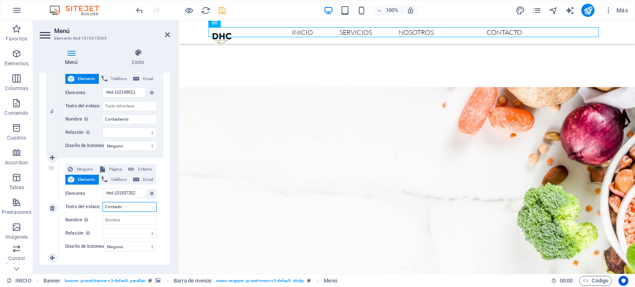
click at [131, 208] on input "Contacto" at bounding box center [129, 207] width 54 height 10
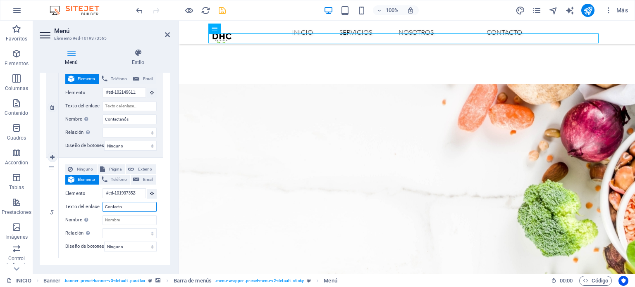
scroll to position [1038, 0]
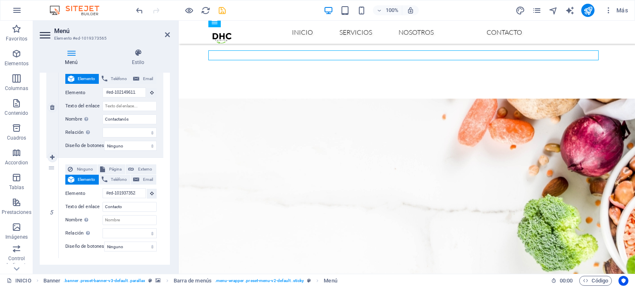
click at [51, 126] on div "4" at bounding box center [52, 107] width 12 height 100
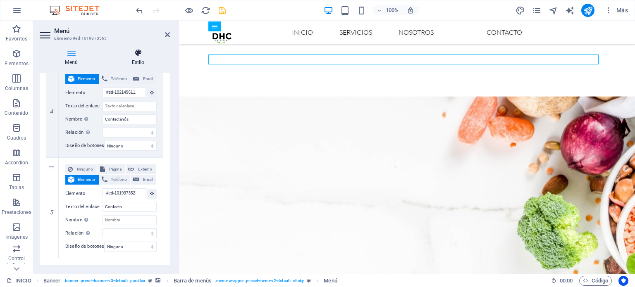
scroll to position [1015, 0]
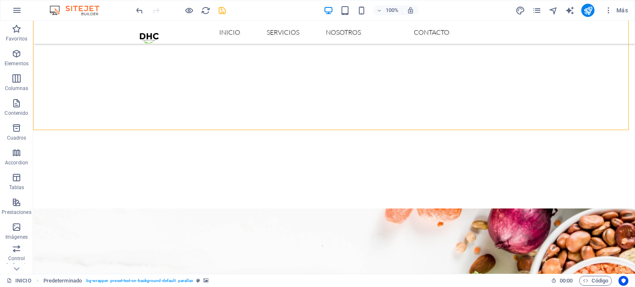
scroll to position [851, 0]
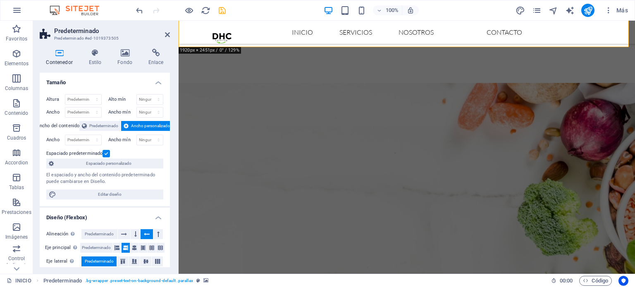
scroll to position [974, 0]
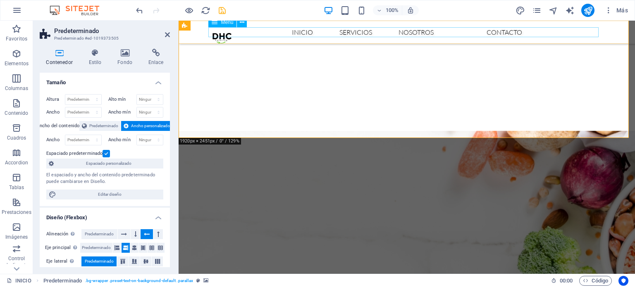
click at [458, 33] on nav "Inicio Servicios Nosotros Contacto" at bounding box center [407, 32] width 390 height 10
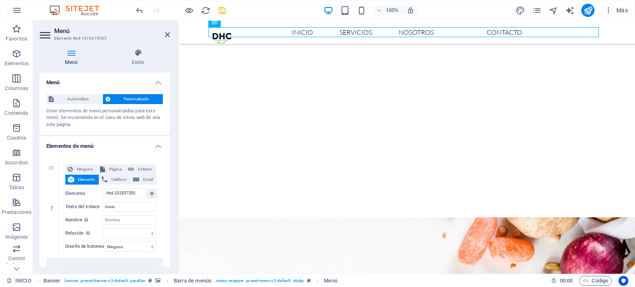
scroll to position [781, 0]
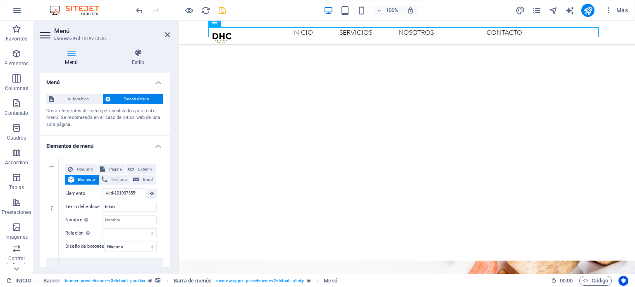
drag, startPoint x: 534, startPoint y: 29, endPoint x: 393, endPoint y: 36, distance: 141.1
click at [393, 36] on nav "Inicio Servicios Nosotros Contacto" at bounding box center [407, 32] width 390 height 10
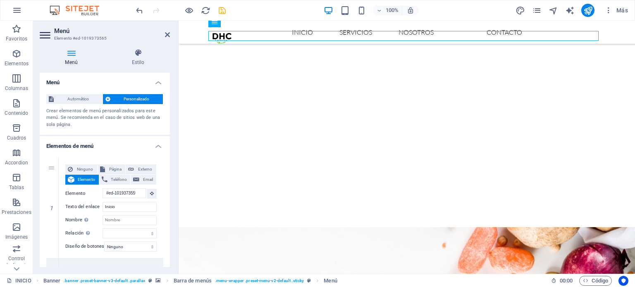
select select
type input "Contactan"
select select
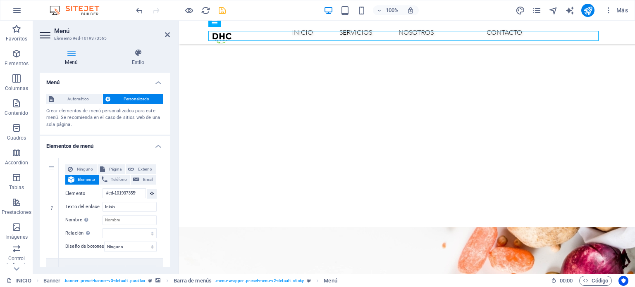
select select
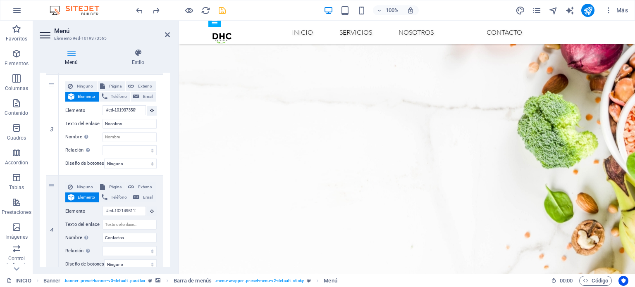
scroll to position [264, 0]
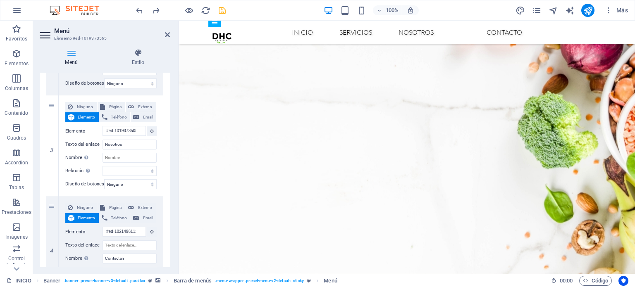
drag, startPoint x: 169, startPoint y: 111, endPoint x: 5, endPoint y: 173, distance: 175.5
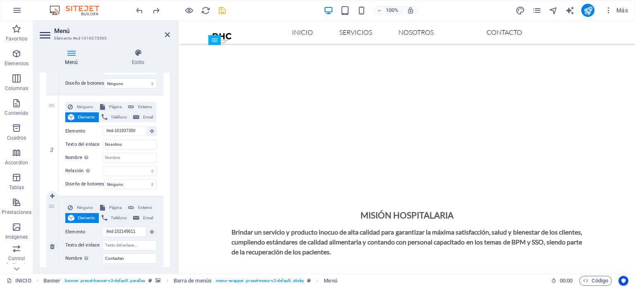
scroll to position [1142, 0]
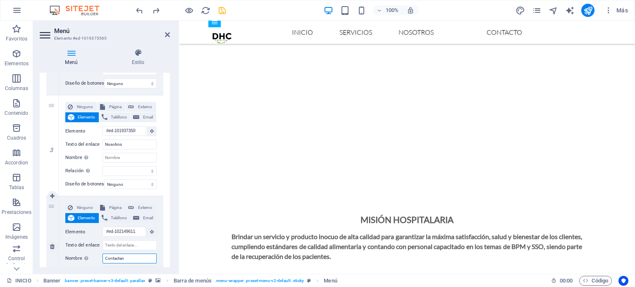
click at [138, 257] on input "Contactan" at bounding box center [129, 259] width 54 height 10
type input "Contac"
select select
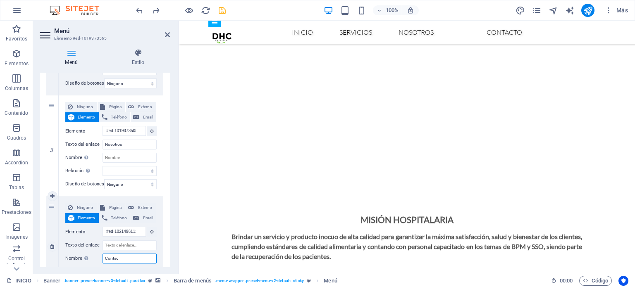
select select
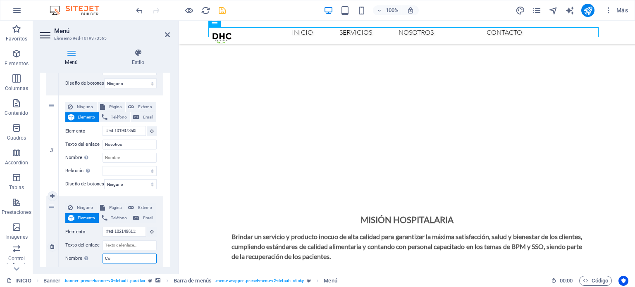
type input "C"
select select
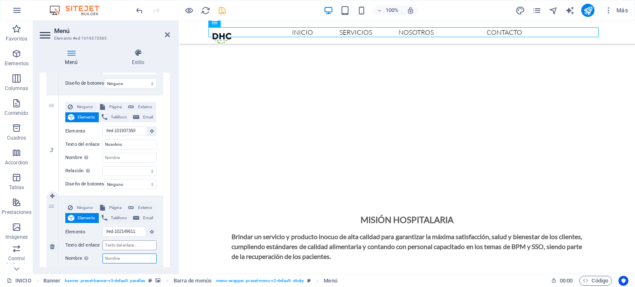
select select
click at [137, 243] on input "Texto del enlace" at bounding box center [129, 246] width 54 height 10
type input "Co"
select select
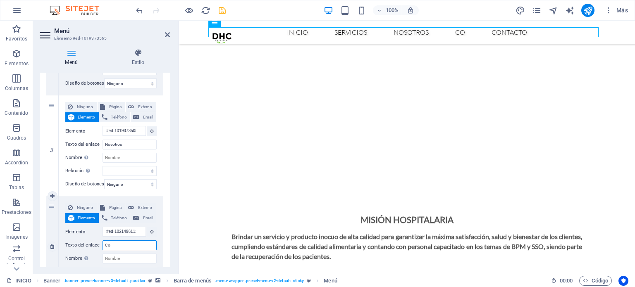
select select
type input "Cont"
select select
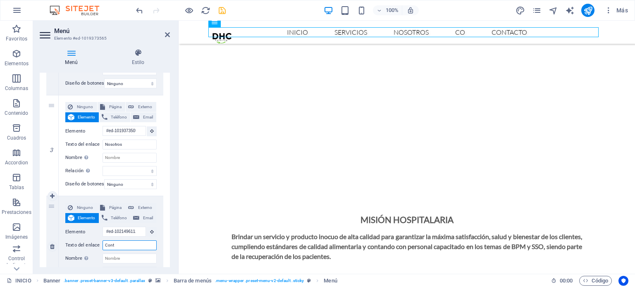
select select
type input "Conta"
select select
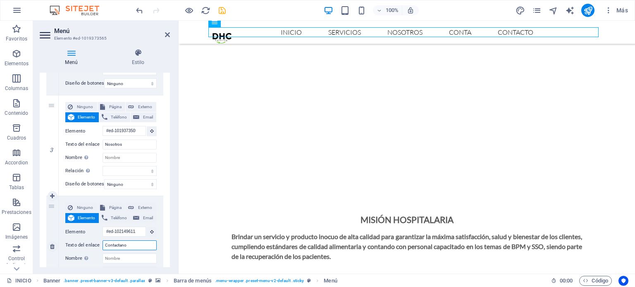
type input "Contactanos"
select select
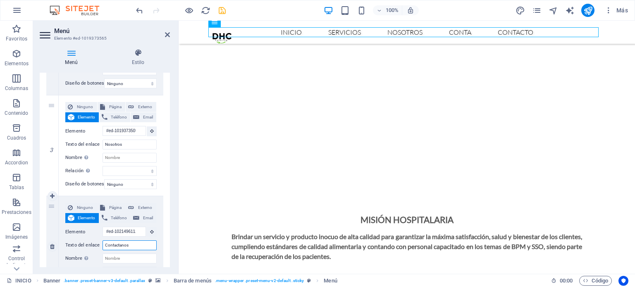
select select
type input "Contactans"
select select
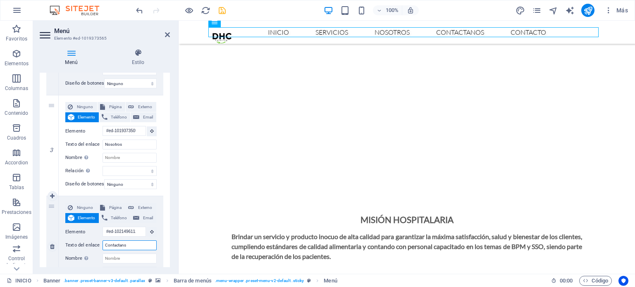
select select
type input "Contactanós"
select select
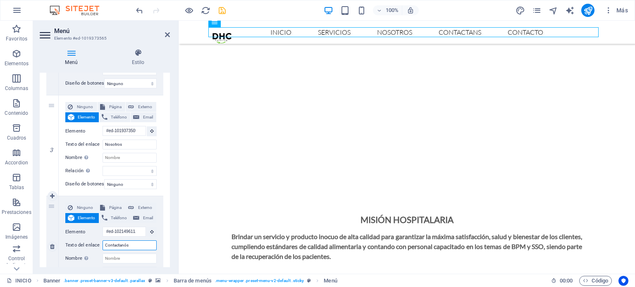
select select
click at [142, 248] on input "Contactanós" at bounding box center [129, 246] width 54 height 10
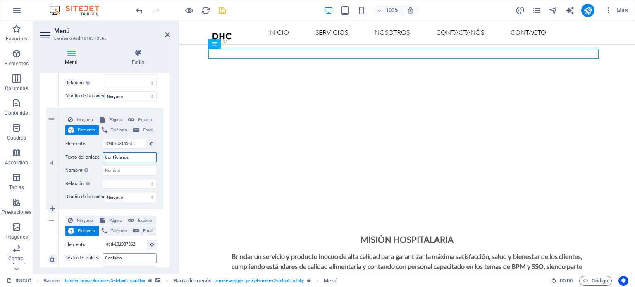
scroll to position [1119, 0]
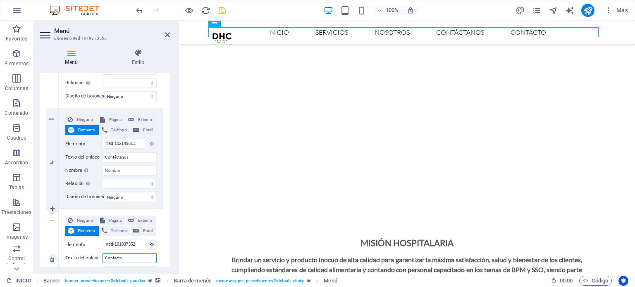
click at [137, 257] on input "Contacto" at bounding box center [129, 258] width 54 height 10
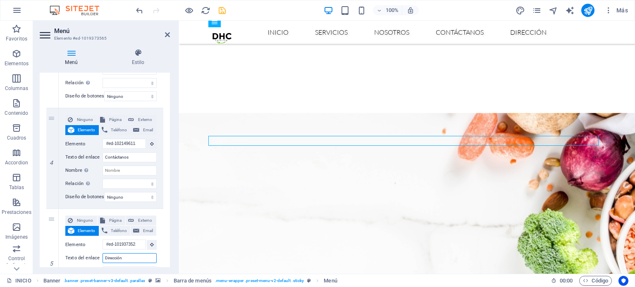
scroll to position [1010, 0]
click at [464, 33] on nav "Inicio Servicios Nosotros Contáctanos Dirección" at bounding box center [407, 32] width 390 height 10
click at [219, 11] on icon "save" at bounding box center [222, 11] width 10 height 10
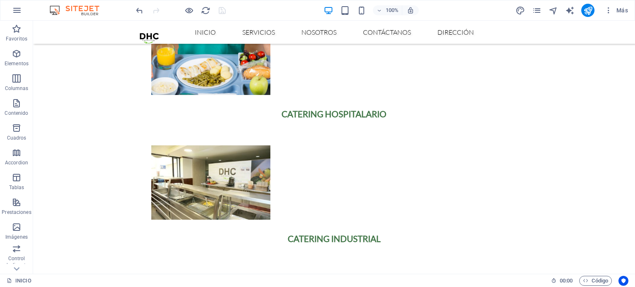
scroll to position [0, 0]
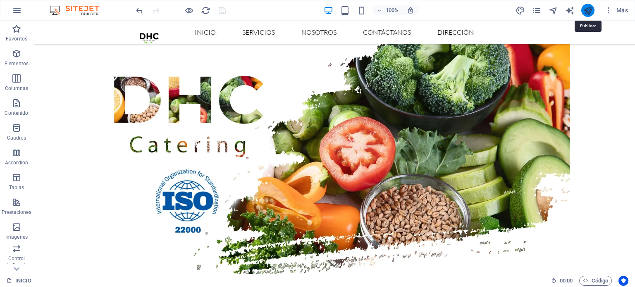
click at [592, 10] on icon "publish" at bounding box center [588, 11] width 10 height 10
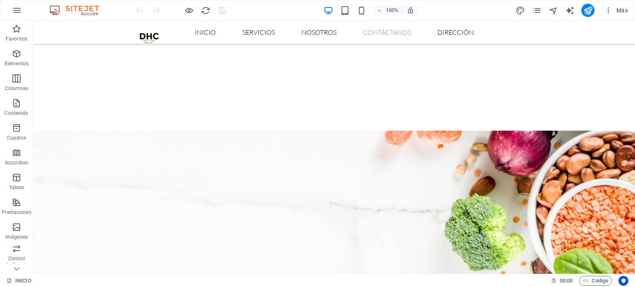
scroll to position [946, 0]
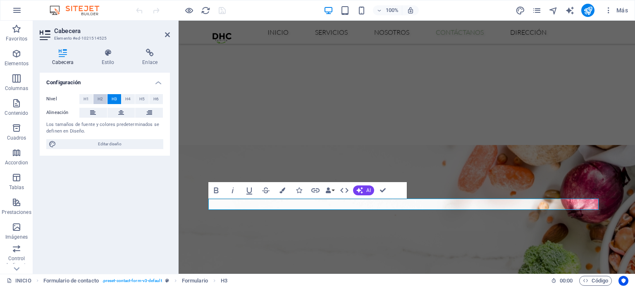
click at [100, 98] on span "H2" at bounding box center [100, 99] width 5 height 10
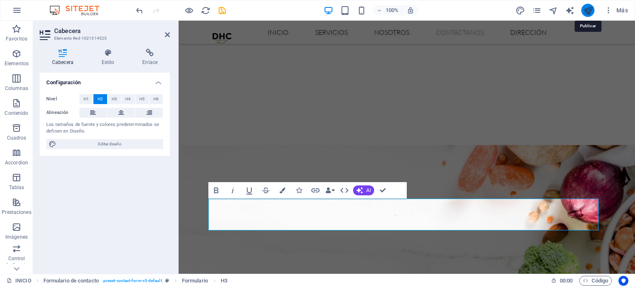
click at [586, 10] on icon "publish" at bounding box center [588, 11] width 10 height 10
checkbox input "false"
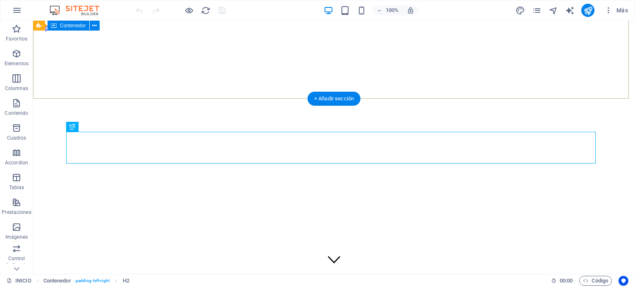
scroll to position [175, 0]
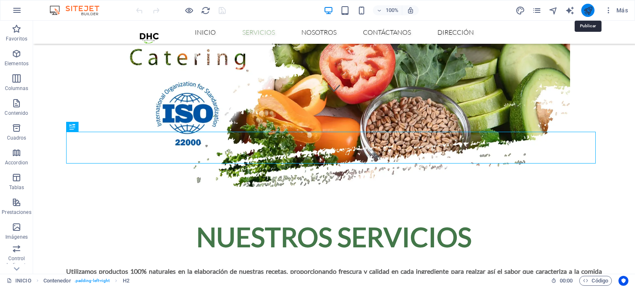
click at [591, 10] on icon "publish" at bounding box center [588, 11] width 10 height 10
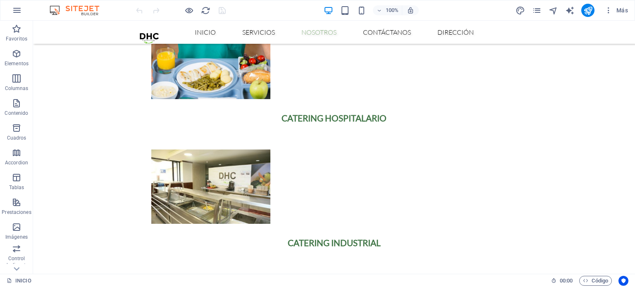
scroll to position [582, 0]
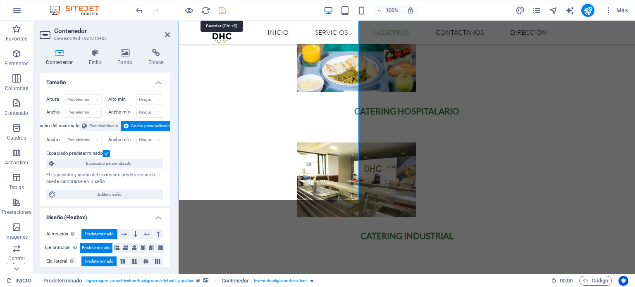
click at [218, 14] on icon "save" at bounding box center [222, 11] width 10 height 10
checkbox input "false"
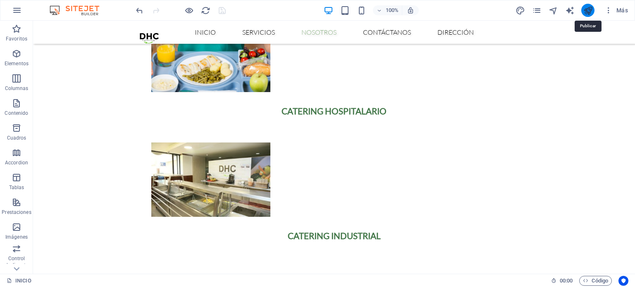
click at [588, 12] on icon "publish" at bounding box center [588, 11] width 10 height 10
